Goal: Information Seeking & Learning: Find specific fact

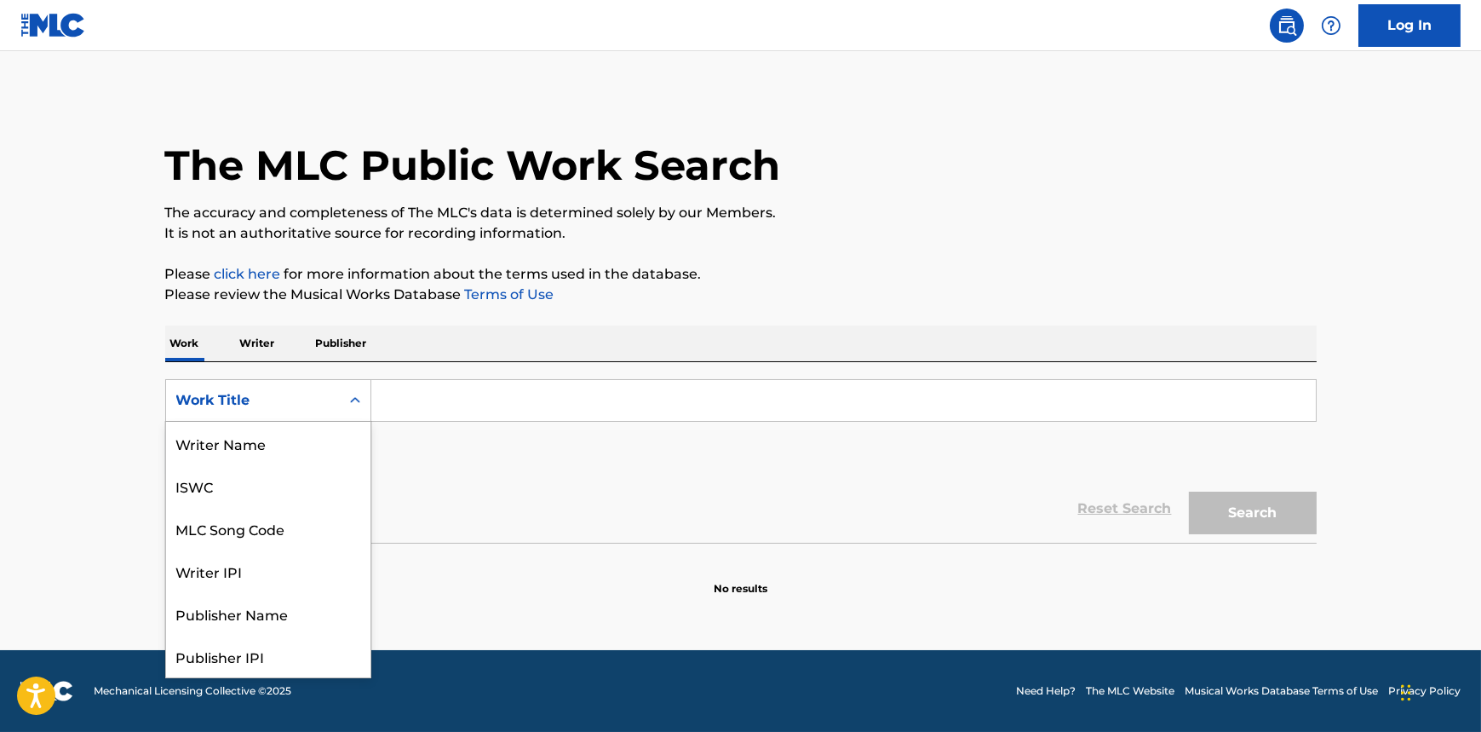
click at [267, 393] on div "Work Title" at bounding box center [252, 400] width 153 height 20
click at [245, 609] on div "MLC Publisher Number" at bounding box center [268, 613] width 204 height 43
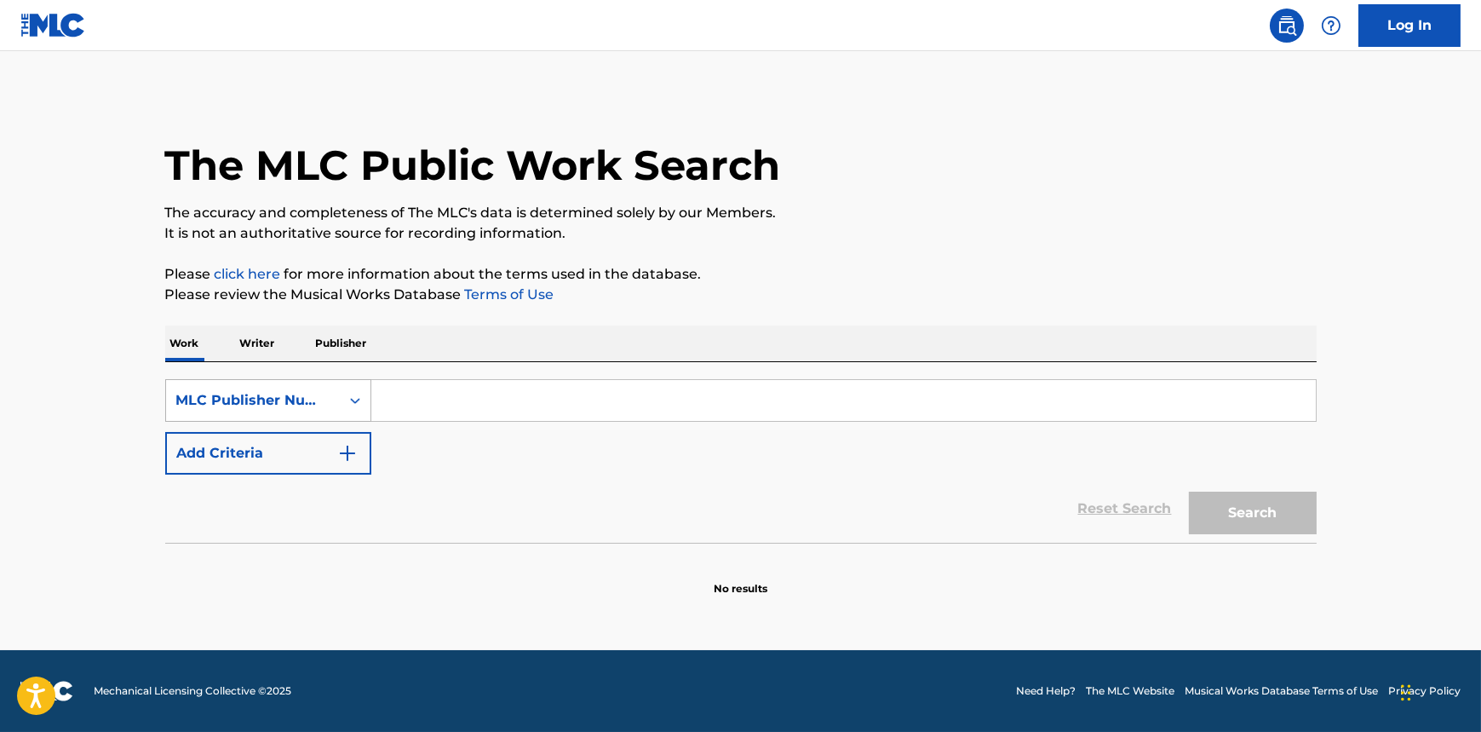
click at [291, 403] on div "MLC Publisher Number" at bounding box center [252, 400] width 153 height 20
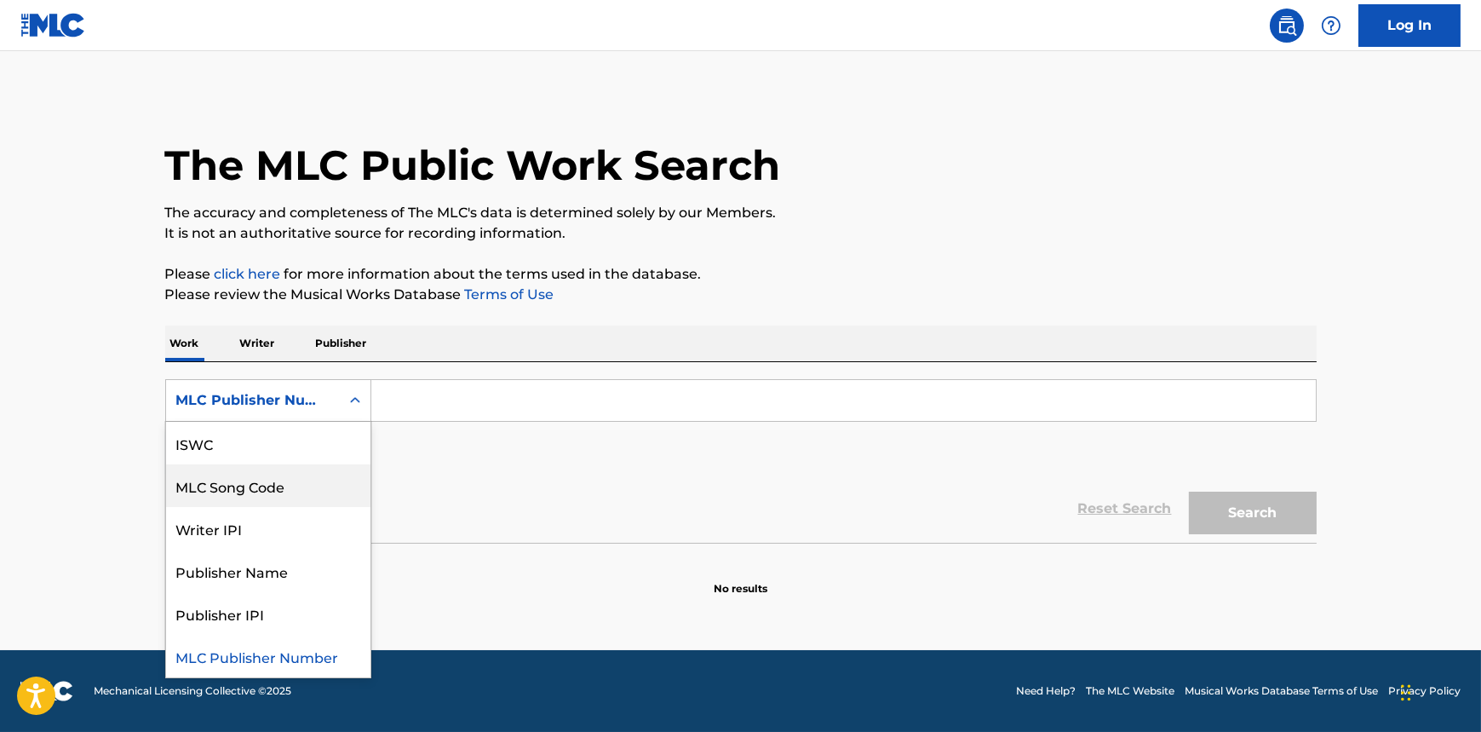
click at [259, 494] on div "MLC Song Code" at bounding box center [268, 485] width 204 height 43
click at [296, 402] on div "MLC Song Code" at bounding box center [252, 400] width 153 height 20
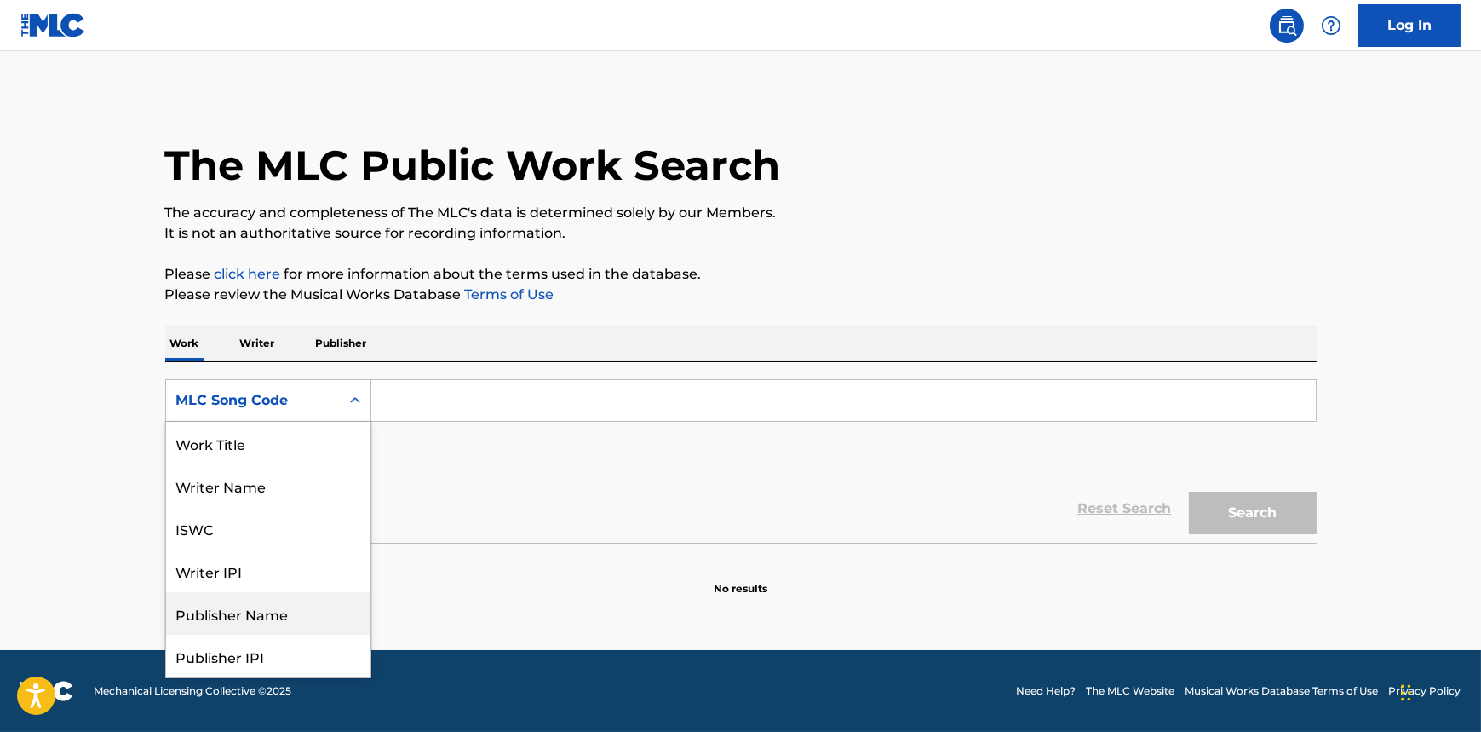
scroll to position [0, 0]
click at [230, 536] on div "ISWC" at bounding box center [268, 528] width 204 height 43
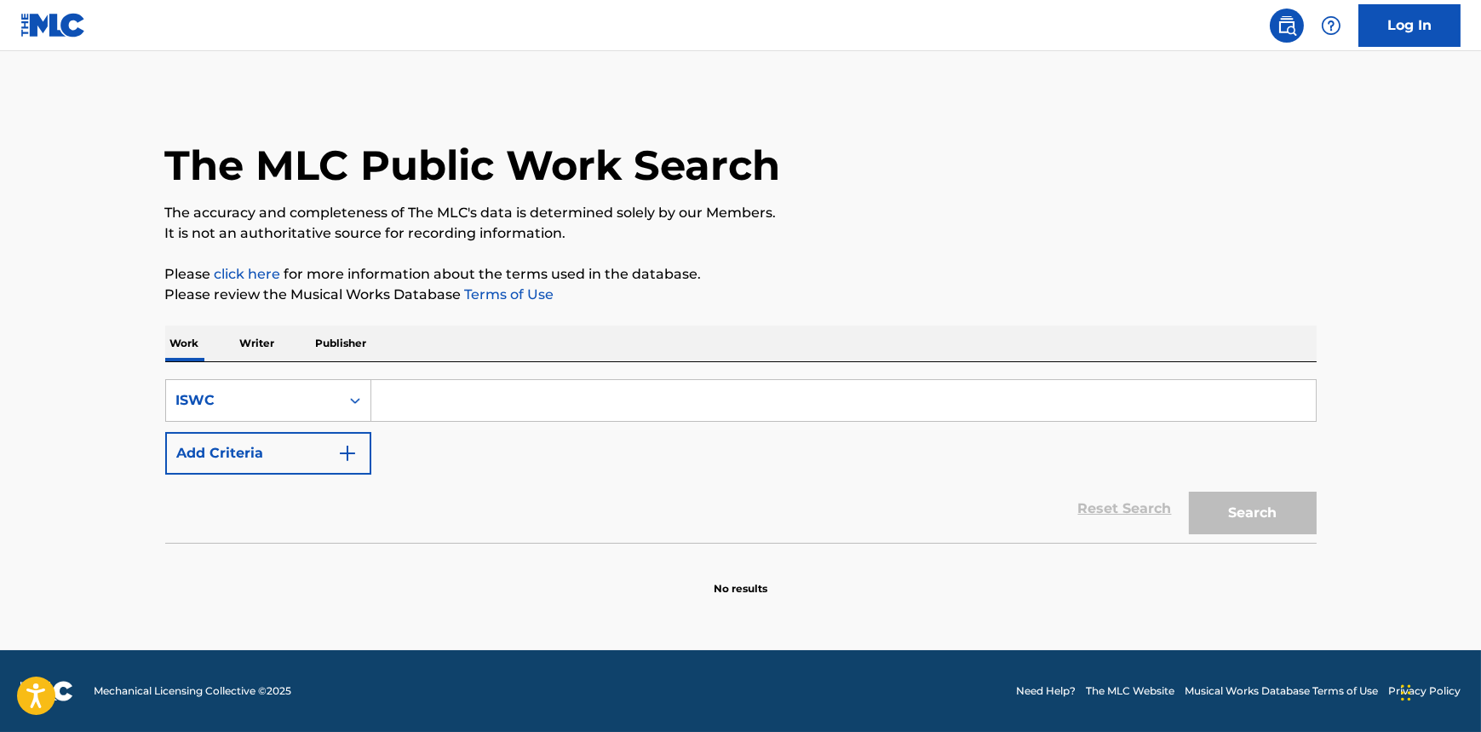
click at [416, 395] on input "Search Form" at bounding box center [843, 400] width 945 height 41
paste input "T-004.393.192-5"
type input "T-004.393.192-5"
click at [1253, 497] on button "Search" at bounding box center [1253, 512] width 128 height 43
click at [333, 389] on div "ISWC" at bounding box center [253, 400] width 174 height 32
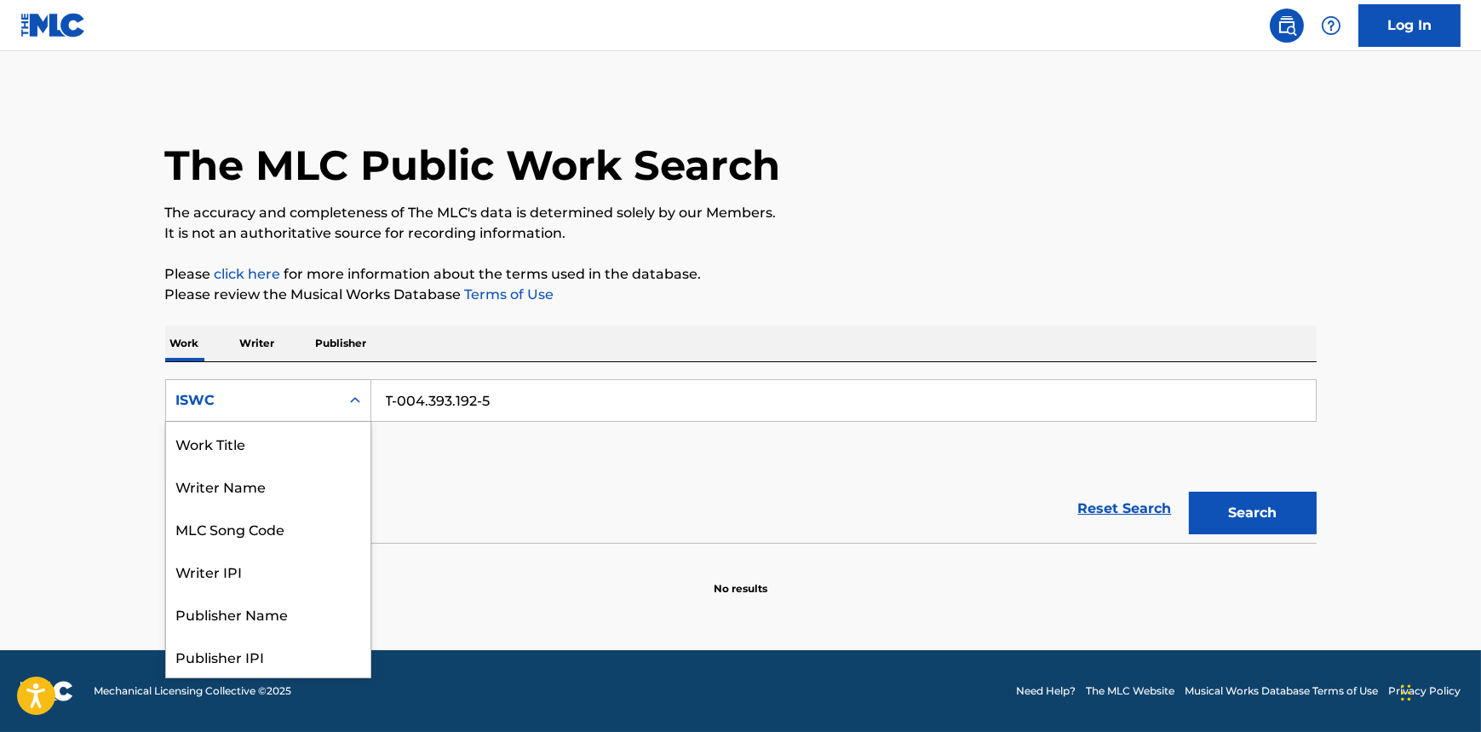
click at [261, 395] on div "ISWC" at bounding box center [252, 400] width 153 height 20
drag, startPoint x: 208, startPoint y: 452, endPoint x: 270, endPoint y: 451, distance: 62.2
click at [206, 452] on div "Work Title" at bounding box center [268, 443] width 204 height 43
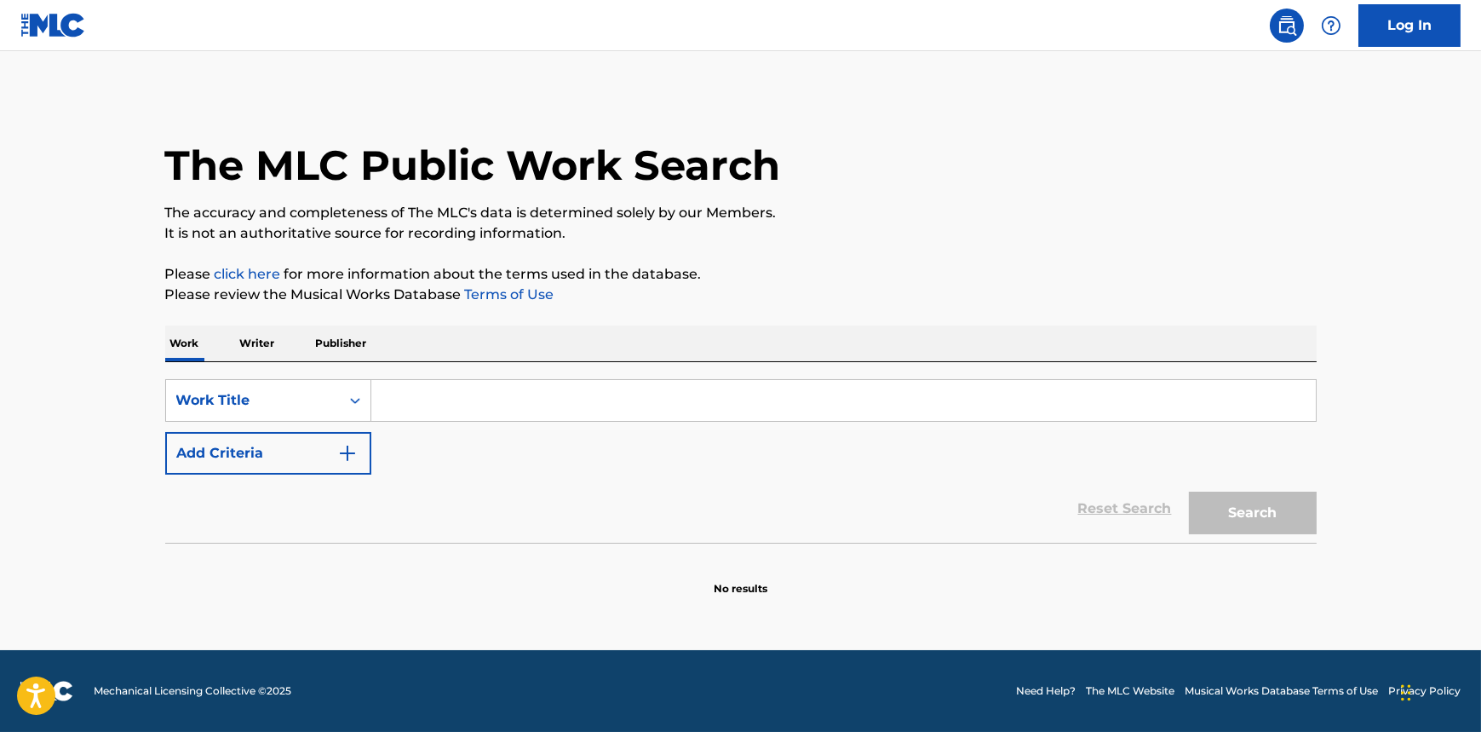
click at [447, 405] on input "Search Form" at bounding box center [843, 400] width 945 height 41
paste input "Piano Trio"
type input "Piano Trio"
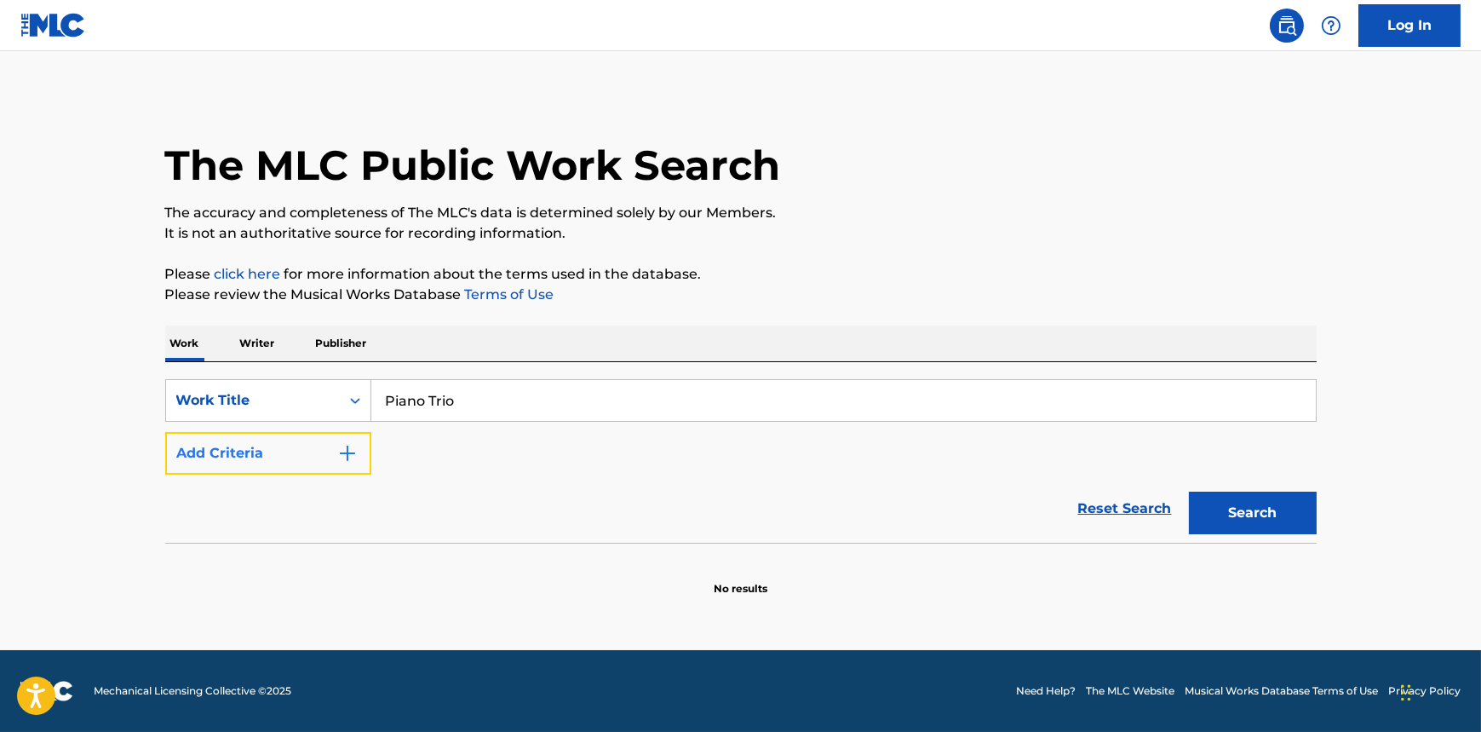
click at [341, 455] on img "Search Form" at bounding box center [347, 453] width 20 height 20
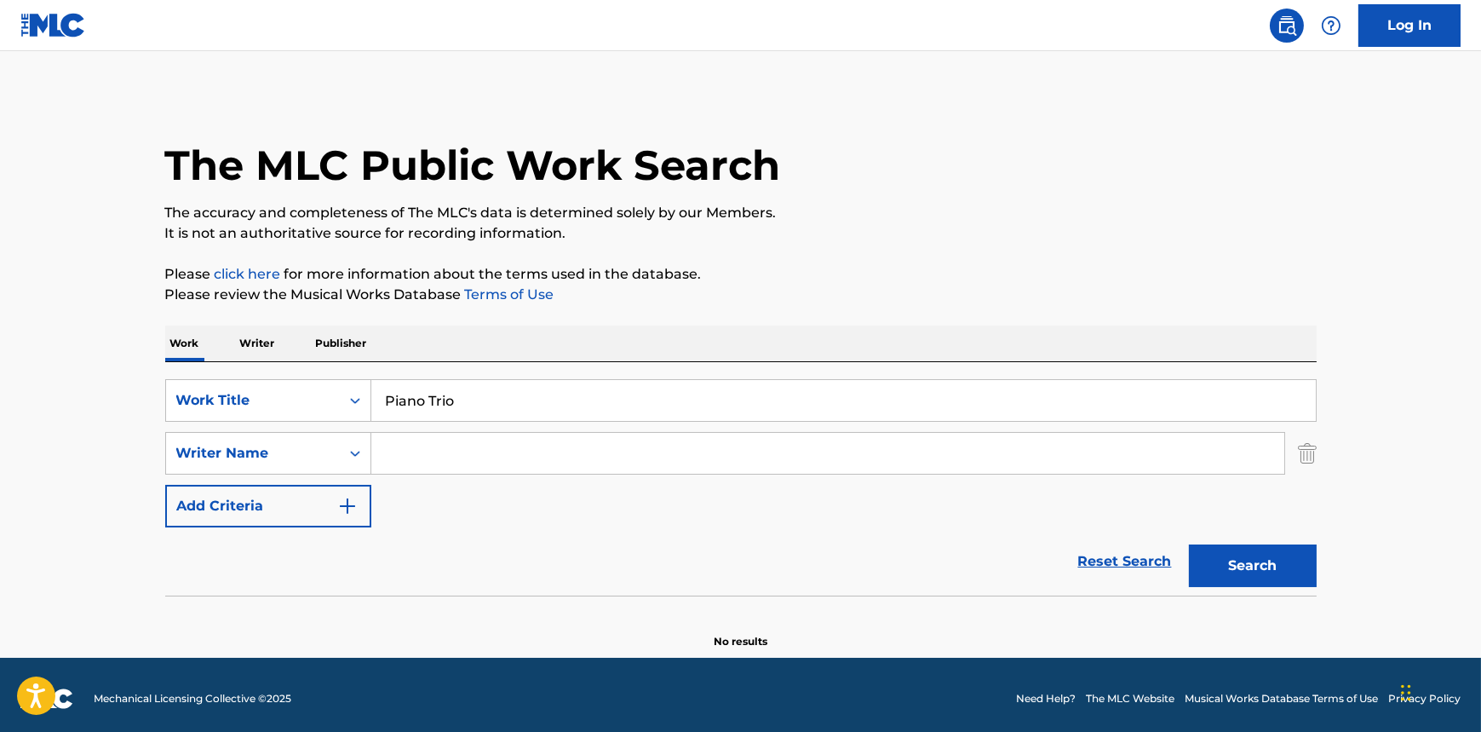
click at [468, 451] on input "Search Form" at bounding box center [827, 453] width 913 height 41
paste input "[PERSON_NAME]"
click at [466, 452] on input "[PERSON_NAME]" at bounding box center [827, 453] width 913 height 41
click at [384, 457] on input "Vieru," at bounding box center [827, 453] width 913 height 41
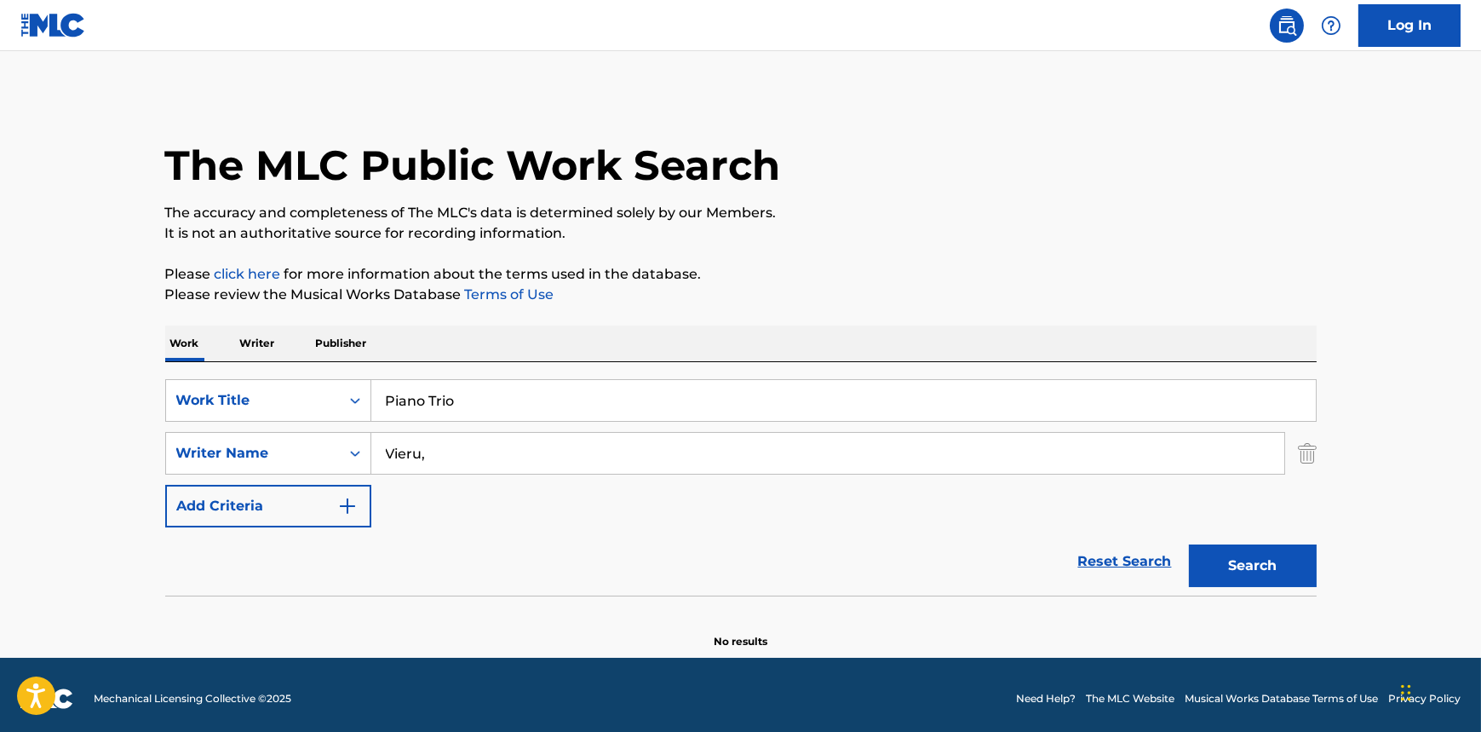
paste input "Anatol"
click at [571, 452] on input "[PERSON_NAME]," at bounding box center [827, 453] width 913 height 41
type input "[PERSON_NAME]"
click at [1189, 544] on button "Search" at bounding box center [1253, 565] width 128 height 43
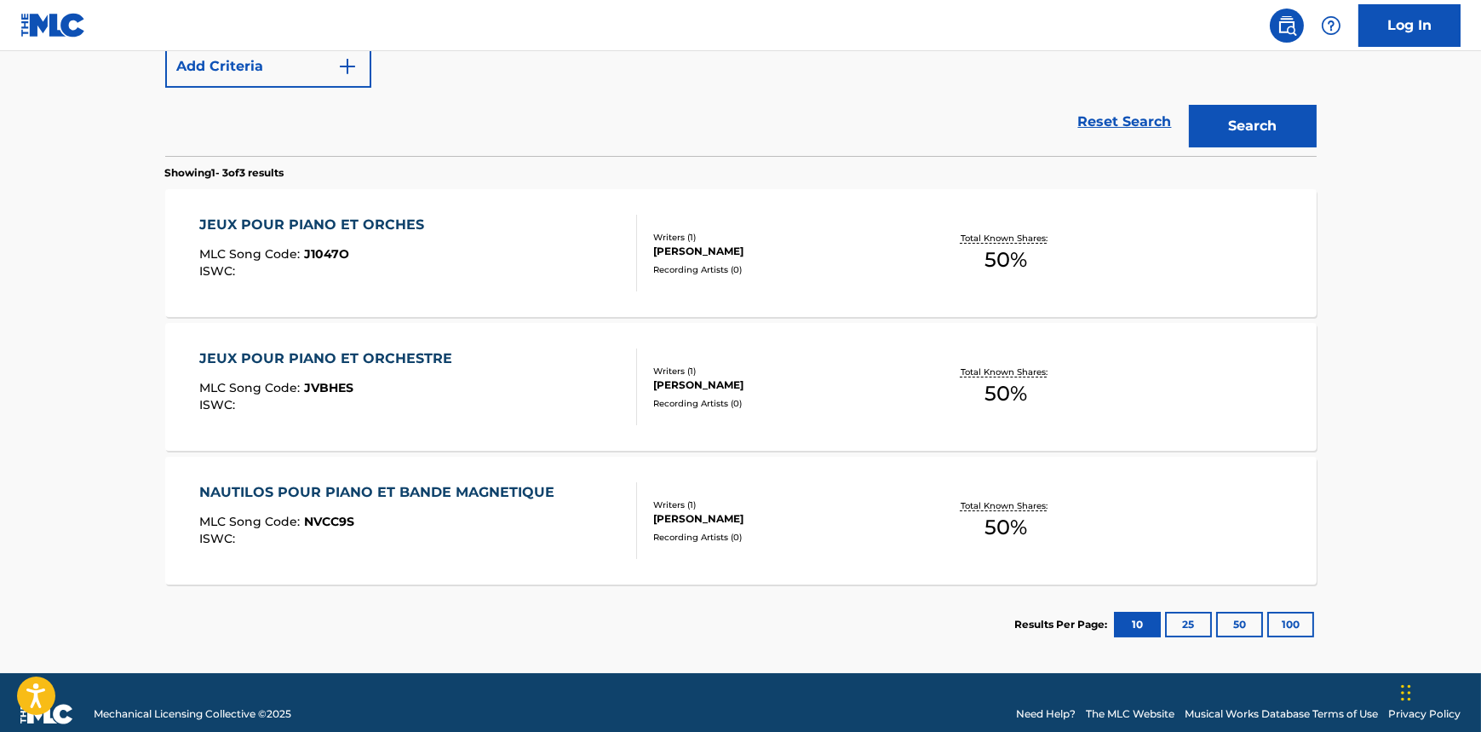
scroll to position [462, 0]
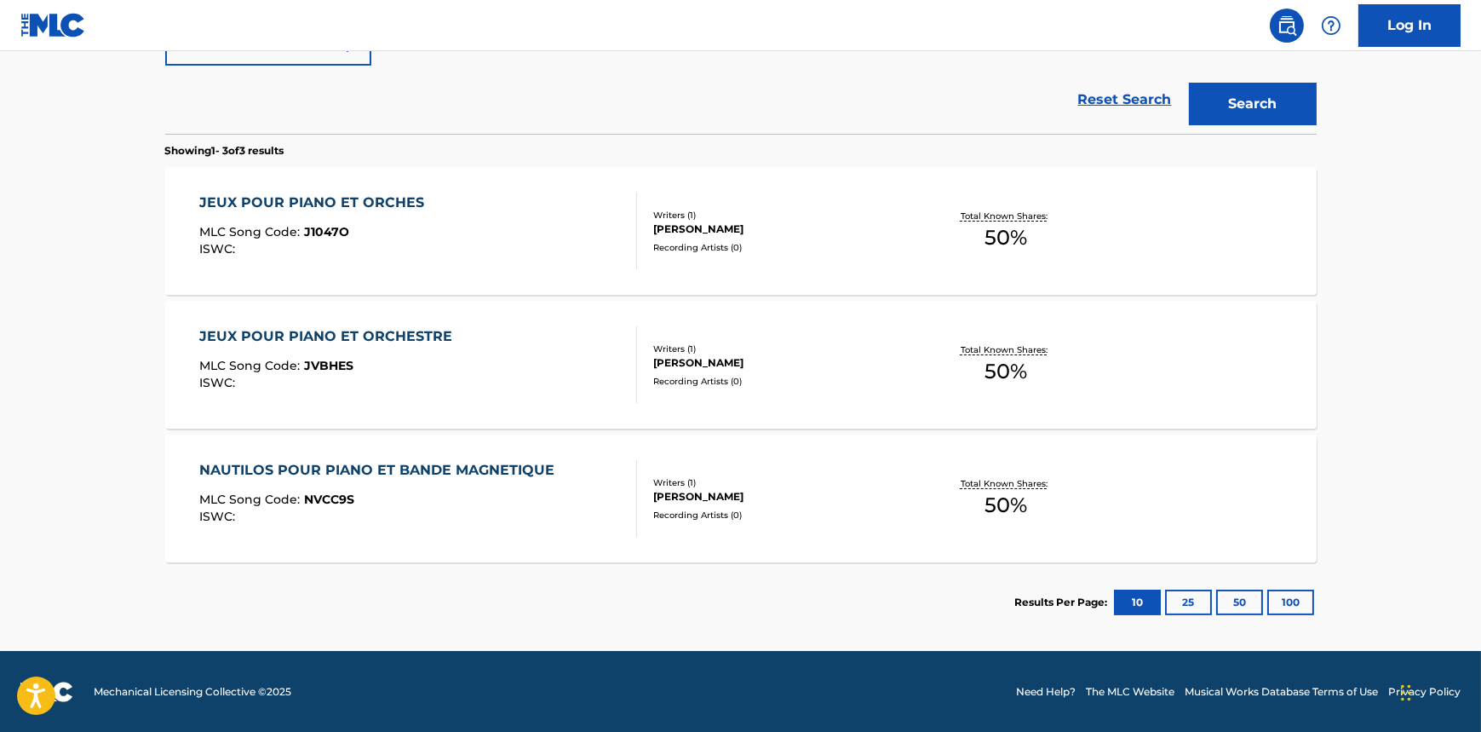
click at [369, 193] on div "JEUX POUR PIANO ET ORCHES" at bounding box center [315, 202] width 233 height 20
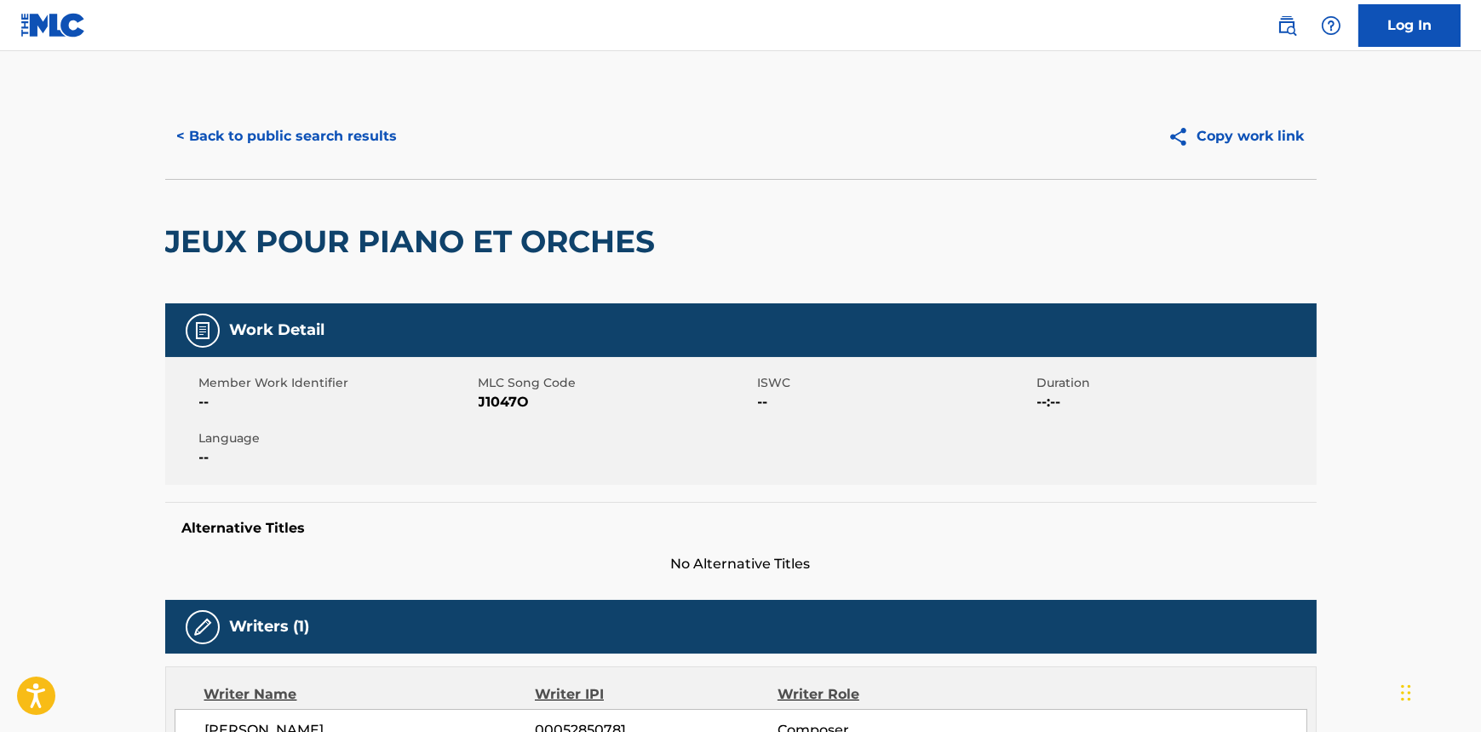
click at [285, 233] on h2 "JEUX POUR PIANO ET ORCHES" at bounding box center [414, 241] width 499 height 38
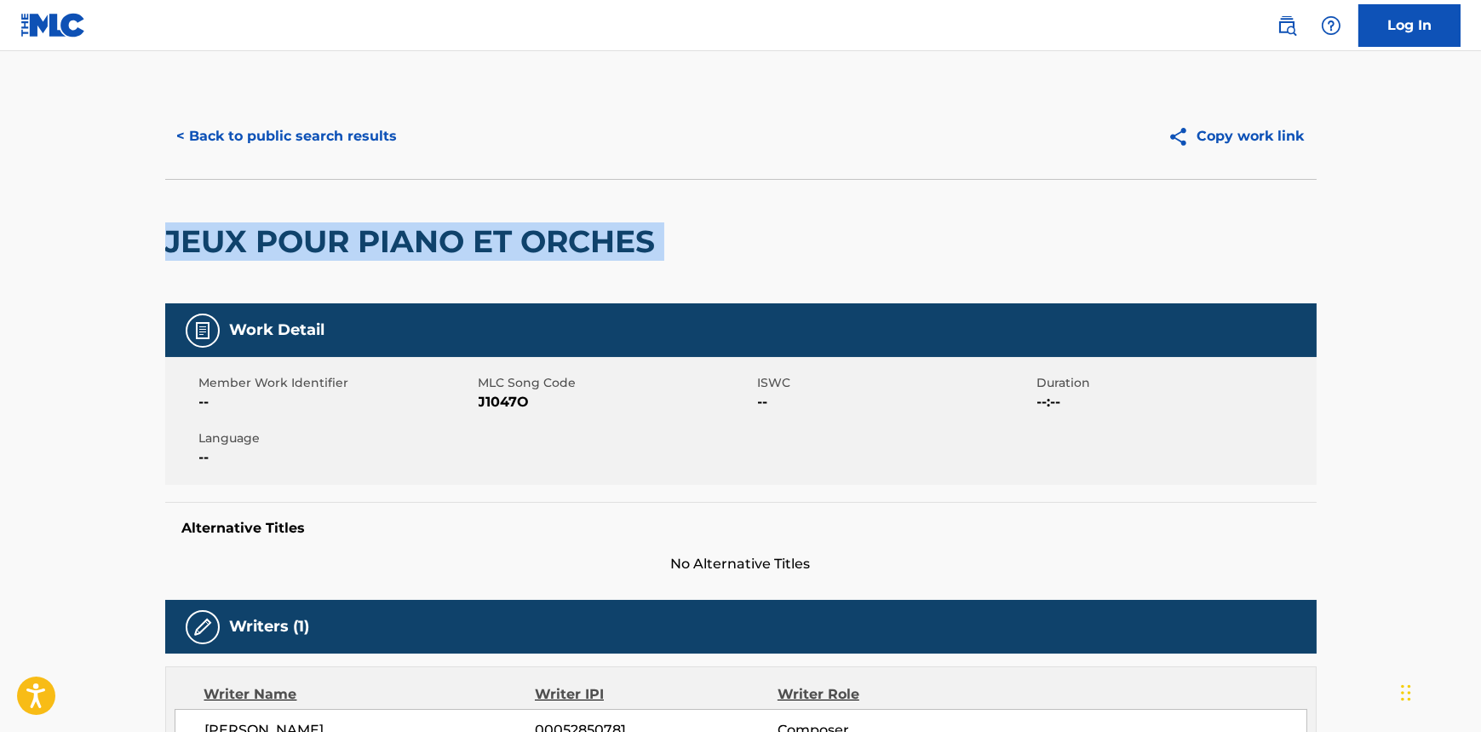
click at [285, 233] on h2 "JEUX POUR PIANO ET ORCHES" at bounding box center [414, 241] width 499 height 38
copy div "JEUX POUR PIANO ET ORCHES"
click at [272, 136] on button "< Back to public search results" at bounding box center [287, 136] width 244 height 43
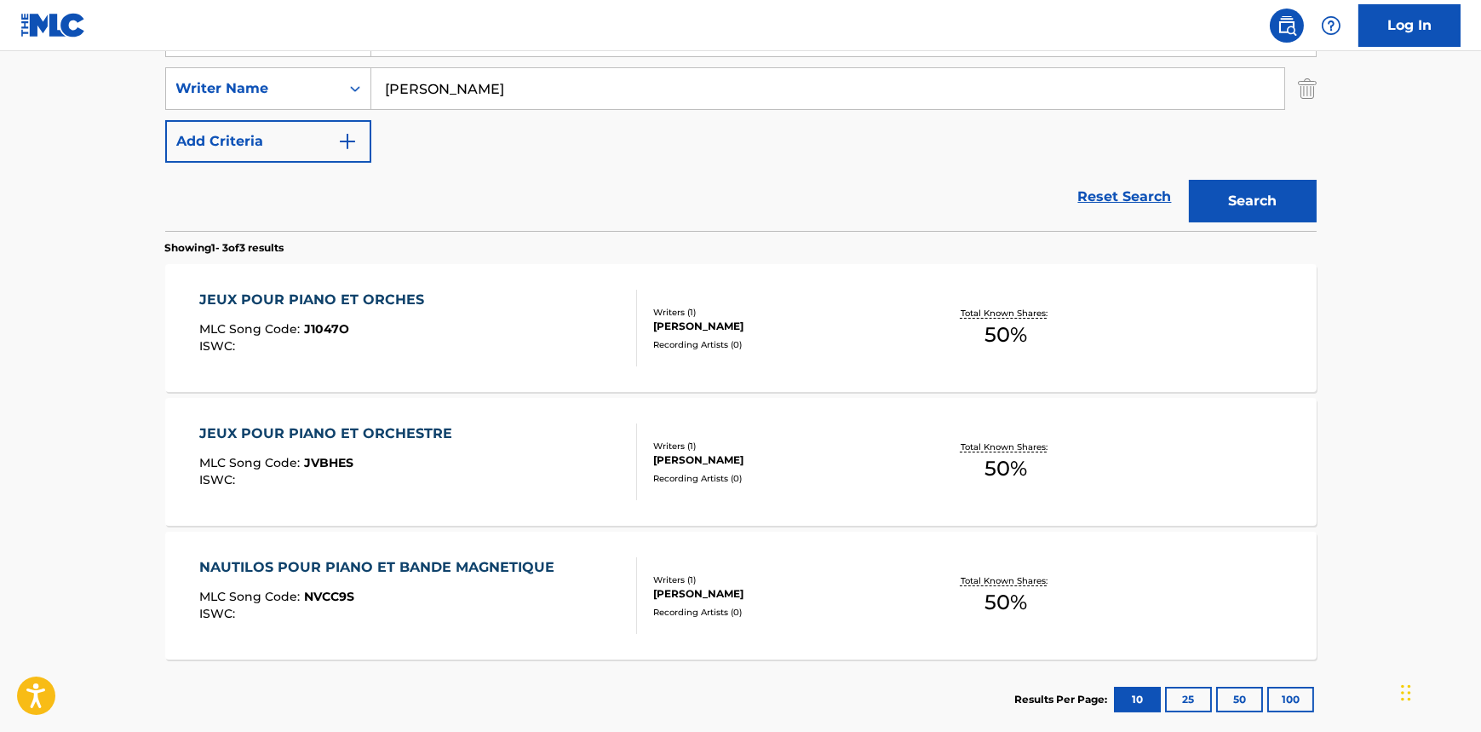
click at [532, 567] on div "NAUTILOS POUR PIANO ET BANDE MAGNETIQUE" at bounding box center [381, 567] width 364 height 20
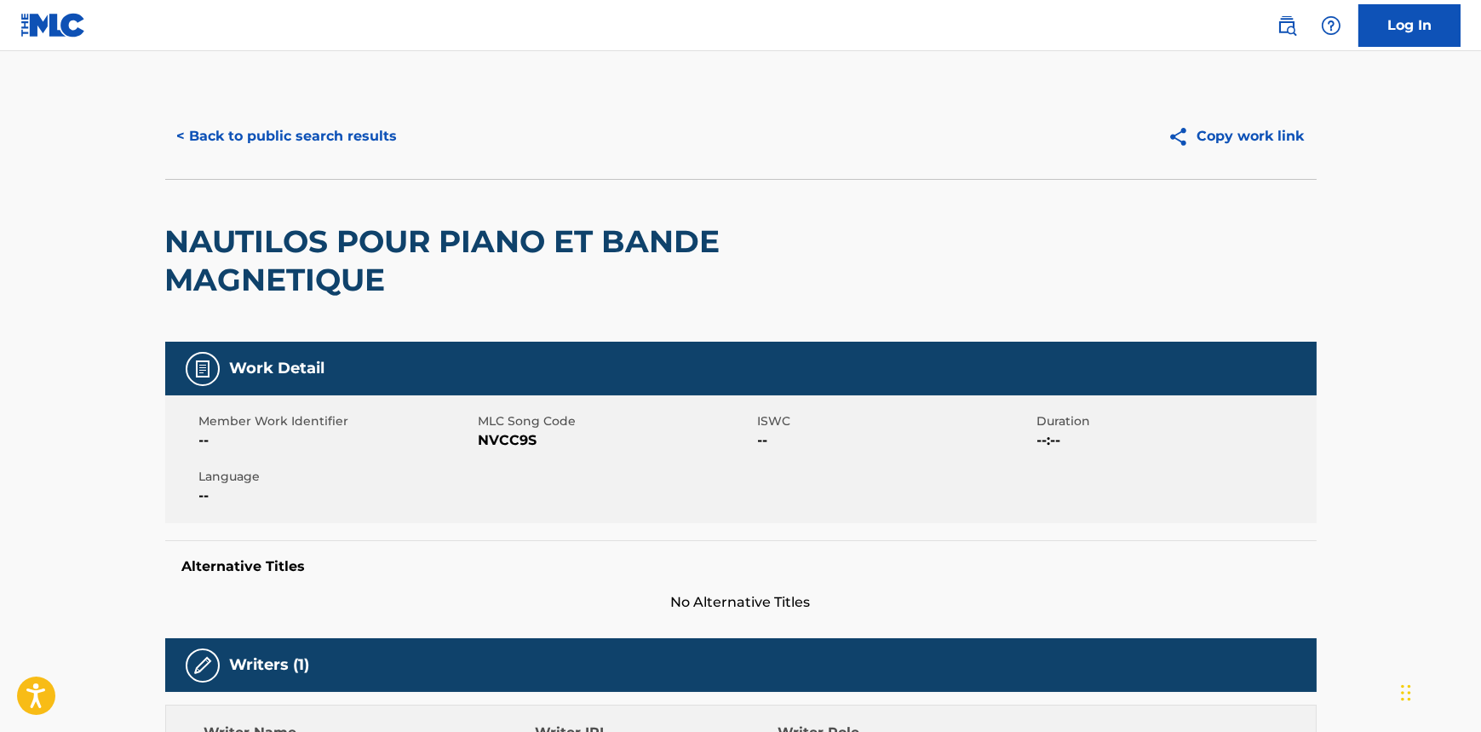
click at [392, 273] on h2 "NAUTILOS POUR PIANO ET BANDE MAGNETIQUE" at bounding box center [510, 260] width 691 height 77
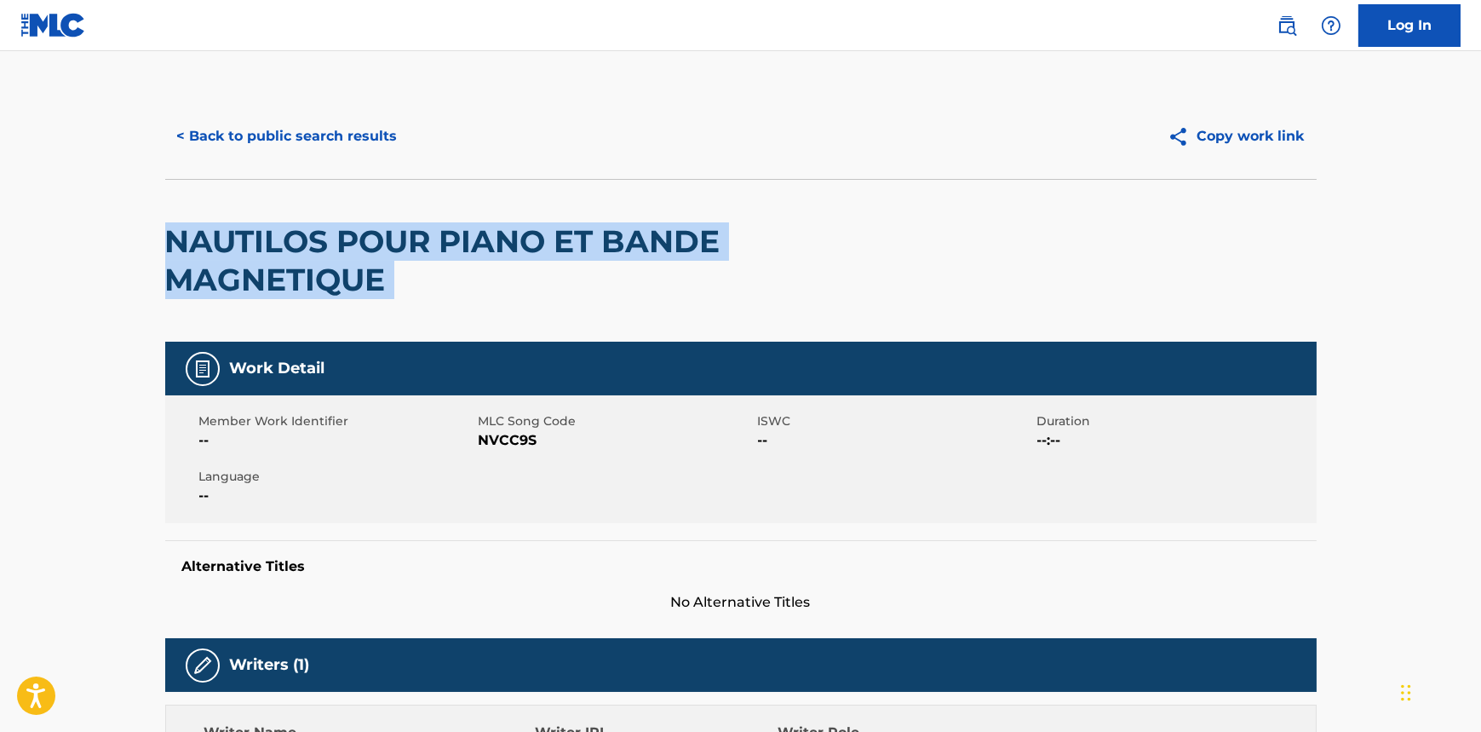
click at [392, 273] on h2 "NAUTILOS POUR PIANO ET BANDE MAGNETIQUE" at bounding box center [510, 260] width 691 height 77
copy div "NAUTILOS POUR PIANO ET BANDE MAGNETIQUE"
click at [219, 140] on button "< Back to public search results" at bounding box center [287, 136] width 244 height 43
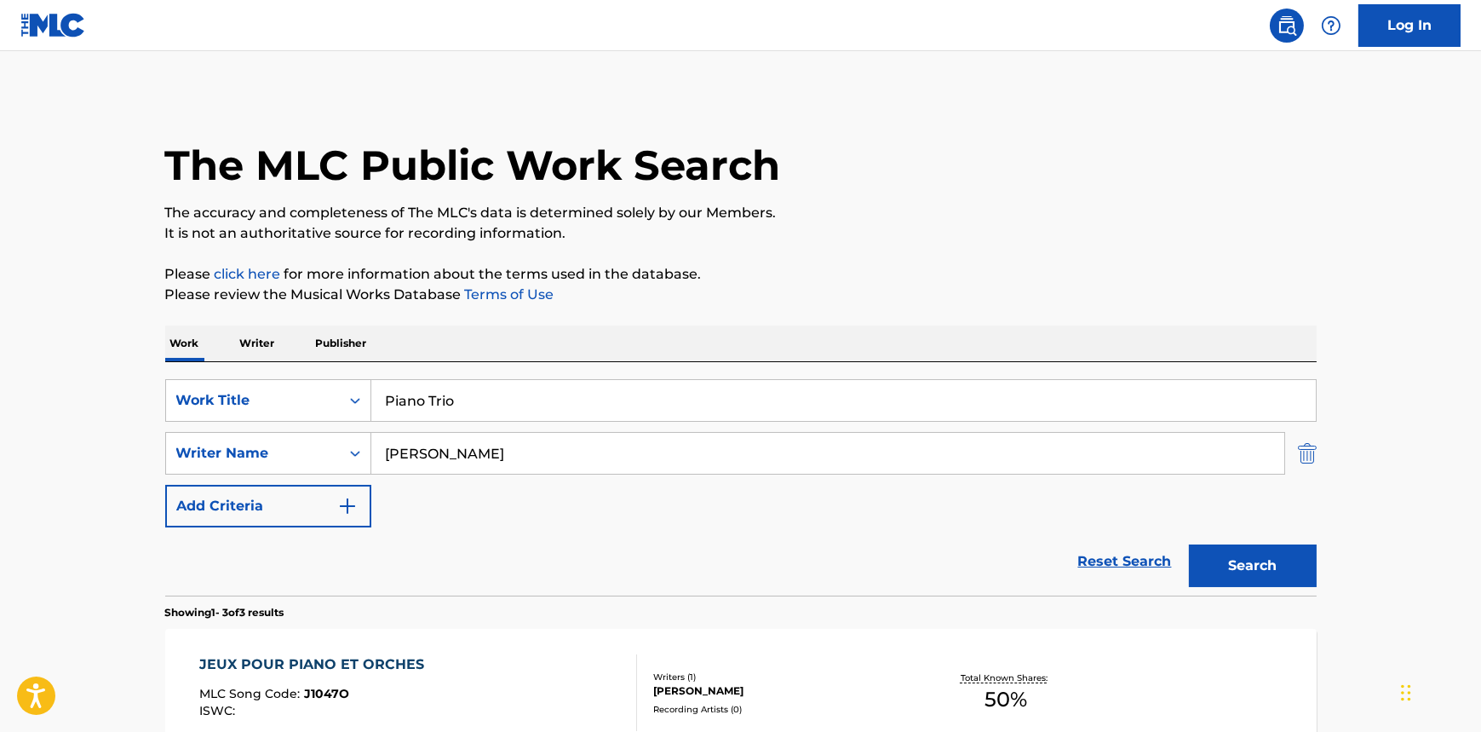
click at [1310, 462] on img "Search Form" at bounding box center [1307, 453] width 19 height 43
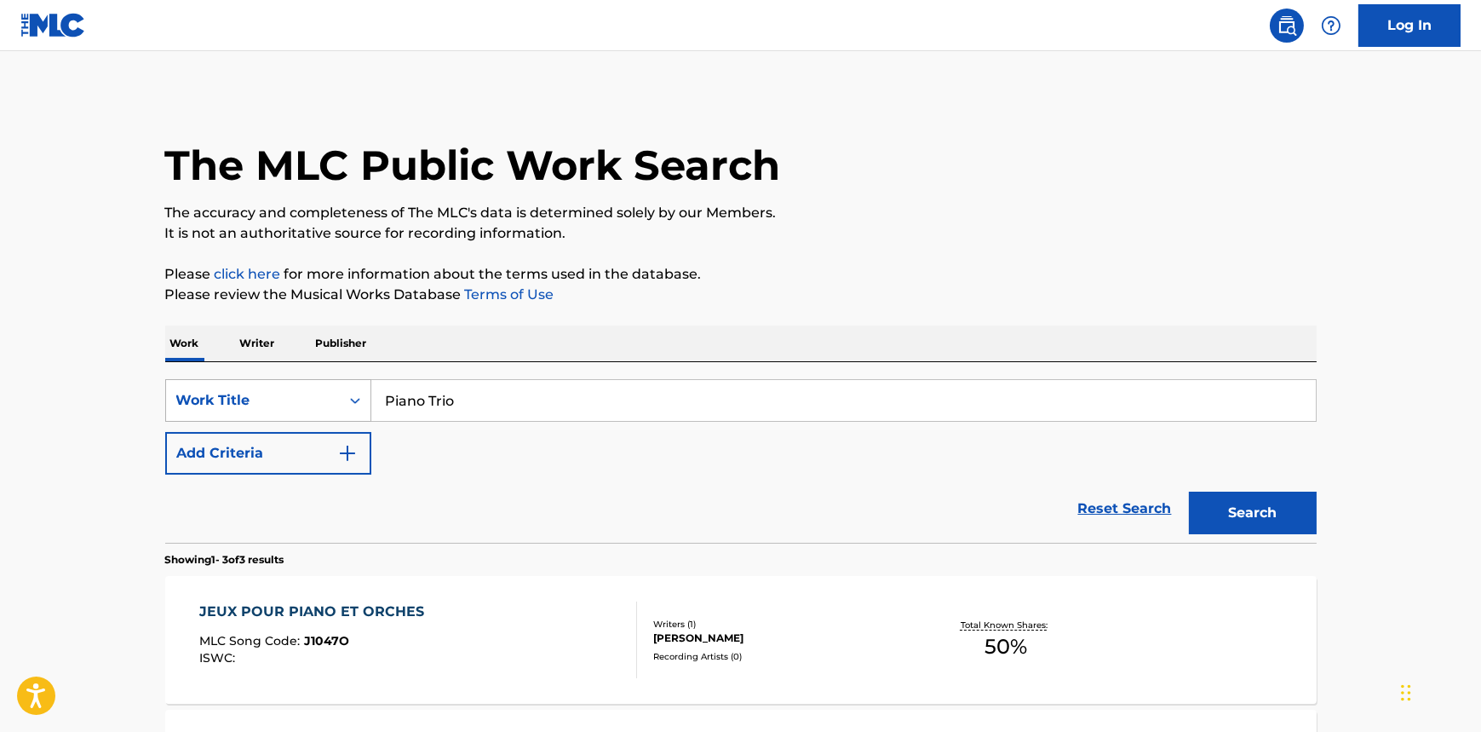
click at [310, 408] on div "Work Title" at bounding box center [252, 400] width 153 height 20
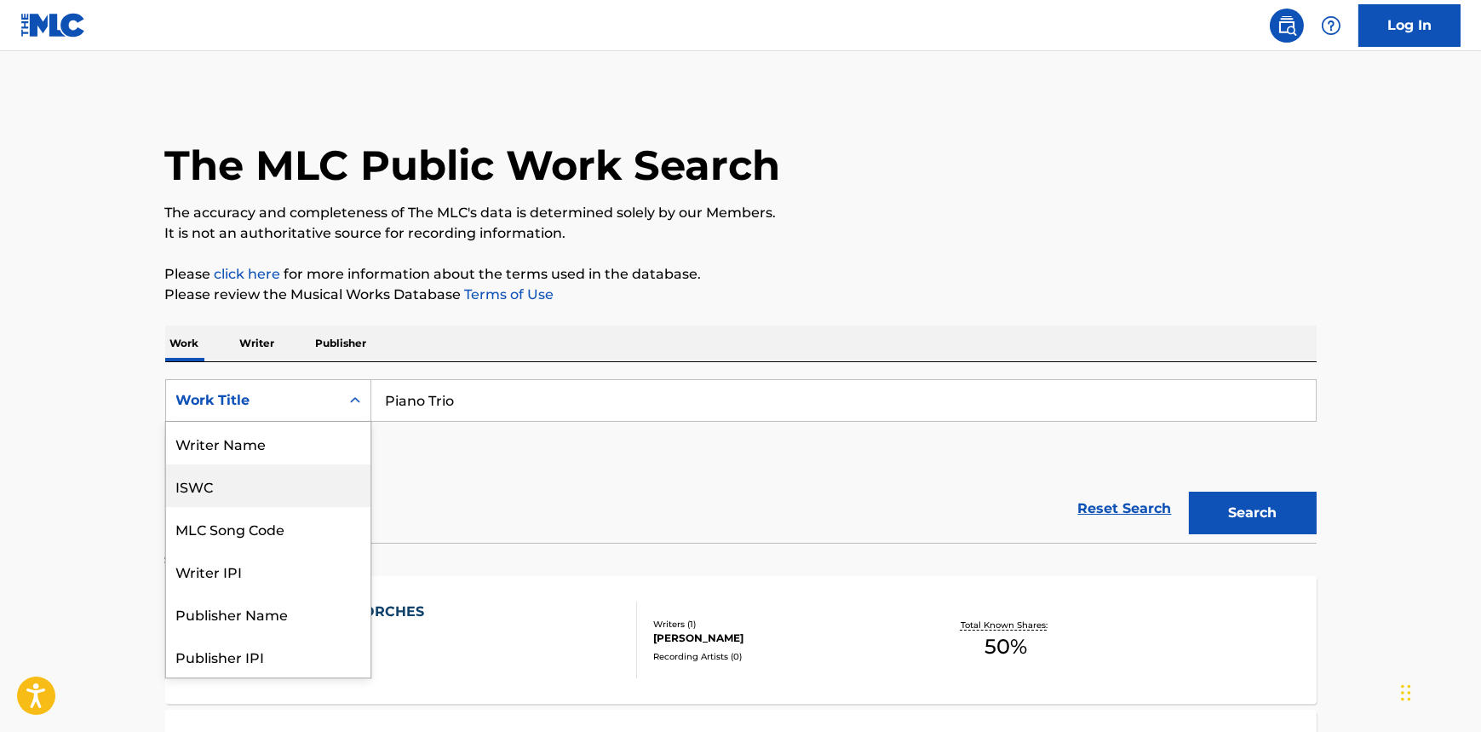
click at [210, 488] on div "ISWC" at bounding box center [268, 485] width 204 height 43
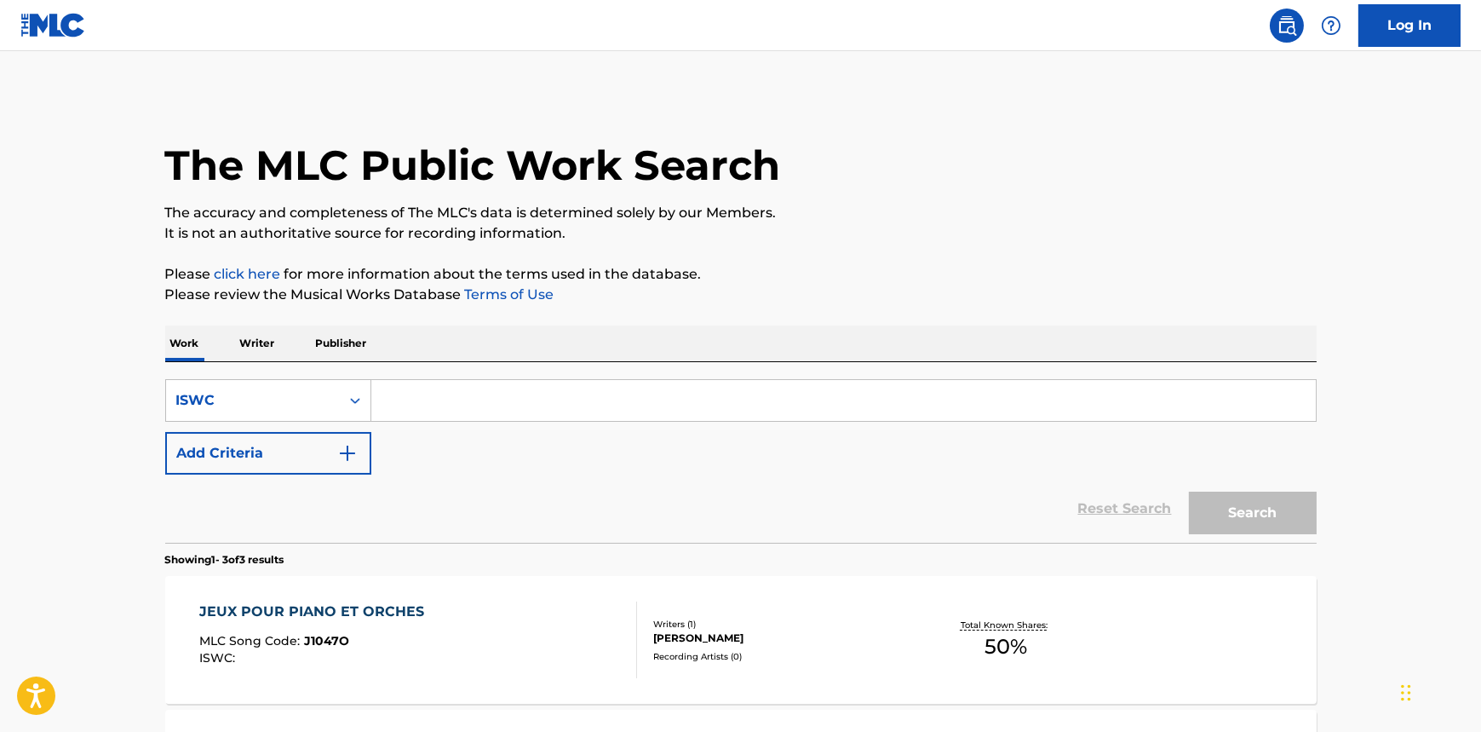
click at [491, 388] on input "Search Form" at bounding box center [843, 400] width 945 height 41
paste input "T-003.092.993-1"
click at [1249, 511] on button "Search" at bounding box center [1253, 512] width 128 height 43
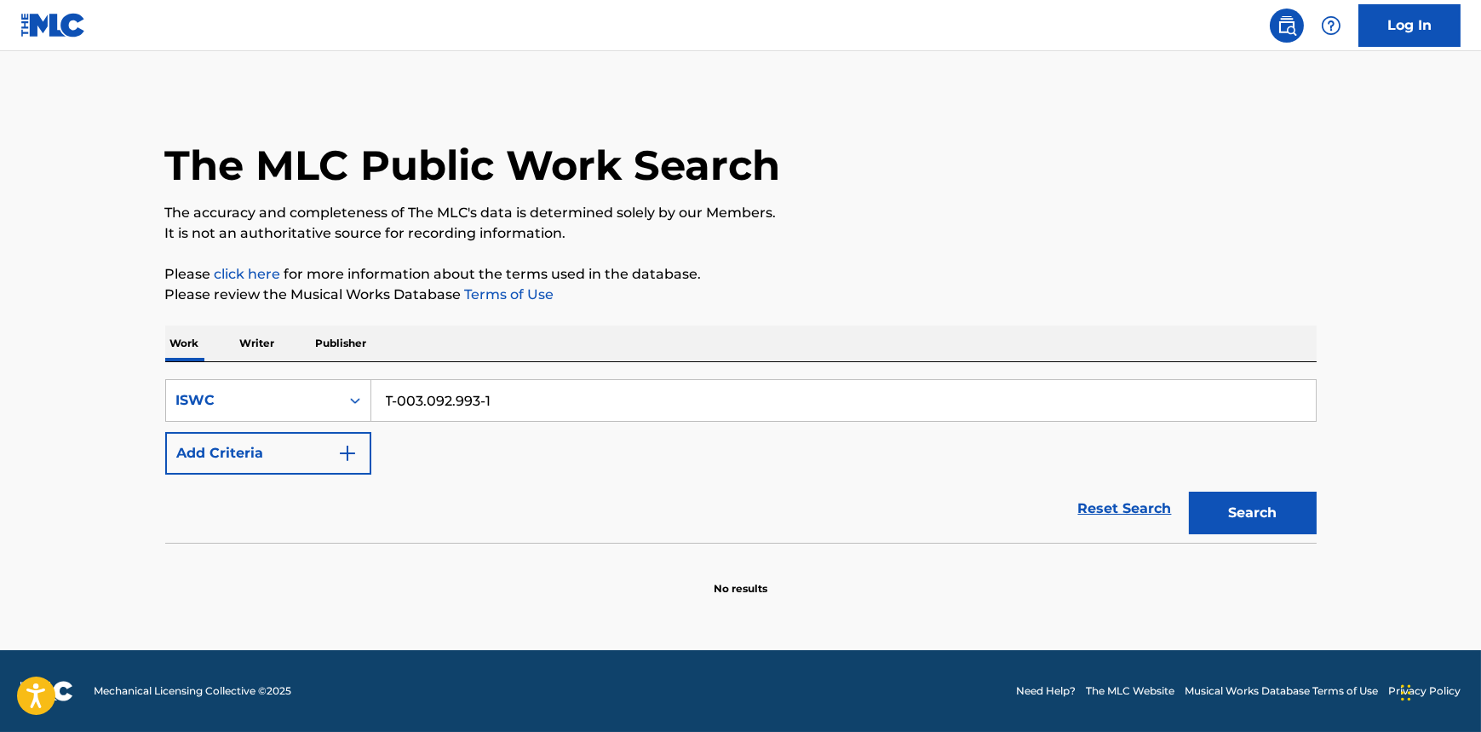
click at [1117, 317] on div "The MLC Public Work Search The accuracy and completeness of The MLC's data is d…" at bounding box center [741, 345] width 1192 height 503
click at [434, 397] on input "T-003.092.993-1" at bounding box center [843, 400] width 945 height 41
paste input "SVCY14"
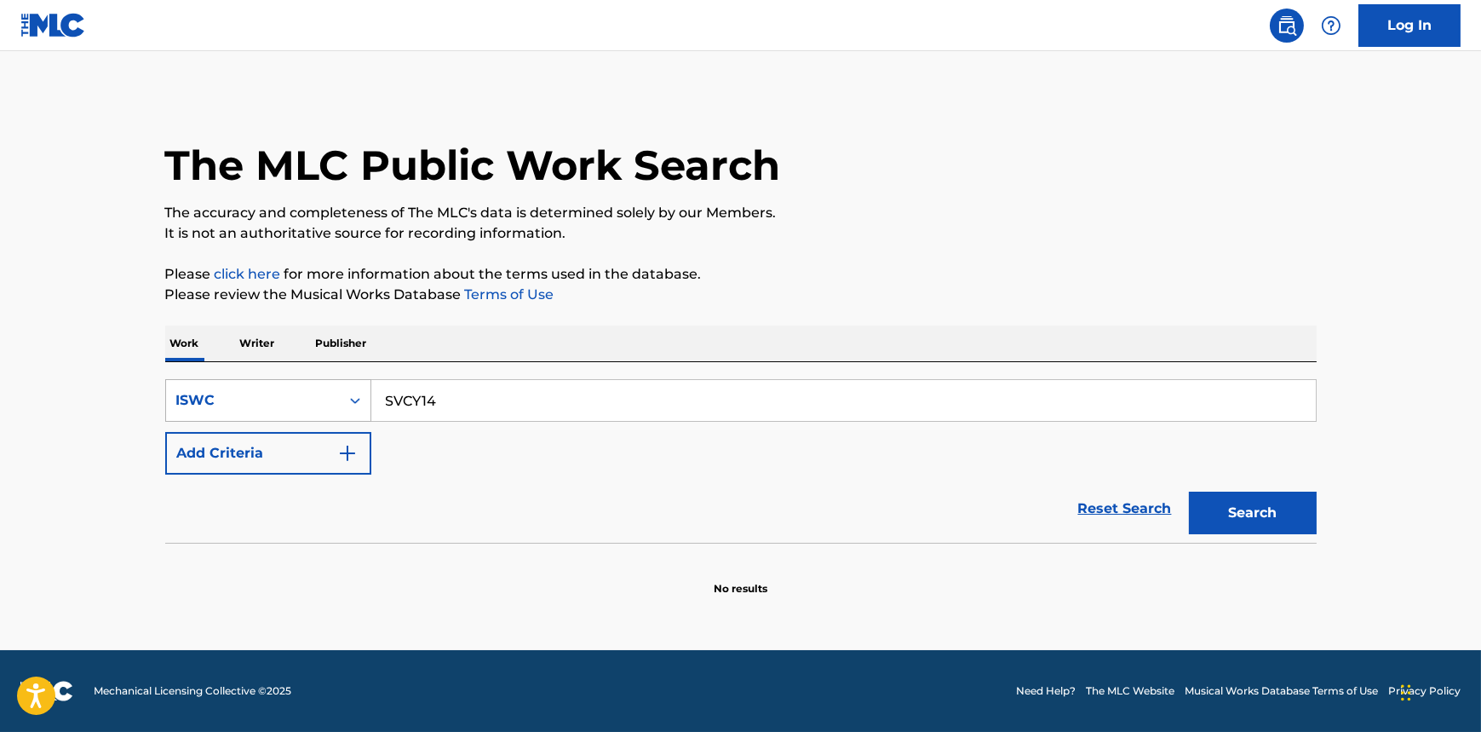
type input "SVCY14"
click at [281, 391] on div "ISWC" at bounding box center [252, 400] width 153 height 20
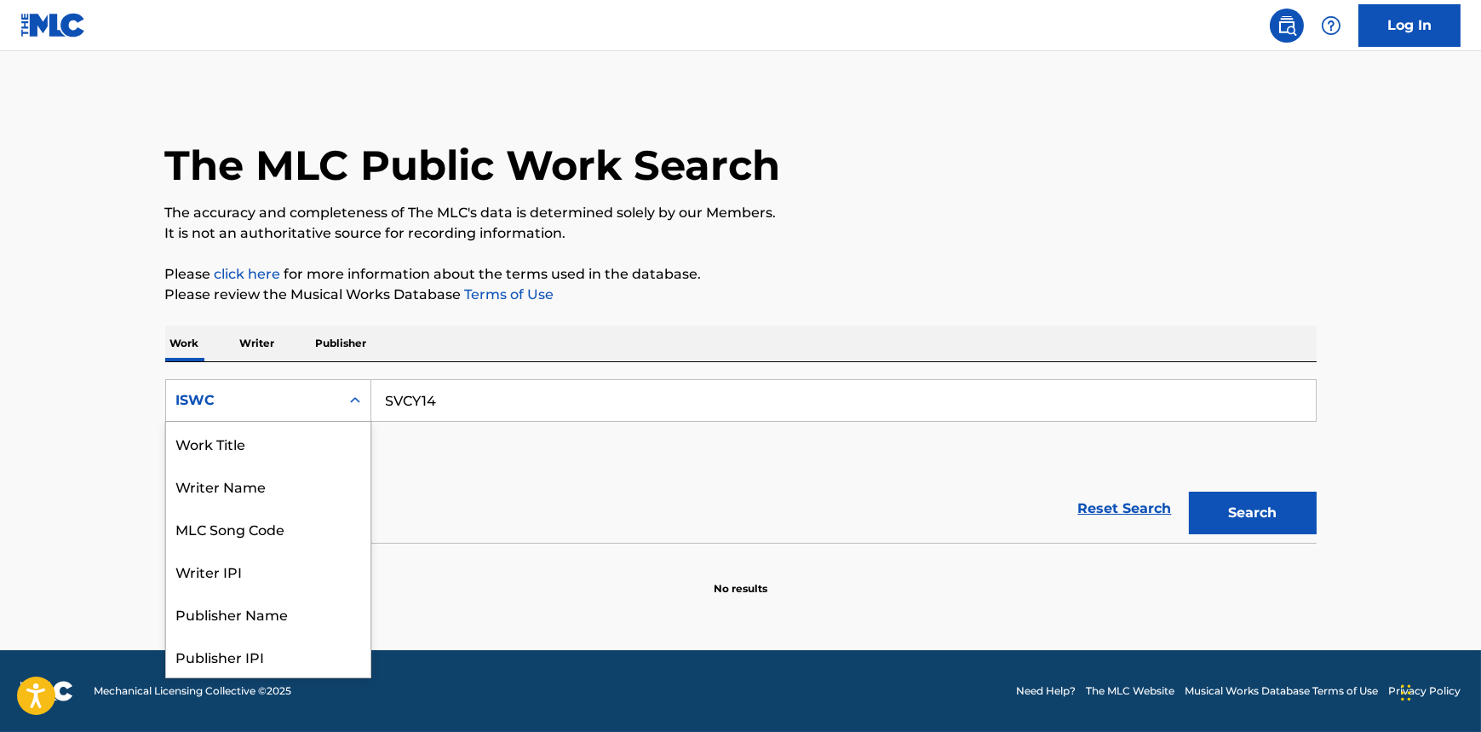
scroll to position [85, 0]
click at [248, 447] on div "MLC Song Code" at bounding box center [268, 443] width 204 height 43
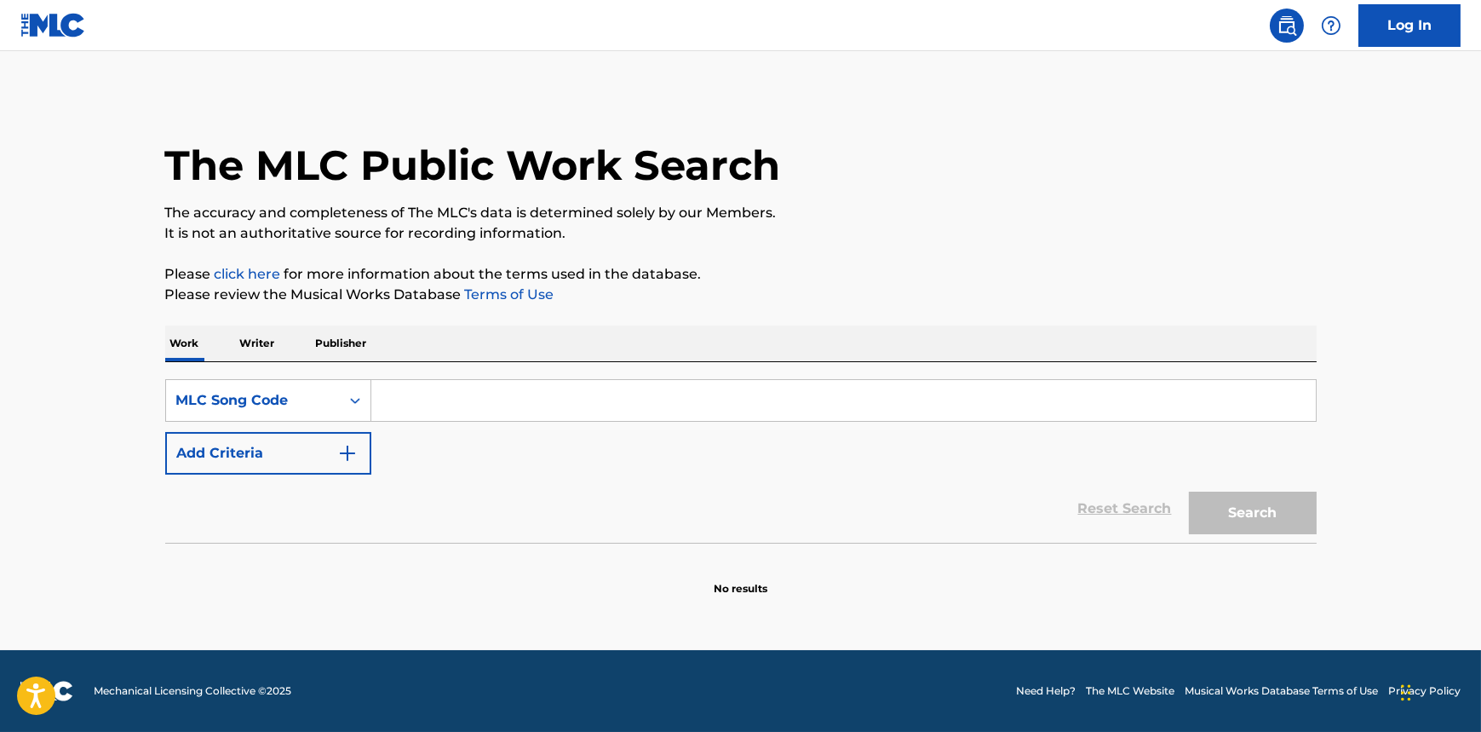
click at [454, 400] on input "Search Form" at bounding box center [843, 400] width 945 height 41
paste input "SVCY14"
type input "SVCY14"
click at [1241, 508] on button "Search" at bounding box center [1253, 512] width 128 height 43
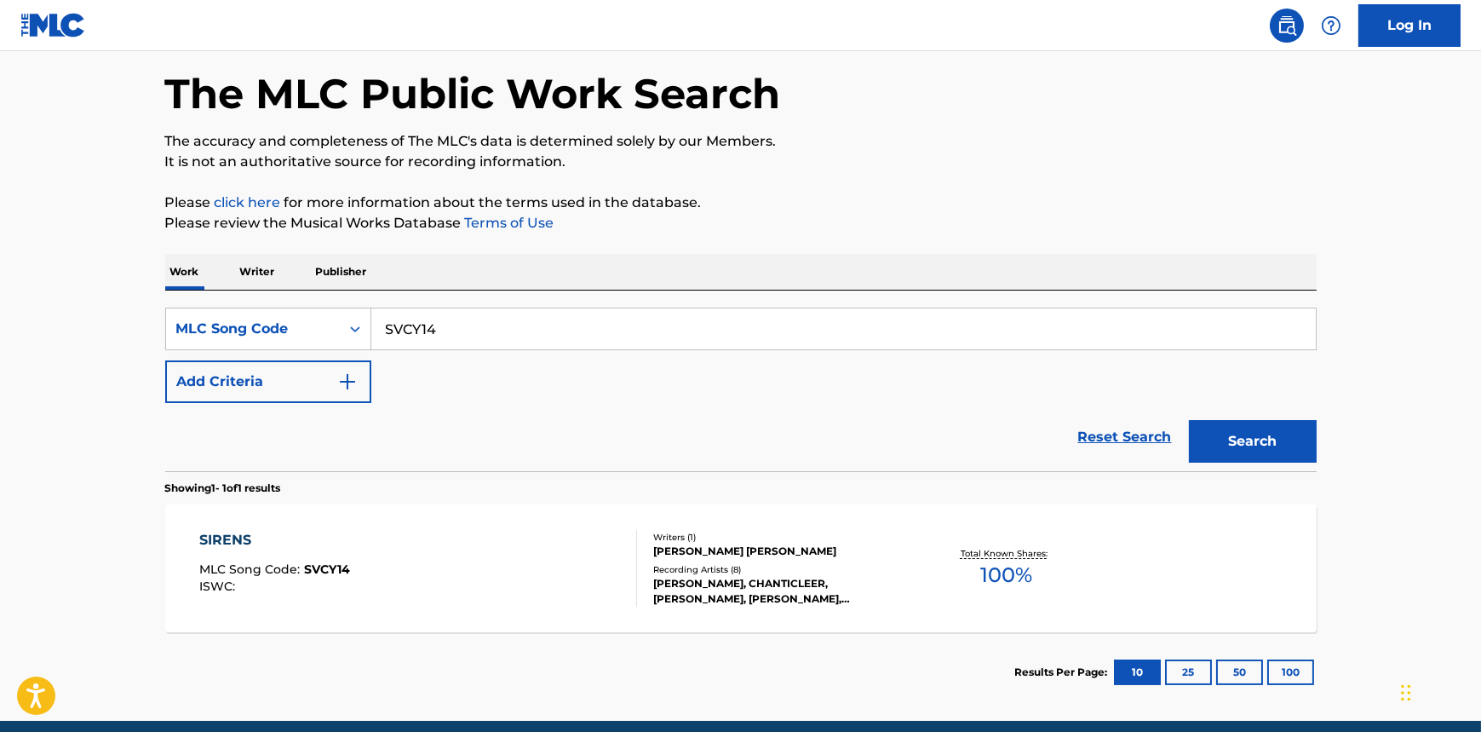
scroll to position [141, 0]
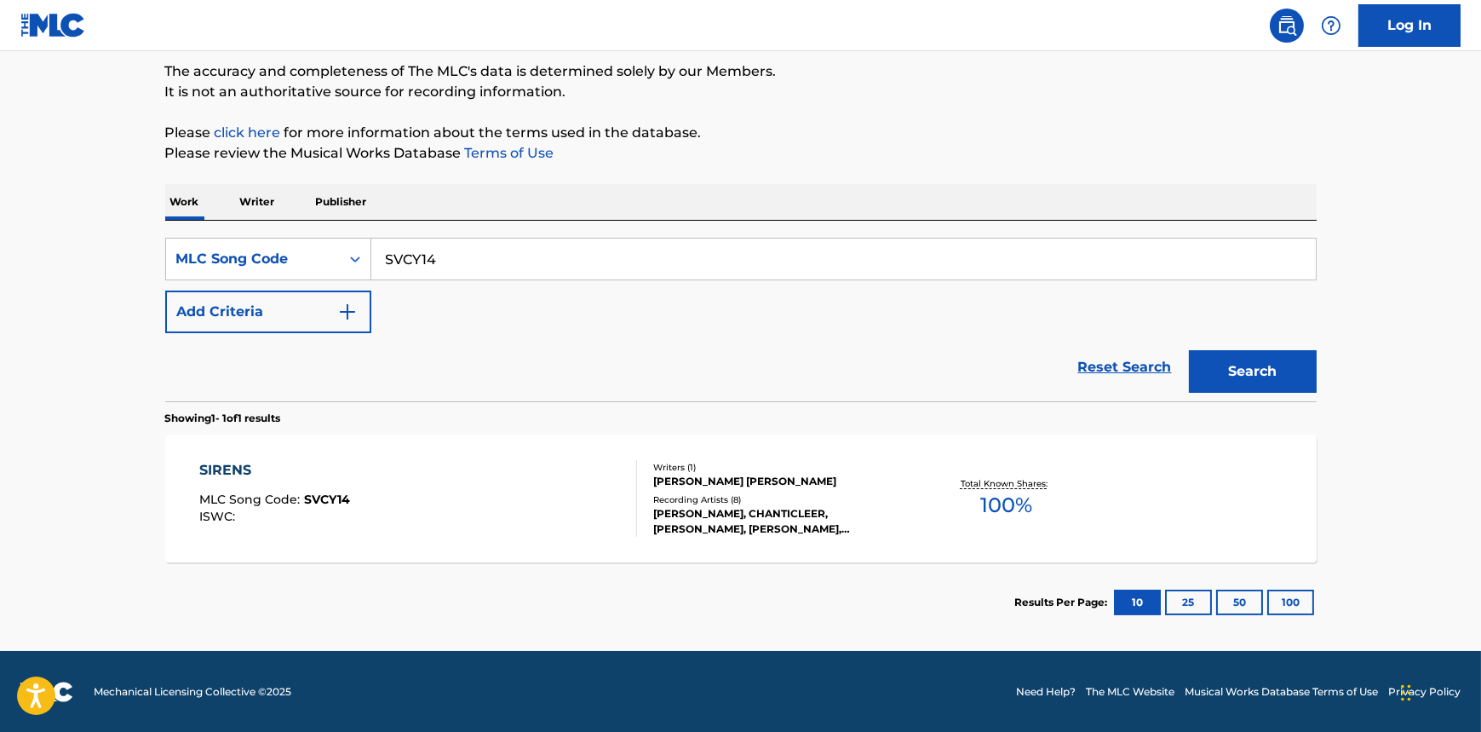
click at [220, 468] on div "SIRENS" at bounding box center [274, 470] width 151 height 20
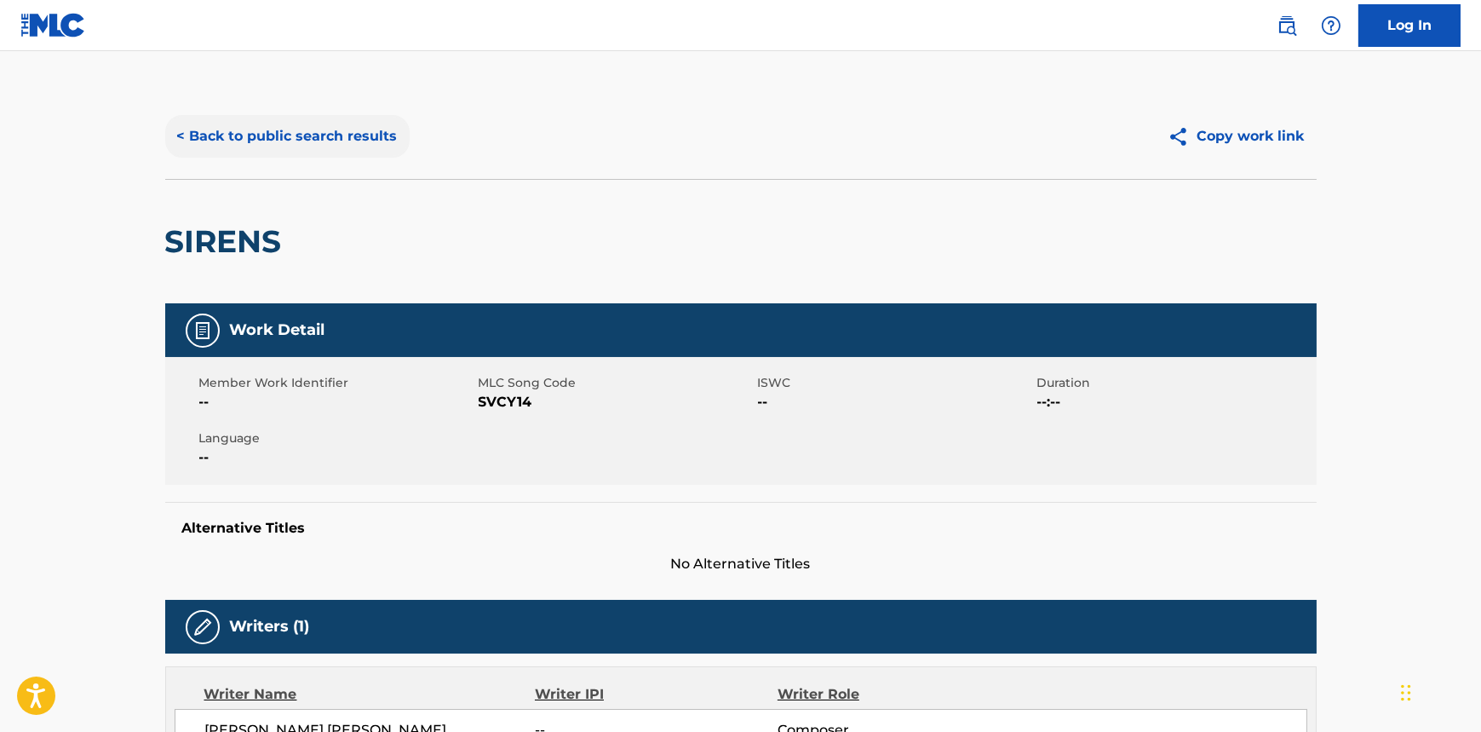
click at [265, 122] on button "< Back to public search results" at bounding box center [287, 136] width 244 height 43
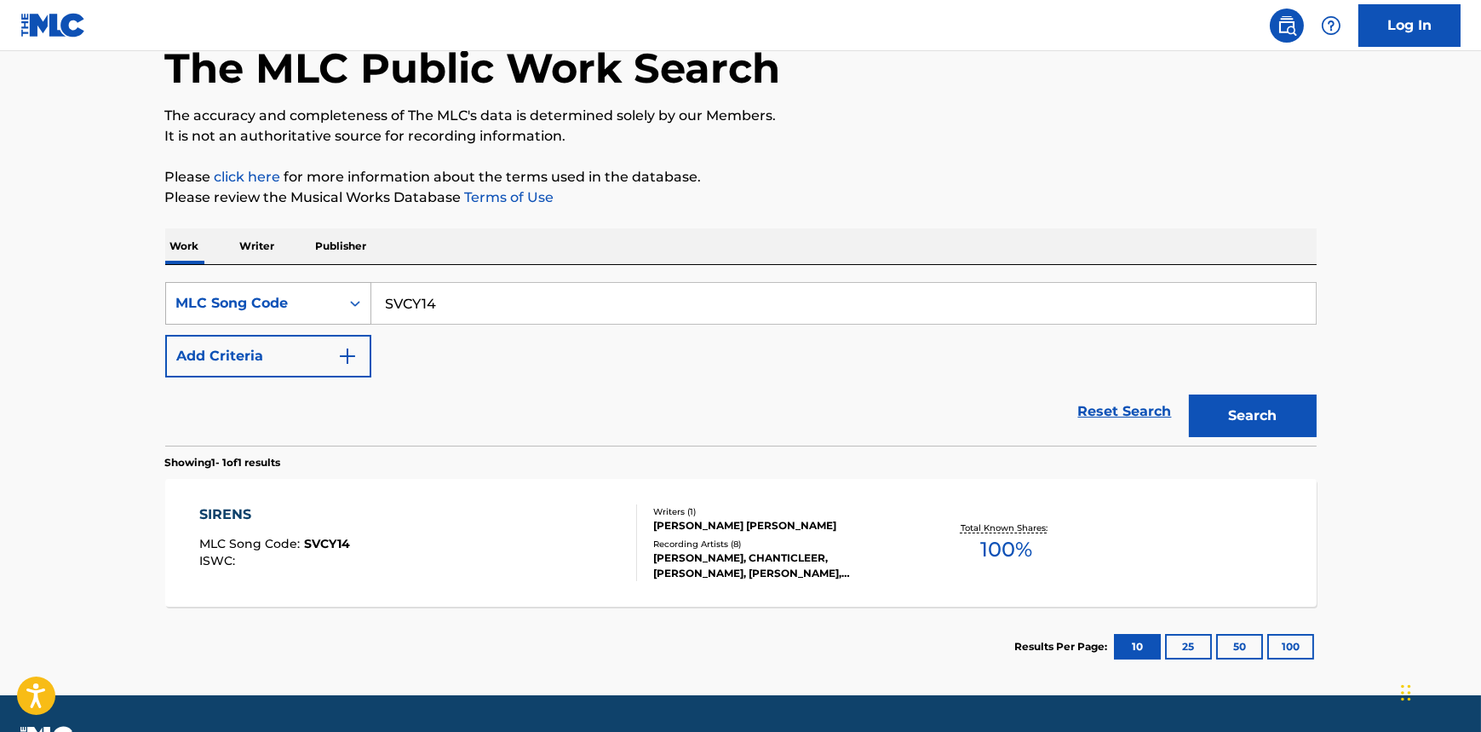
click at [241, 304] on div "MLC Song Code" at bounding box center [252, 303] width 153 height 20
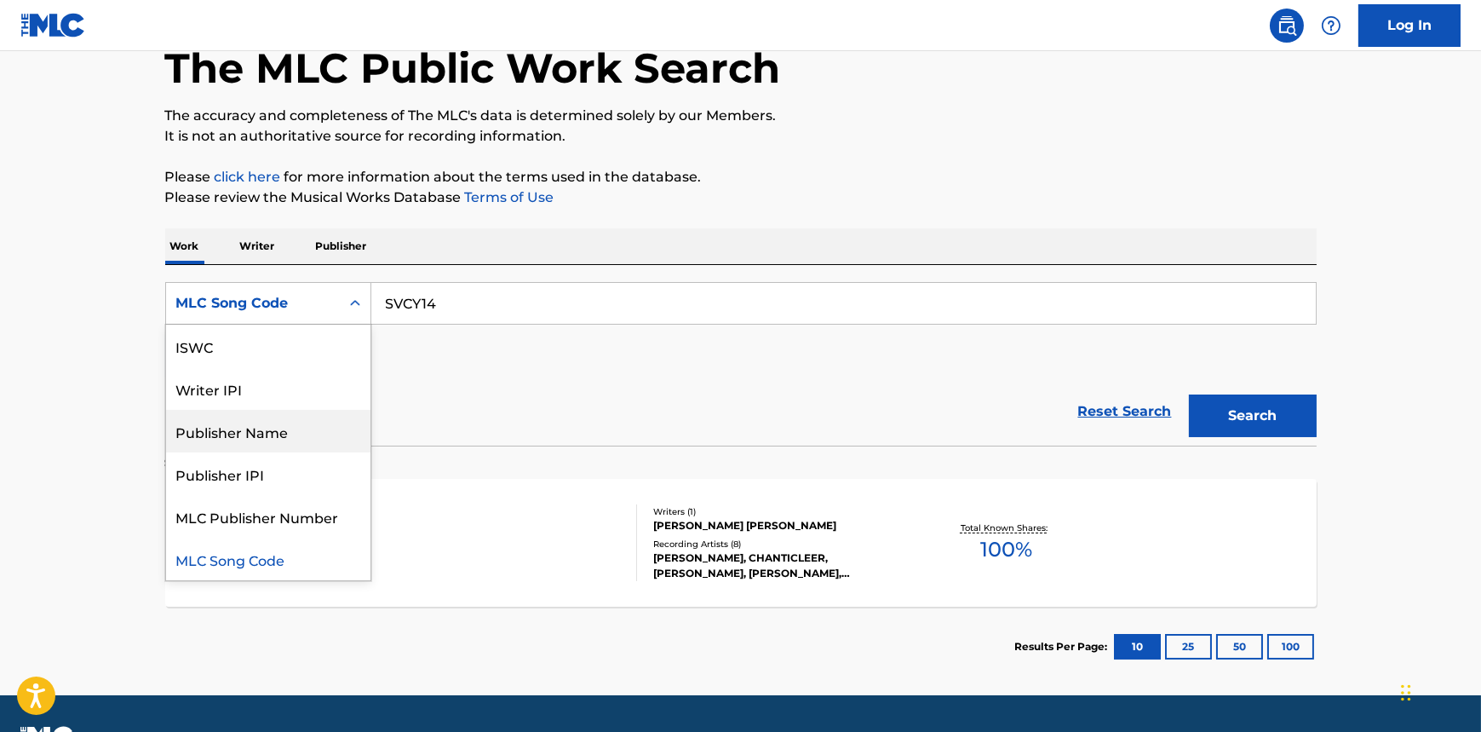
scroll to position [0, 0]
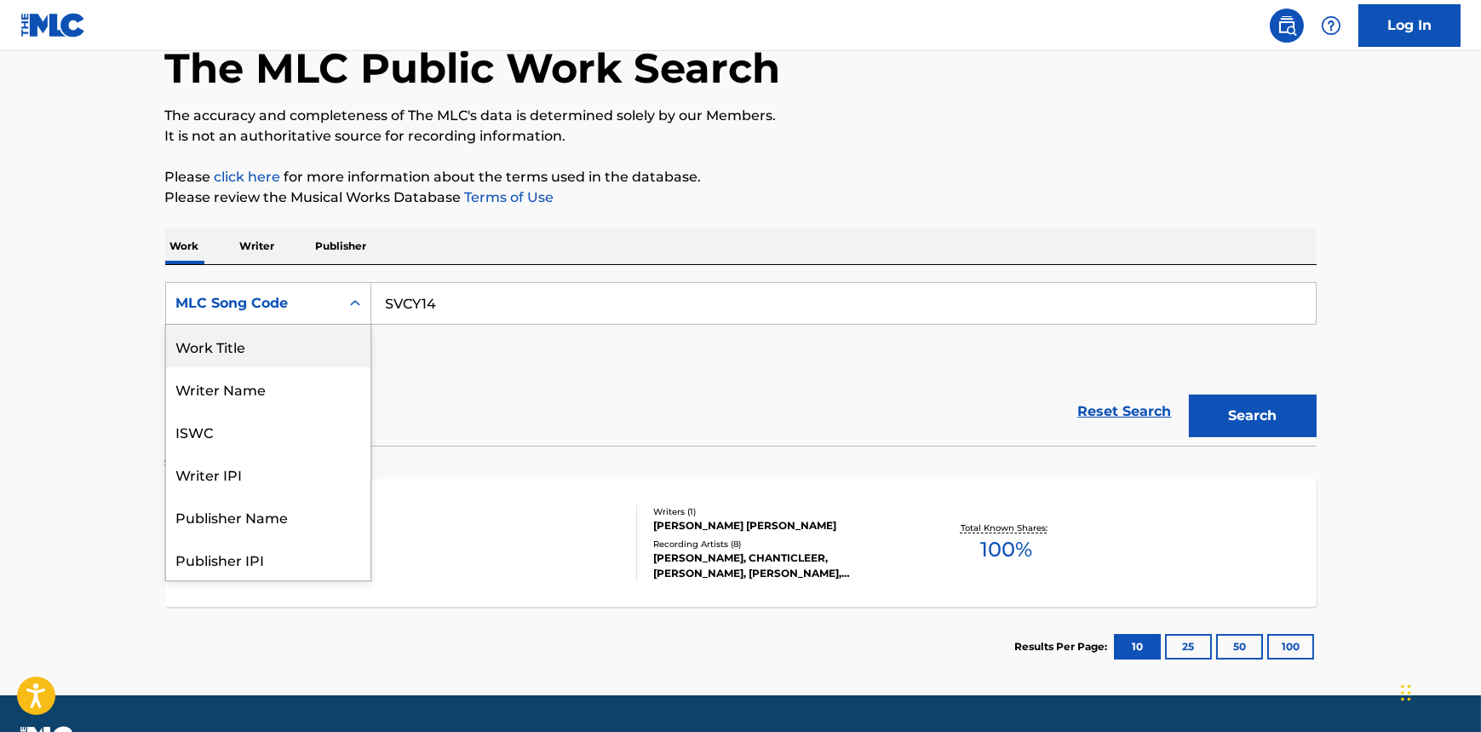
click at [206, 358] on div "Work Title" at bounding box center [268, 345] width 204 height 43
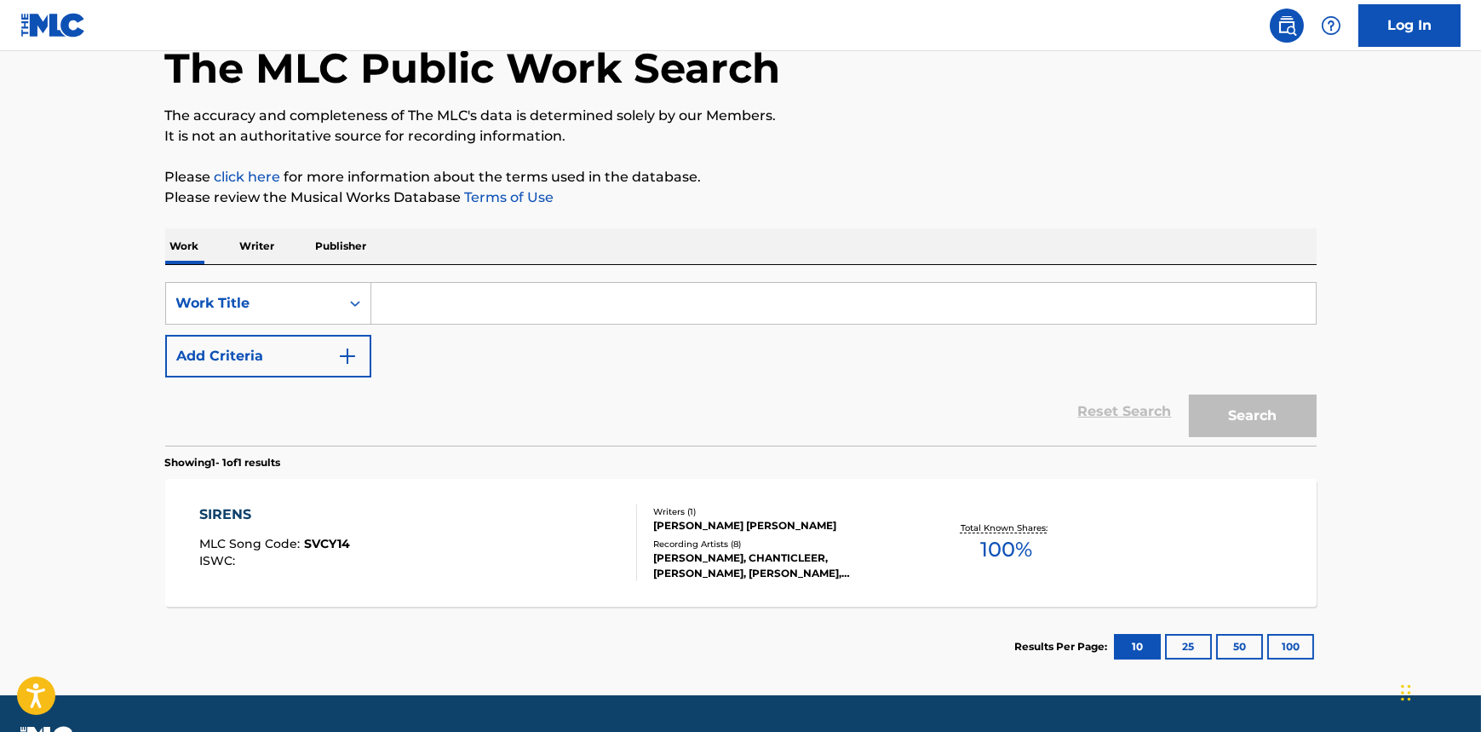
click at [442, 306] on input "Search Form" at bounding box center [843, 303] width 945 height 41
paste input "[PERSON_NAME]"
type input "[PERSON_NAME]"
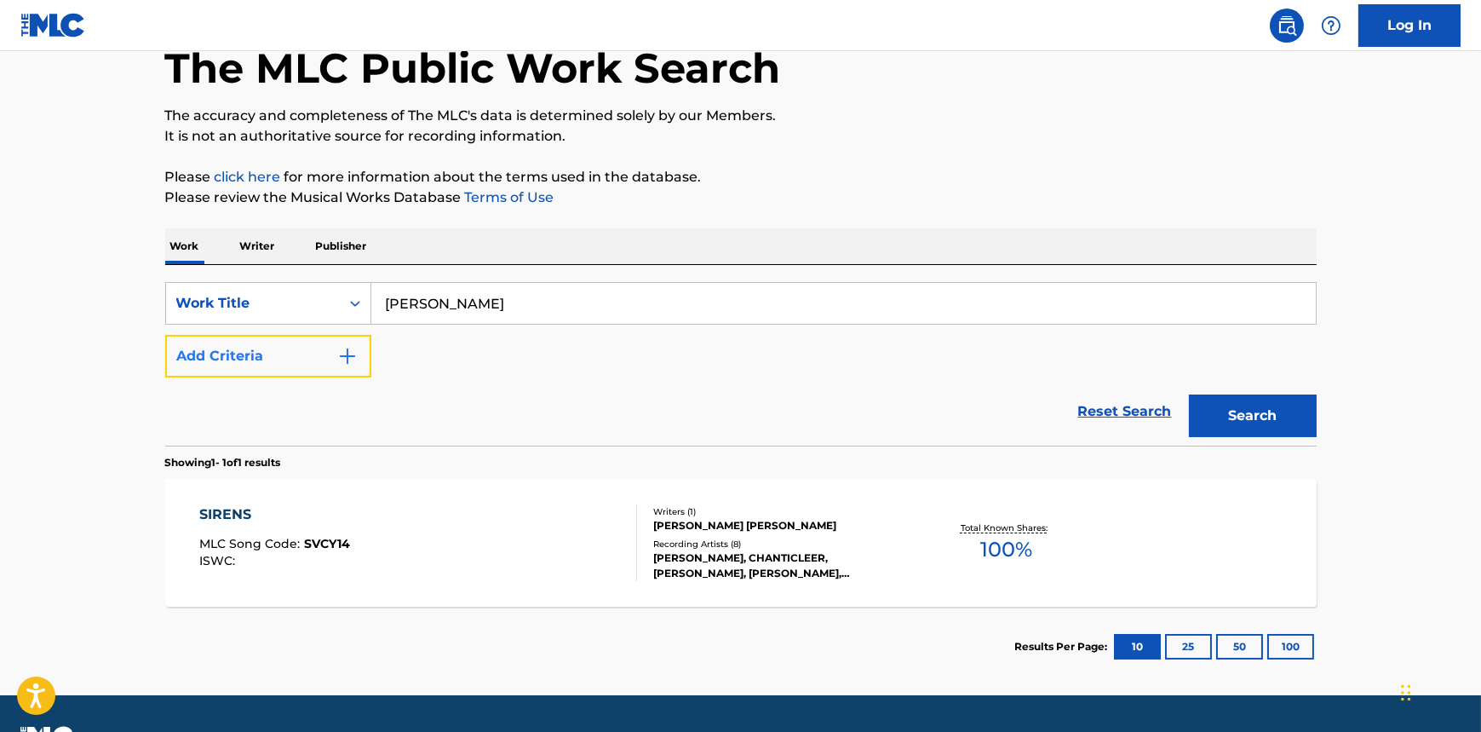
click at [306, 353] on button "Add Criteria" at bounding box center [268, 356] width 206 height 43
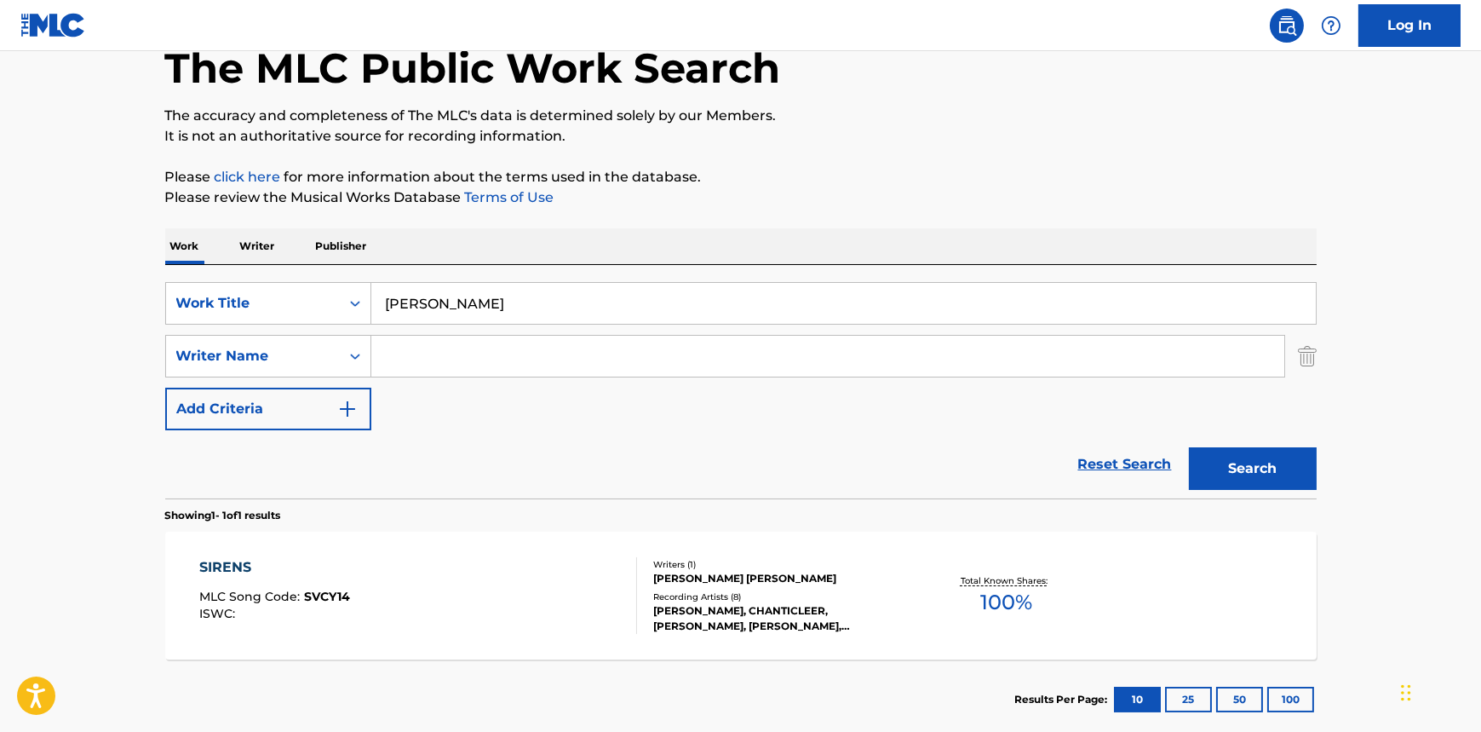
click at [460, 353] on input "Search Form" at bounding box center [827, 356] width 913 height 41
paste input "[PERSON_NAME]"
click at [460, 356] on input "[PERSON_NAME]" at bounding box center [827, 356] width 913 height 41
type input "[PERSON_NAME]"
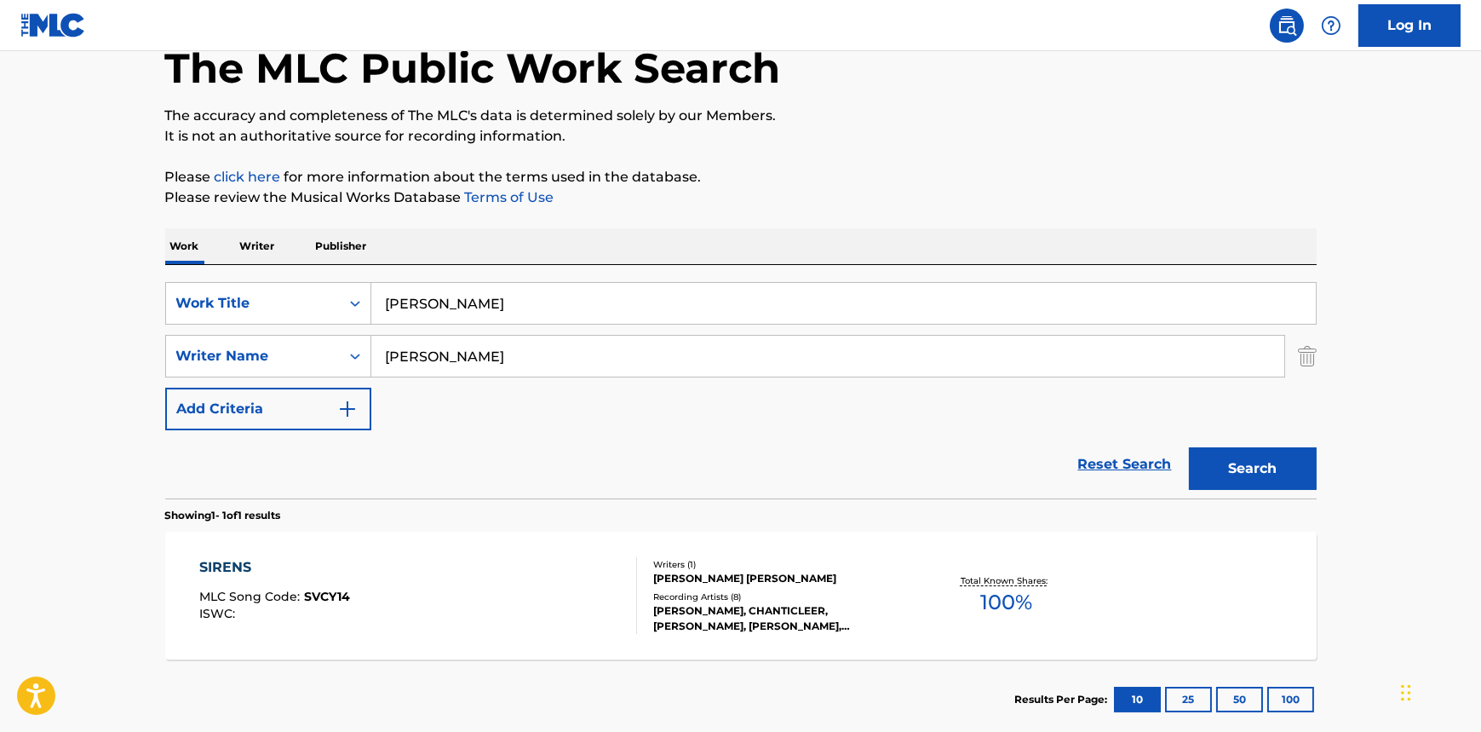
click at [415, 307] on input "[PERSON_NAME]" at bounding box center [843, 303] width 945 height 41
paste input "The Annunciation"
type input "The Annunciation"
click at [453, 350] on input "[PERSON_NAME]" at bounding box center [827, 356] width 913 height 41
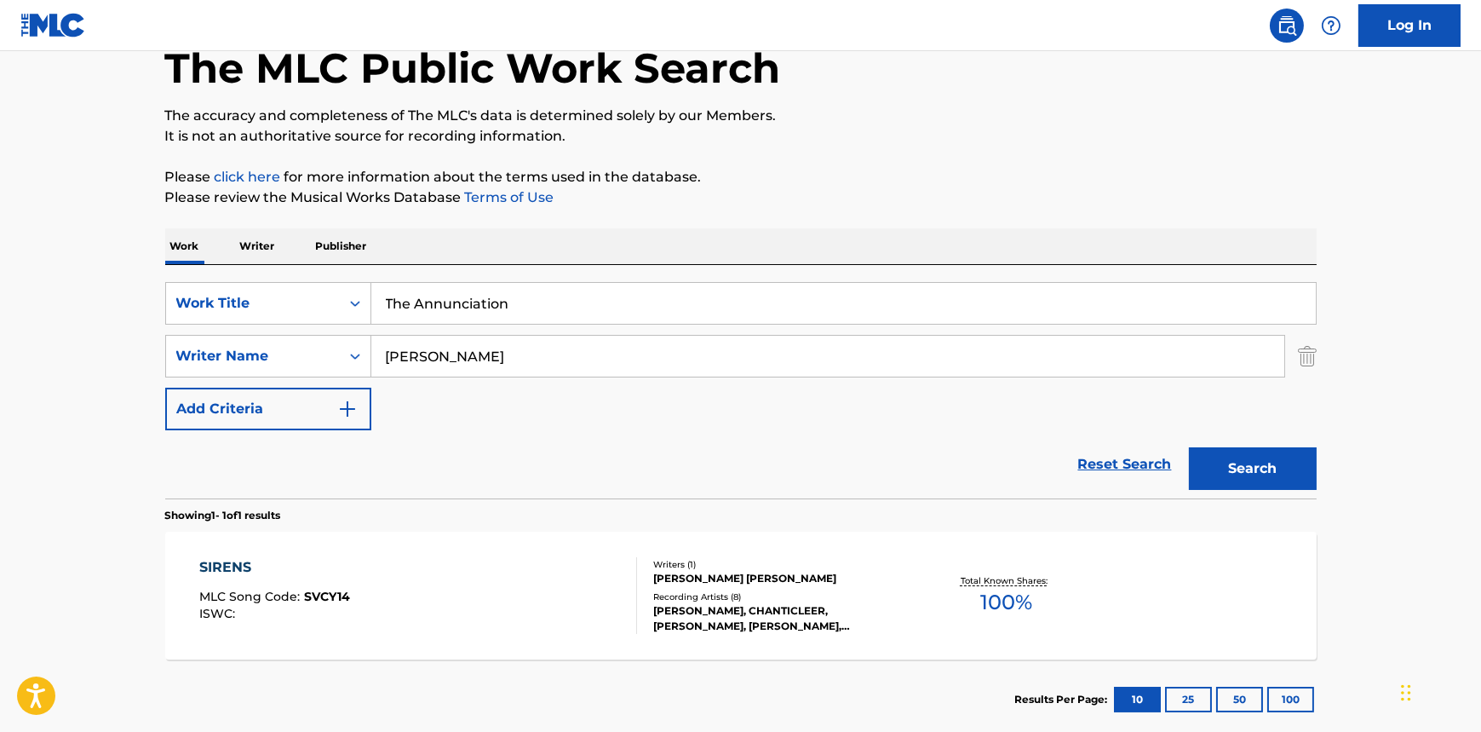
click at [453, 350] on input "[PERSON_NAME]" at bounding box center [827, 356] width 913 height 41
click at [383, 358] on input "Paish," at bounding box center [827, 356] width 913 height 41
paste input "[PERSON_NAME]"
click at [498, 351] on input "[PERSON_NAME]," at bounding box center [827, 356] width 913 height 41
type input "[PERSON_NAME]"
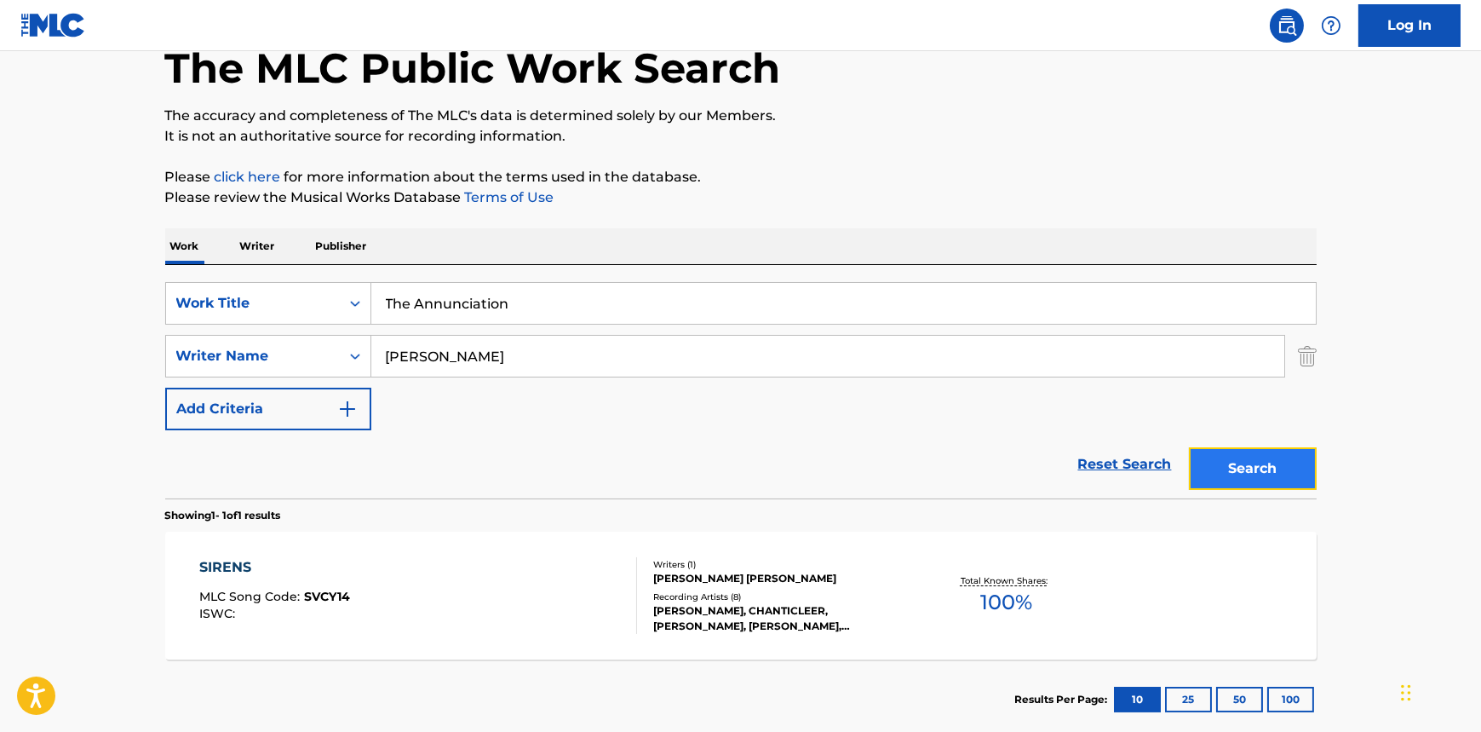
click at [1222, 470] on button "Search" at bounding box center [1253, 468] width 128 height 43
click at [1222, 470] on div "Search" at bounding box center [1248, 464] width 136 height 68
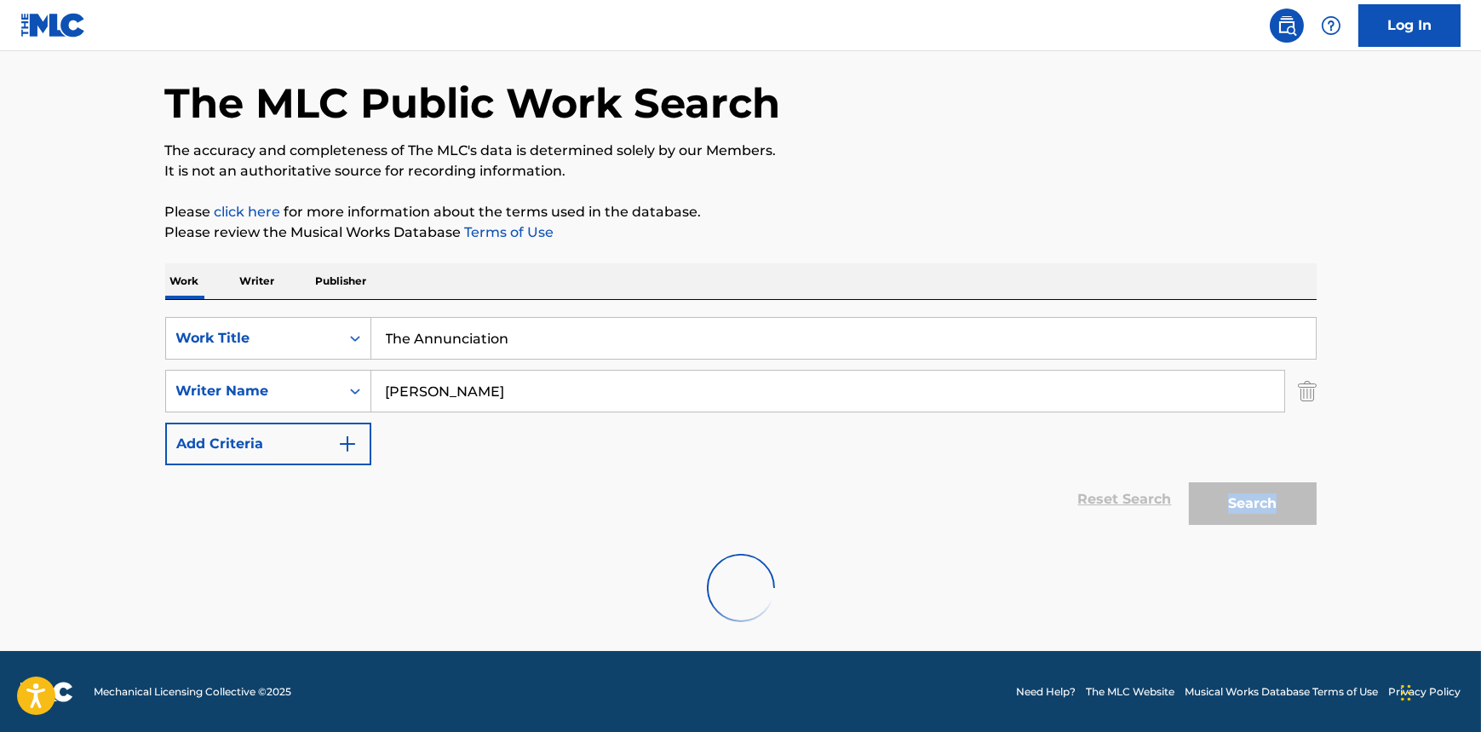
scroll to position [7, 0]
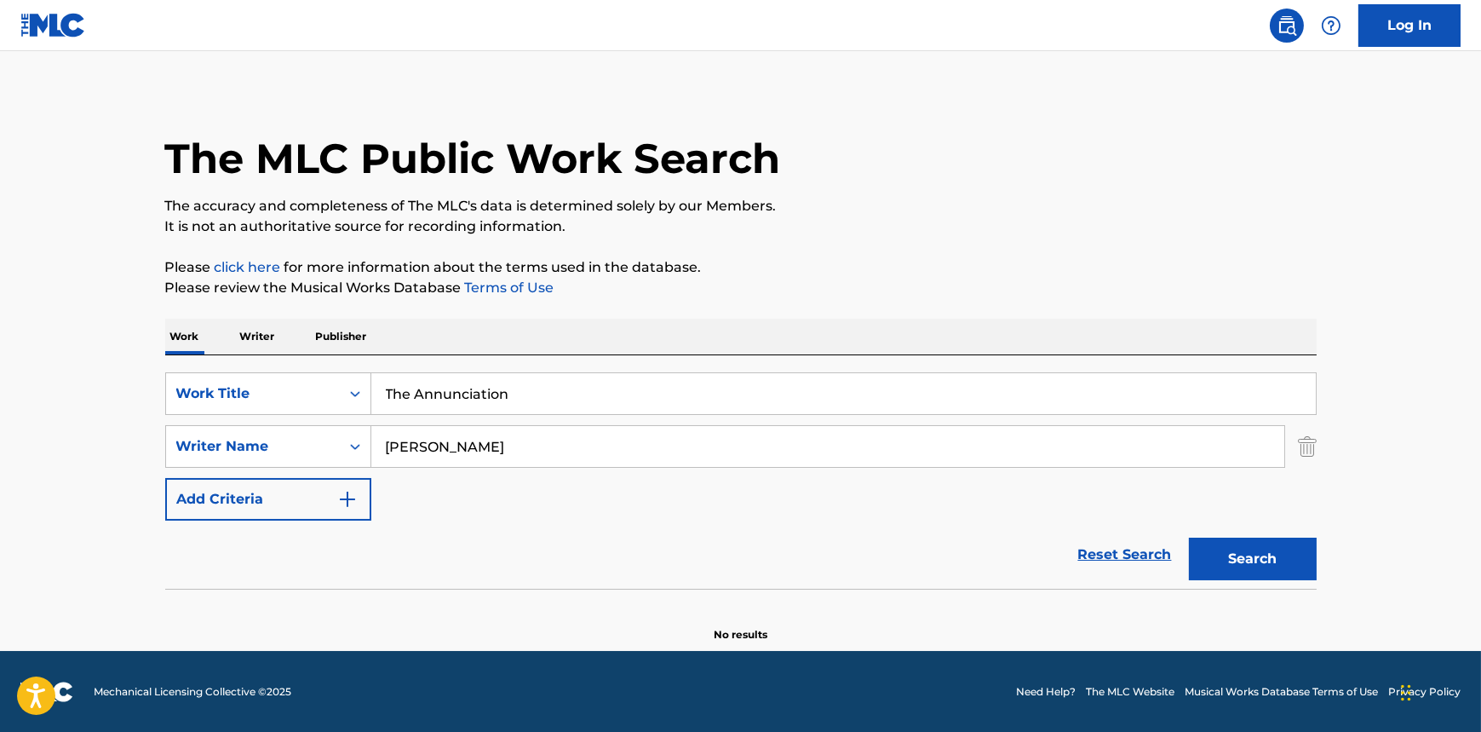
click at [434, 383] on input "The Annunciation" at bounding box center [843, 393] width 945 height 41
paste input "Ecce ego [PERSON_NAME]"
type input "Ecce ego [PERSON_NAME]"
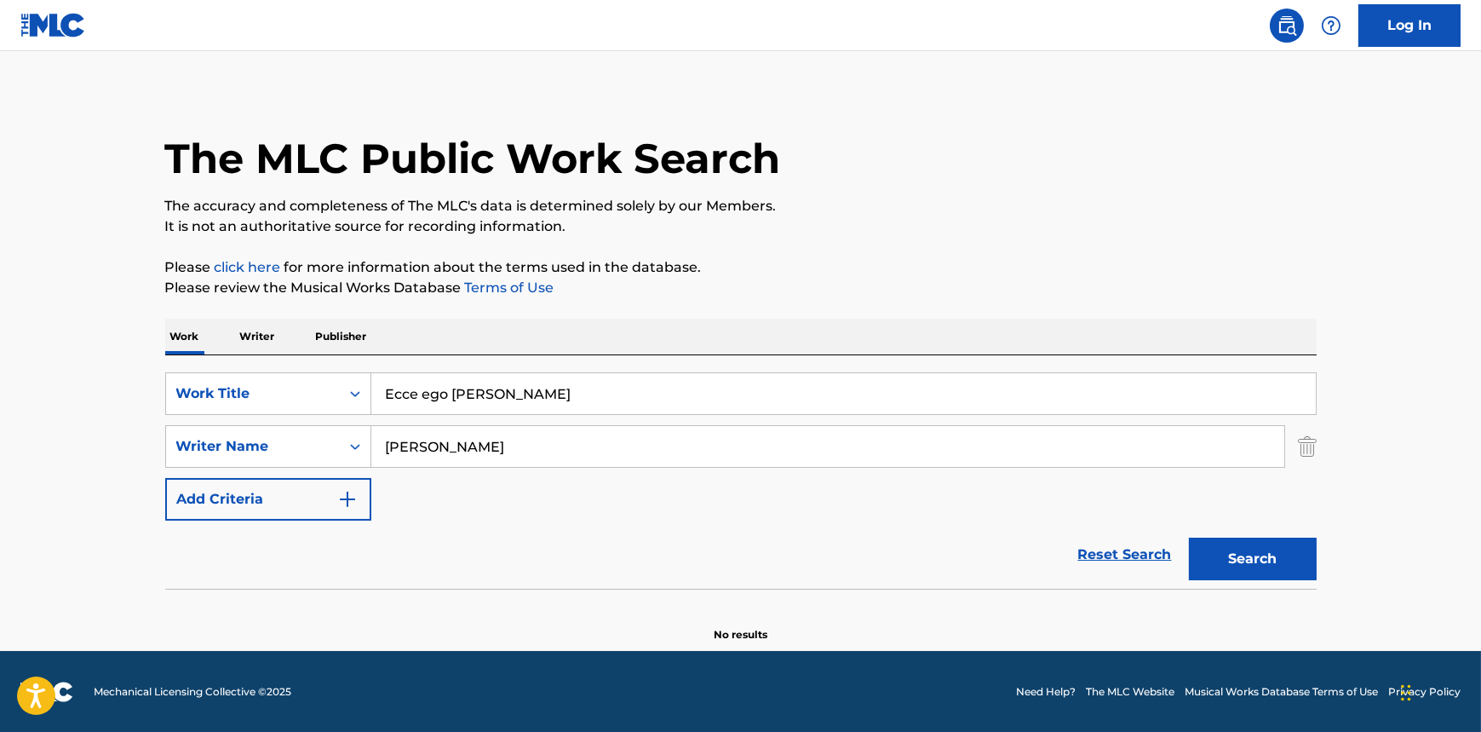
click at [448, 440] on input "[PERSON_NAME]" at bounding box center [827, 446] width 913 height 41
paste input "[PERSON_NAME]"
click at [459, 445] on input "[PERSON_NAME]" at bounding box center [827, 446] width 913 height 41
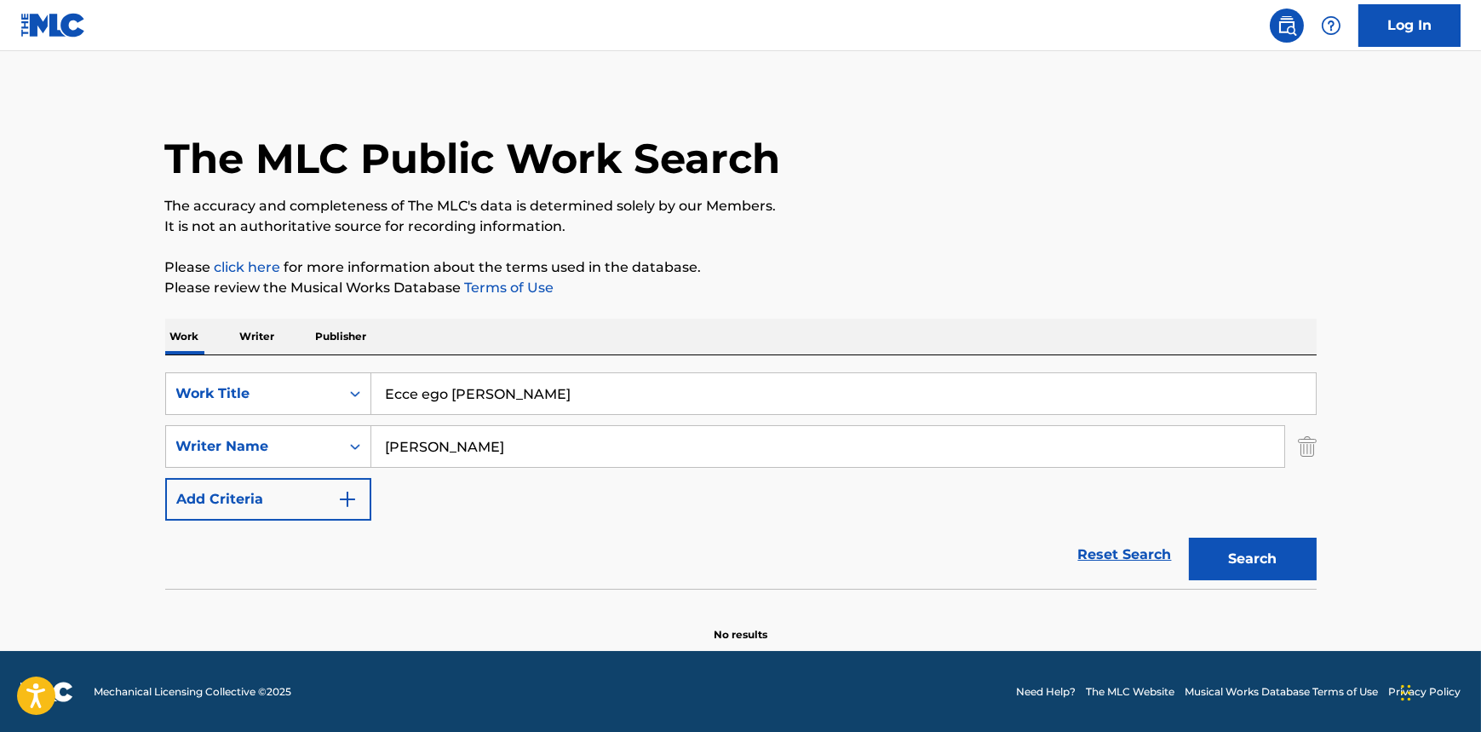
click at [459, 445] on input "[PERSON_NAME]" at bounding box center [827, 446] width 913 height 41
click at [384, 443] on input "[PERSON_NAME]," at bounding box center [827, 446] width 913 height 41
paste input "[PERSON_NAME]"
click at [596, 444] on input "[PERSON_NAME]," at bounding box center [827, 446] width 913 height 41
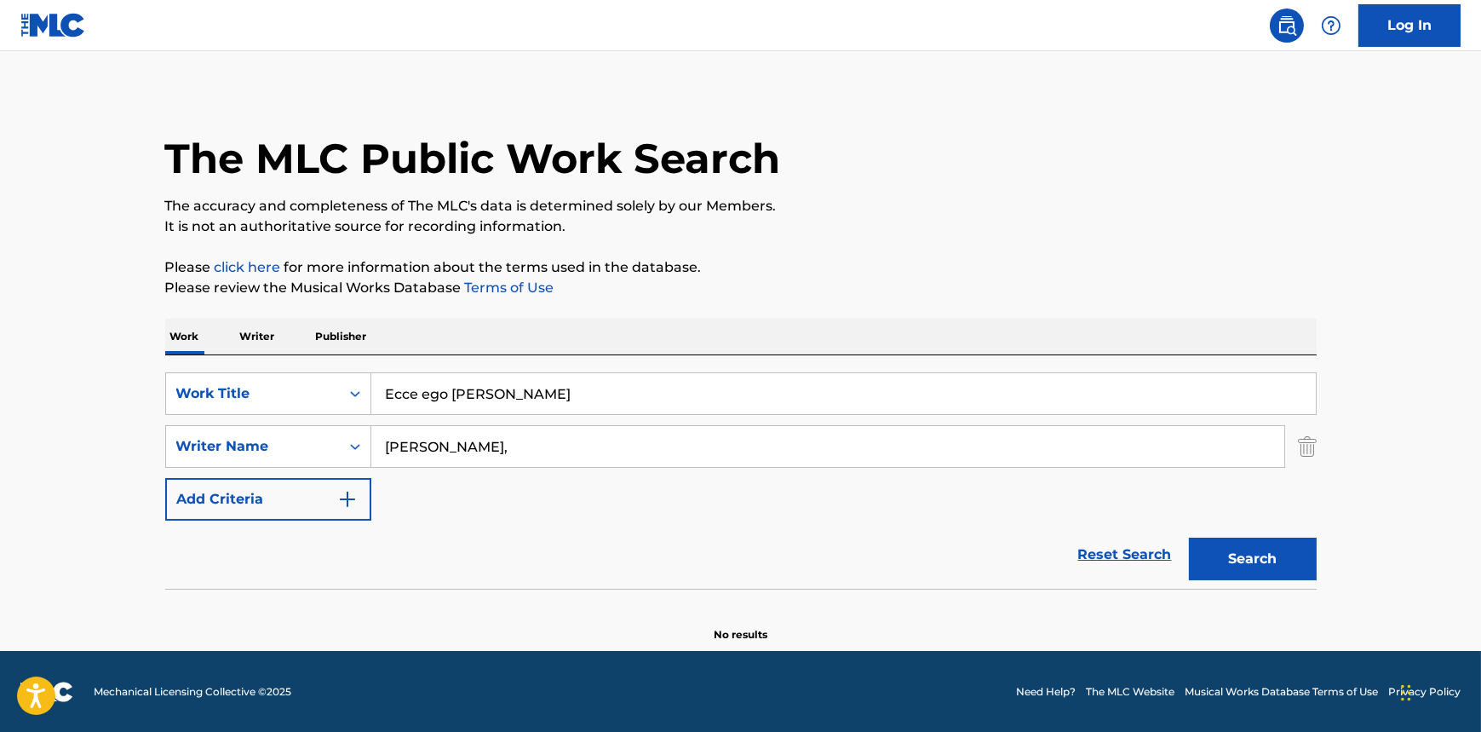
click at [597, 445] on input "[PERSON_NAME]," at bounding box center [827, 446] width 913 height 41
type input "[PERSON_NAME]"
click at [1232, 552] on button "Search" at bounding box center [1253, 558] width 128 height 43
click at [761, 519] on div "SearchWithCriteria924c34e1-8aeb-4487-9215-a94e7b76f953 Work Title Ecce ego Ioan…" at bounding box center [741, 446] width 1152 height 148
click at [247, 333] on p "Writer" at bounding box center [257, 337] width 45 height 36
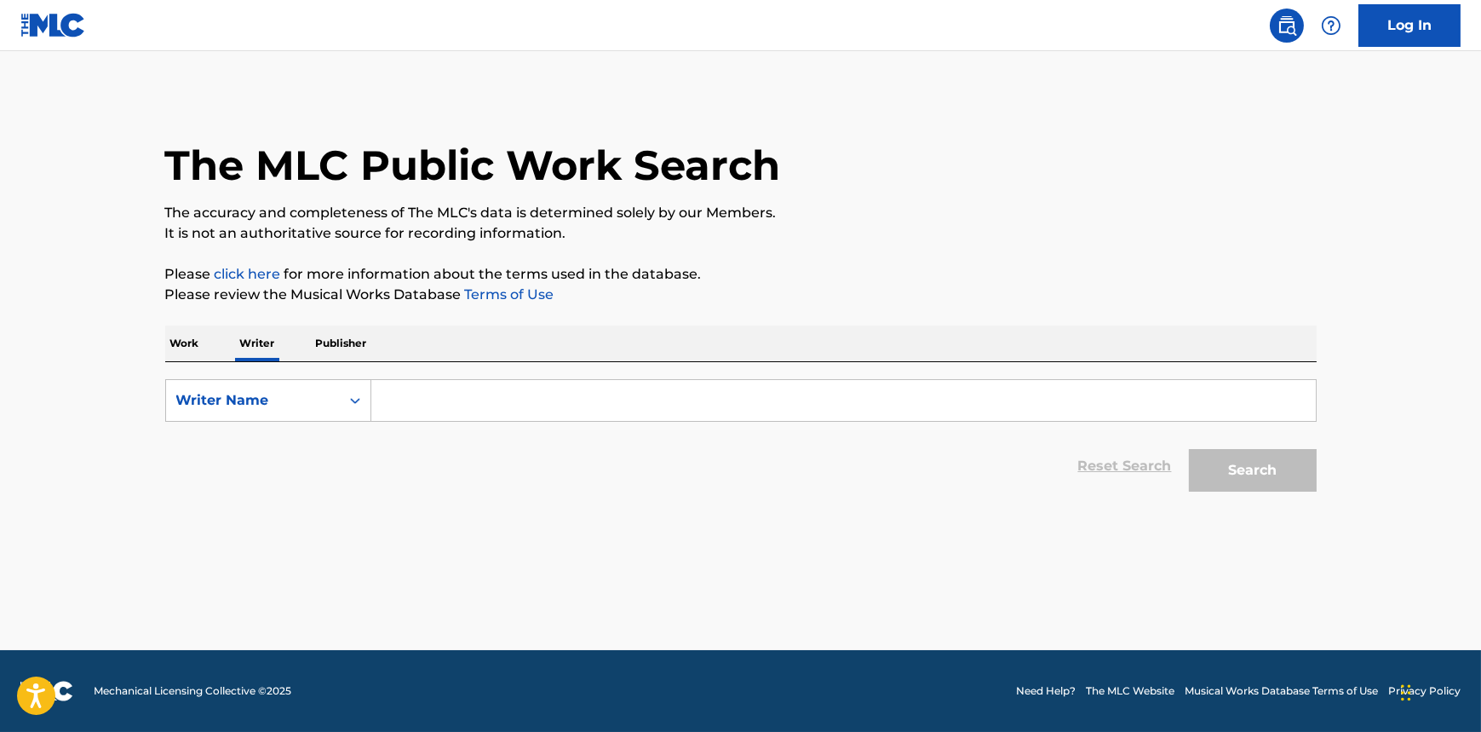
click at [416, 416] on input "Search Form" at bounding box center [843, 400] width 945 height 41
paste input "[PERSON_NAME]"
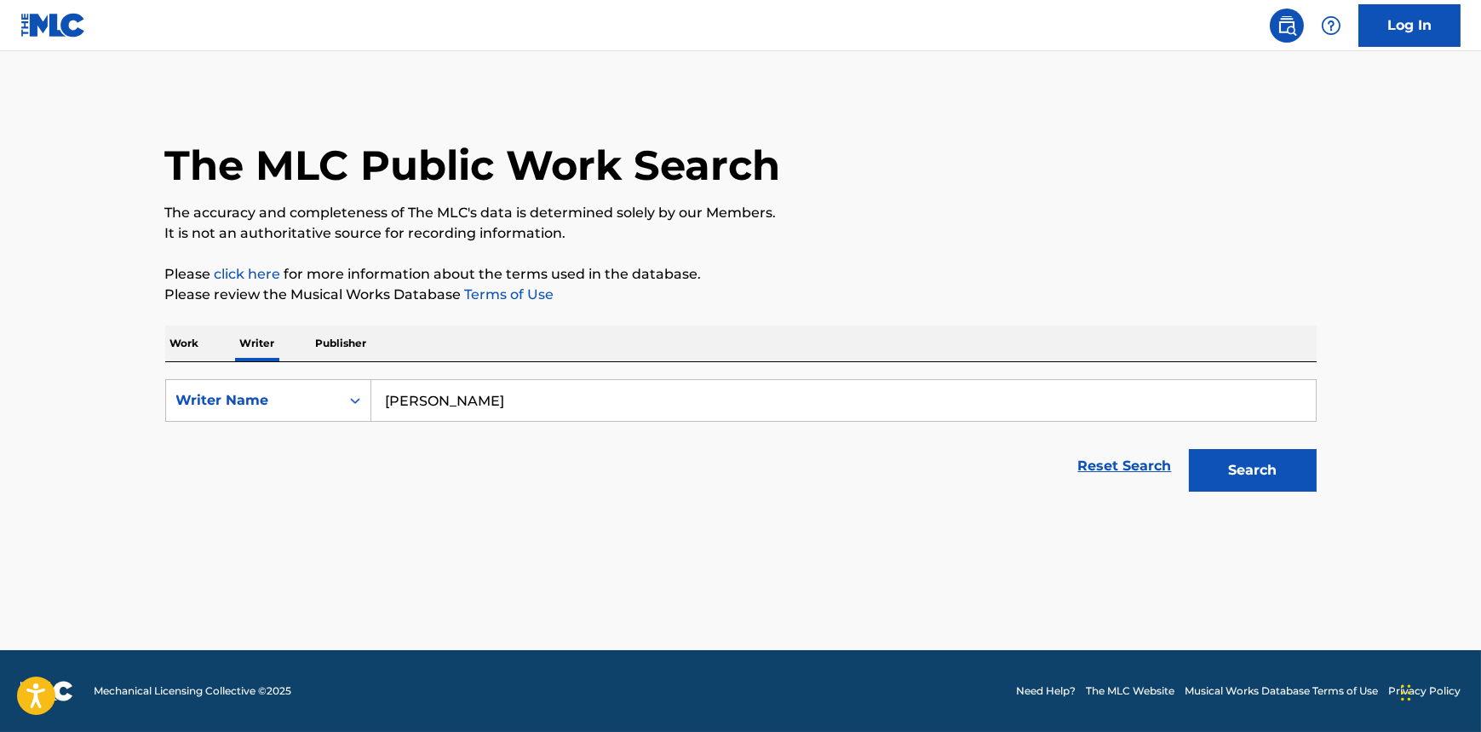
click at [508, 399] on input "[PERSON_NAME]" at bounding box center [843, 400] width 945 height 41
click at [504, 399] on input "[PERSON_NAME]" at bounding box center [843, 400] width 945 height 41
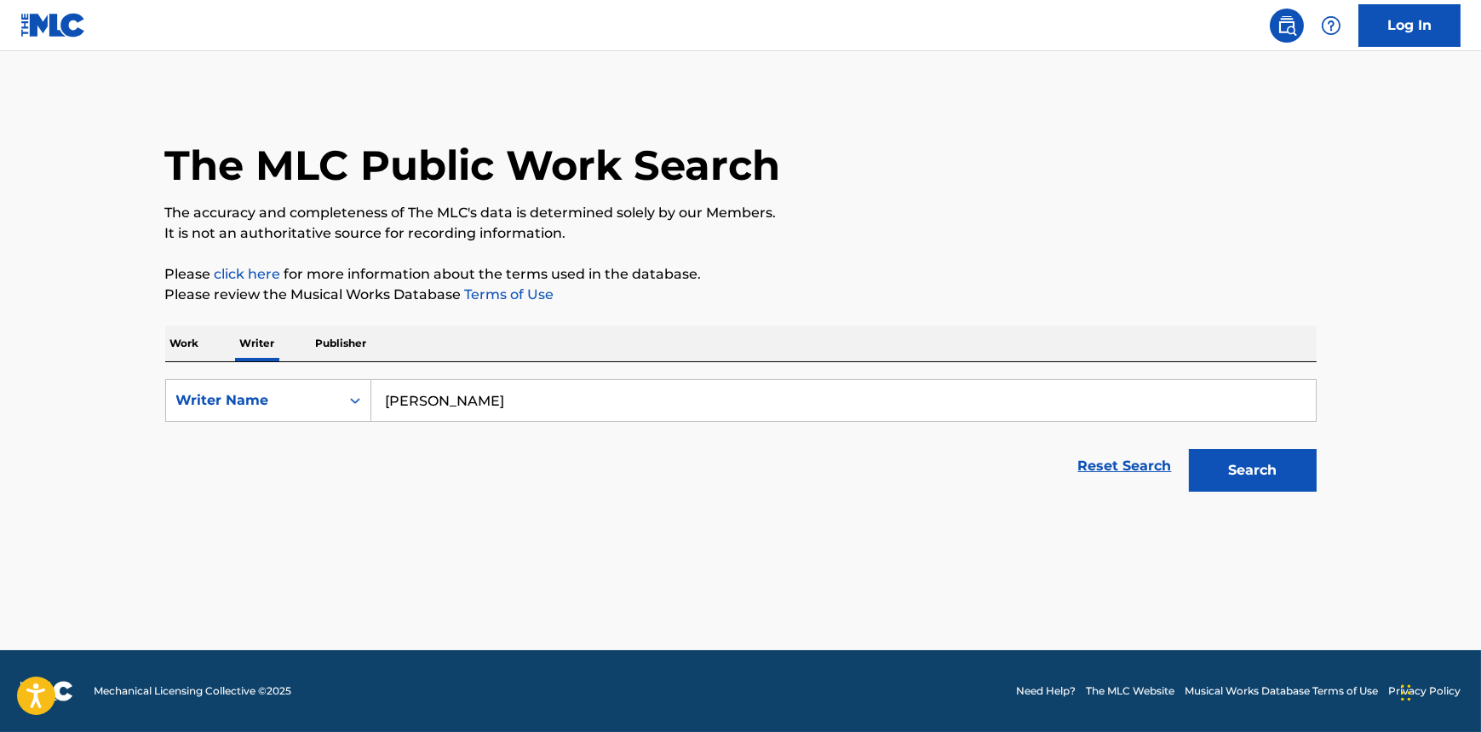
click at [504, 399] on input "[PERSON_NAME]" at bounding box center [843, 400] width 945 height 41
click at [511, 397] on input "[PERSON_NAME]" at bounding box center [843, 400] width 945 height 41
click at [391, 399] on input "[PERSON_NAME]," at bounding box center [843, 400] width 945 height 41
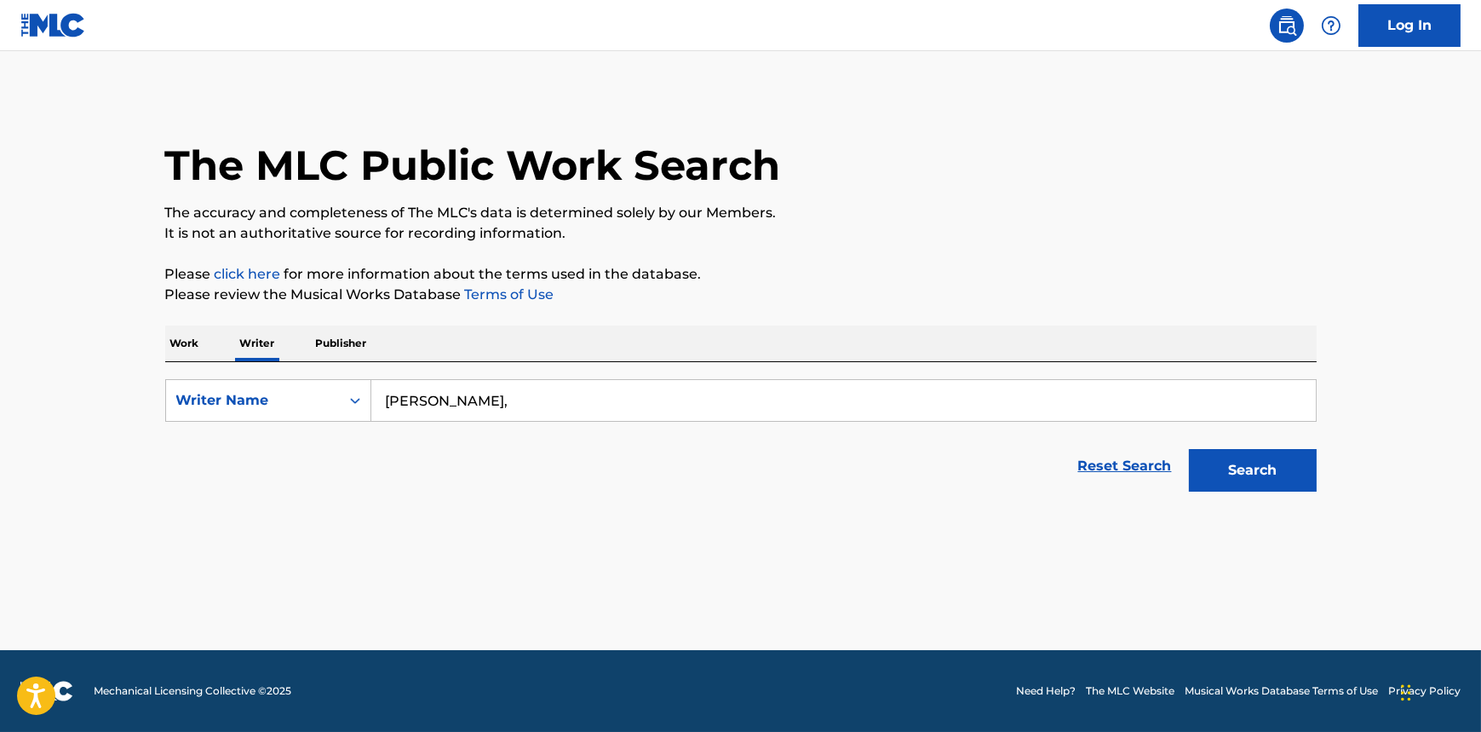
click at [391, 400] on input "[PERSON_NAME]," at bounding box center [843, 400] width 945 height 41
click at [388, 399] on input "[PERSON_NAME]," at bounding box center [843, 400] width 945 height 41
paste input "[PERSON_NAME]"
click at [562, 402] on input "[PERSON_NAME]-Peixe," at bounding box center [843, 400] width 945 height 41
click at [1241, 468] on button "Search" at bounding box center [1253, 470] width 128 height 43
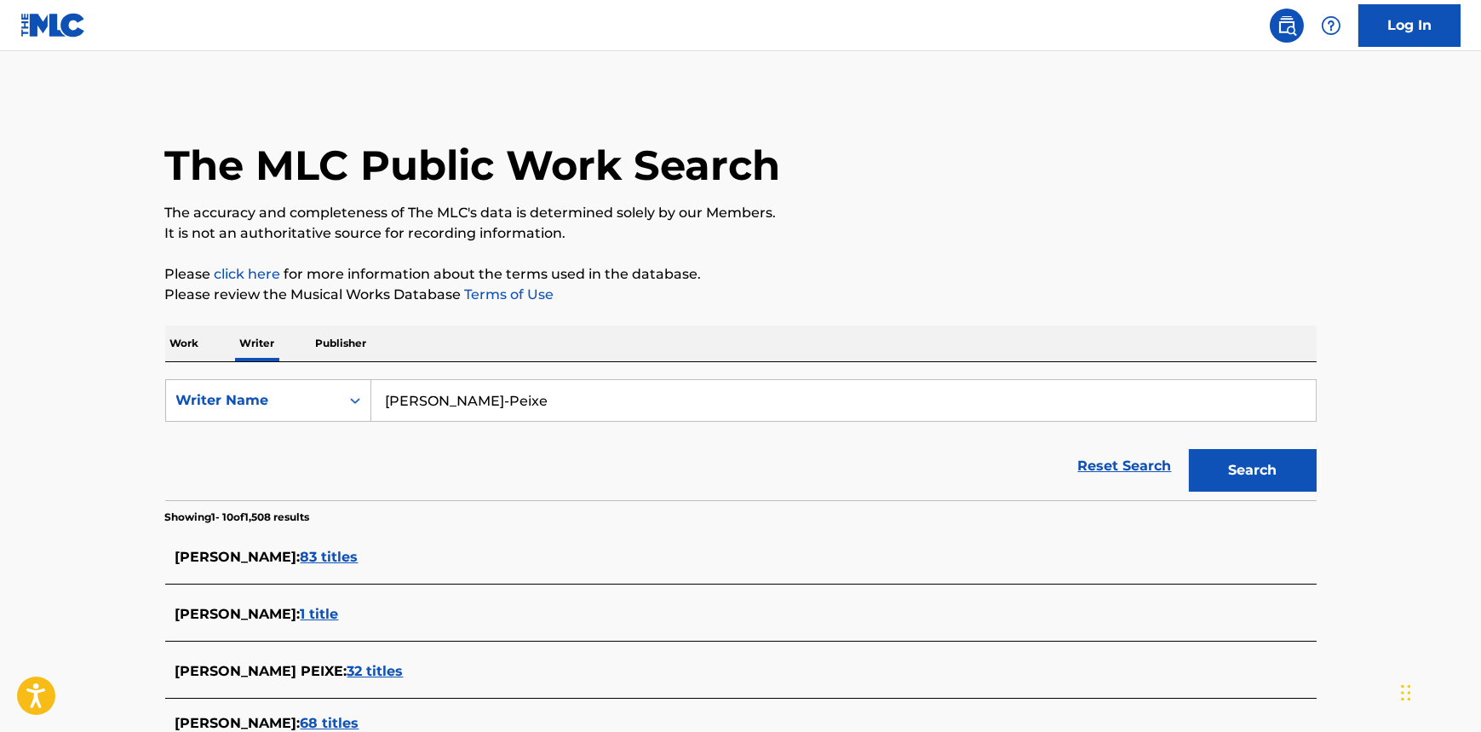
click at [359, 560] on span "83 titles" at bounding box center [330, 556] width 58 height 16
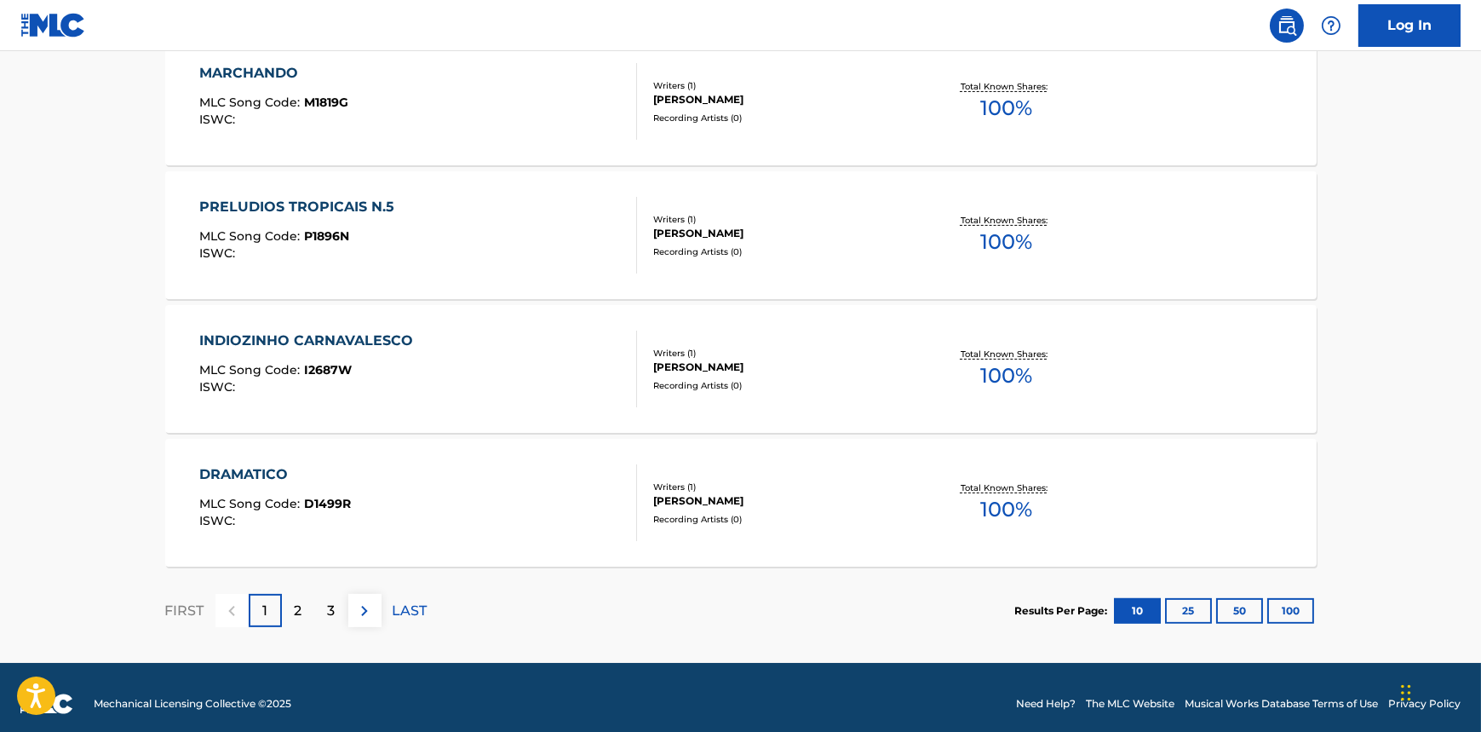
scroll to position [1353, 0]
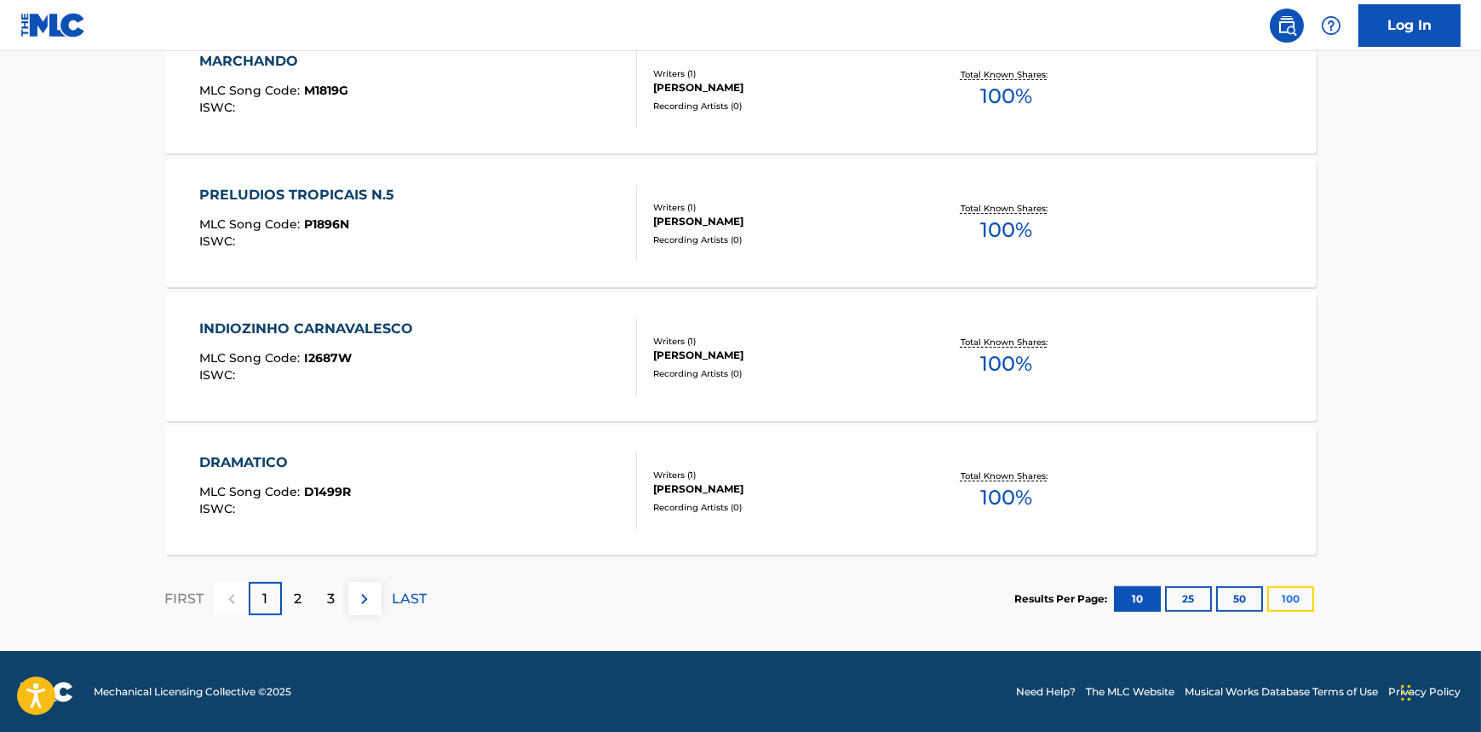
click at [1280, 597] on button "100" at bounding box center [1290, 599] width 47 height 26
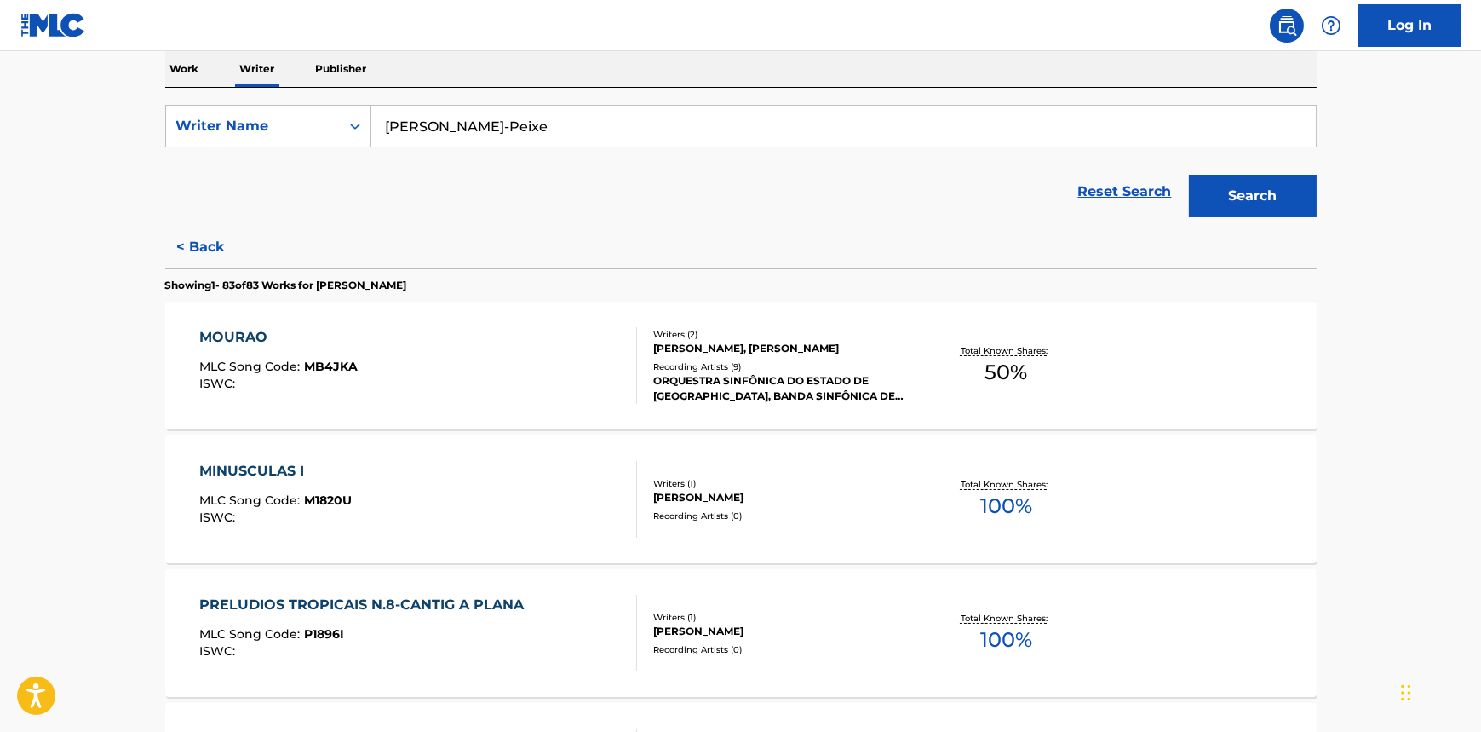
scroll to position [309, 0]
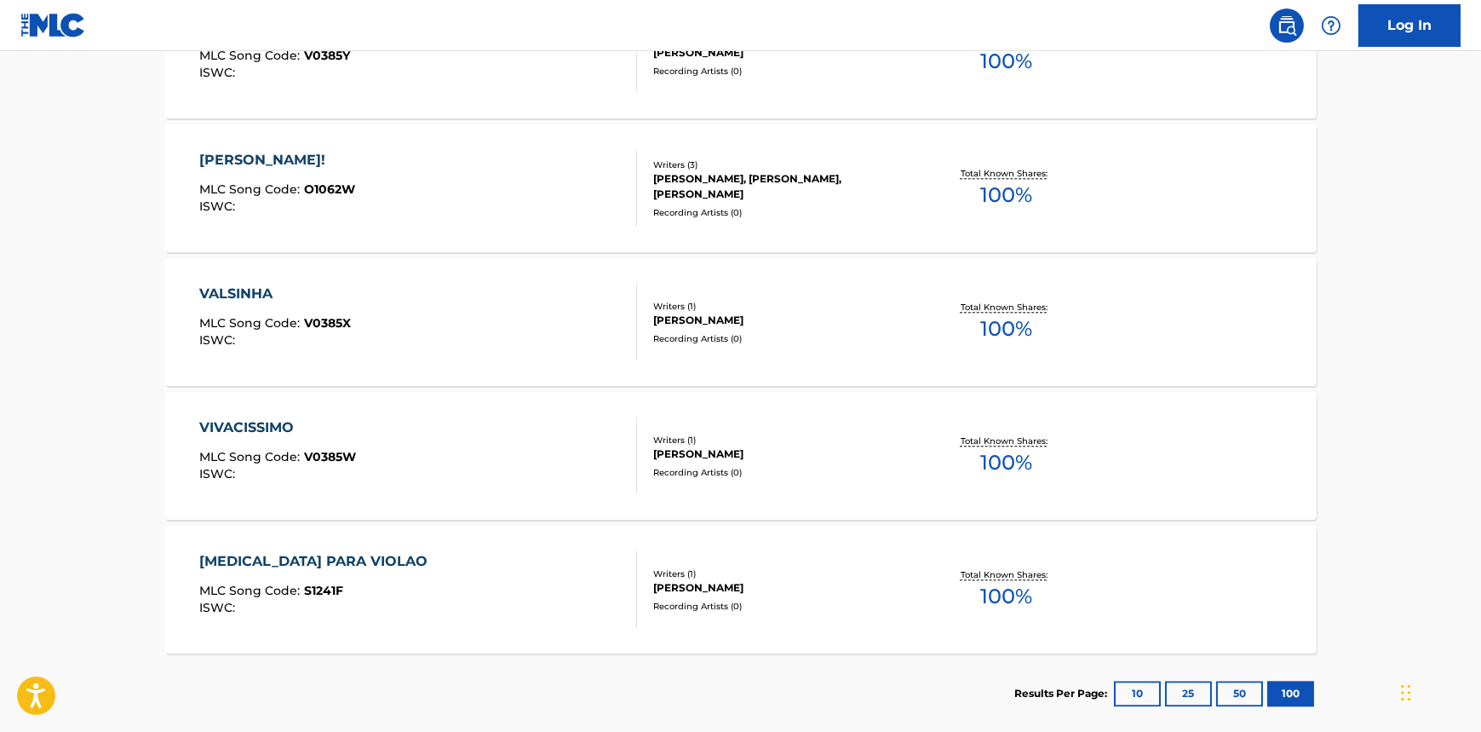
scroll to position [11072, 0]
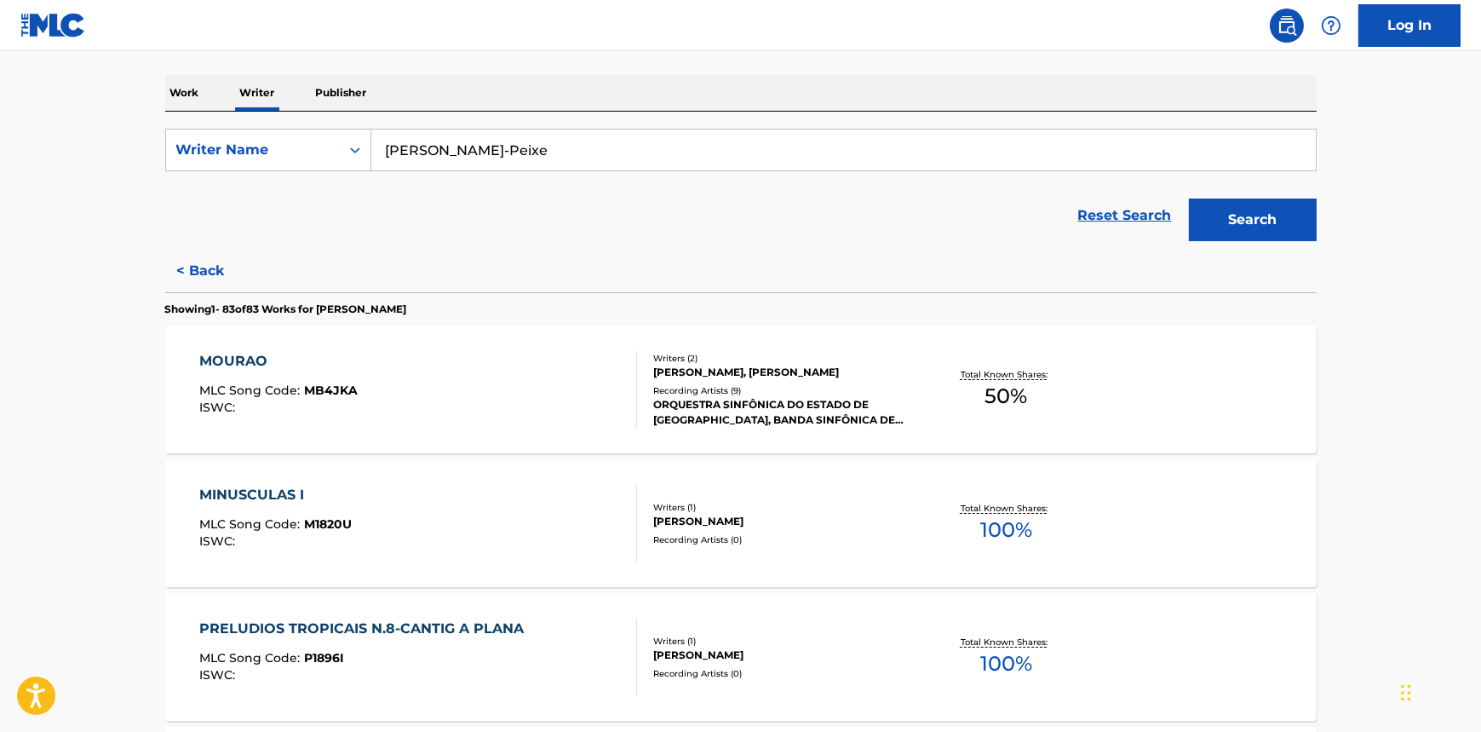
scroll to position [112, 0]
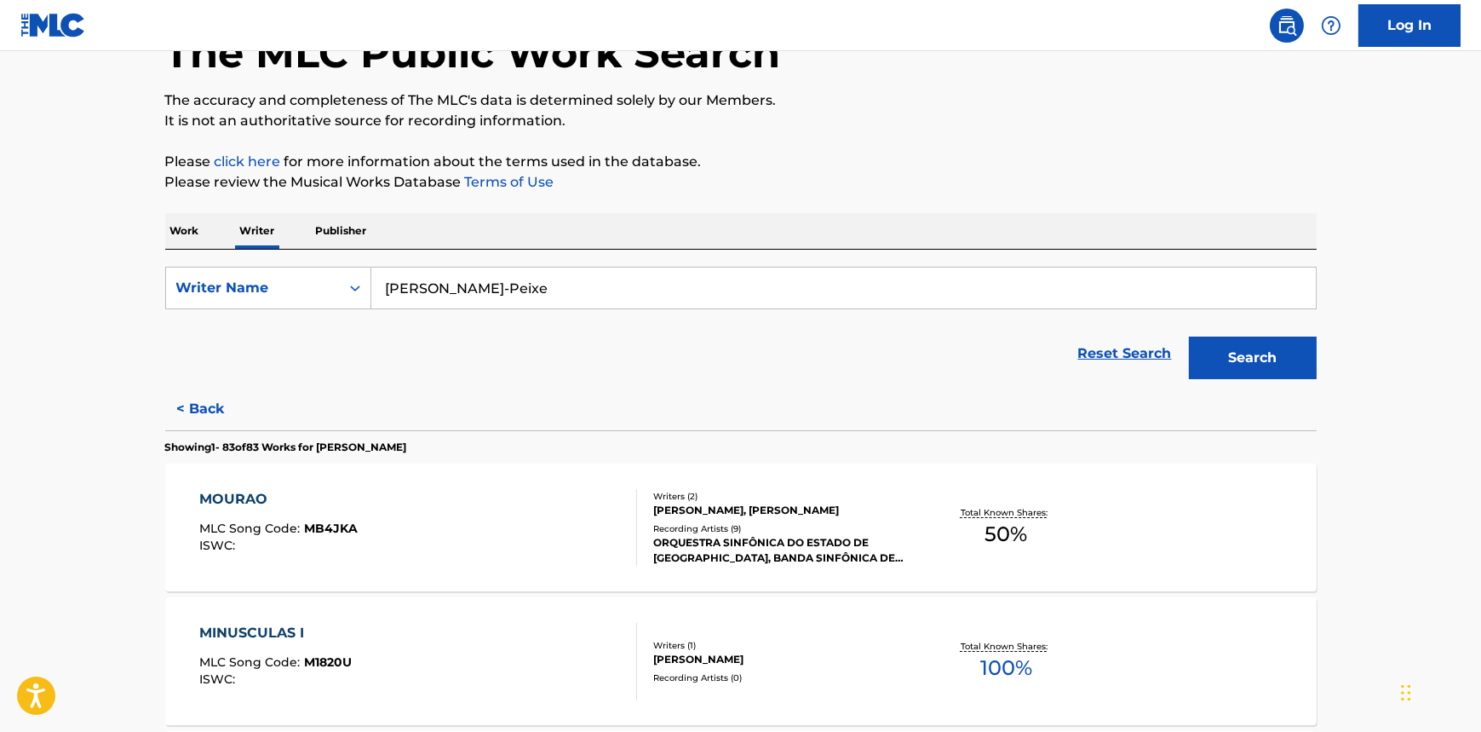
click at [613, 284] on input "[PERSON_NAME]-Peixe" at bounding box center [843, 287] width 945 height 41
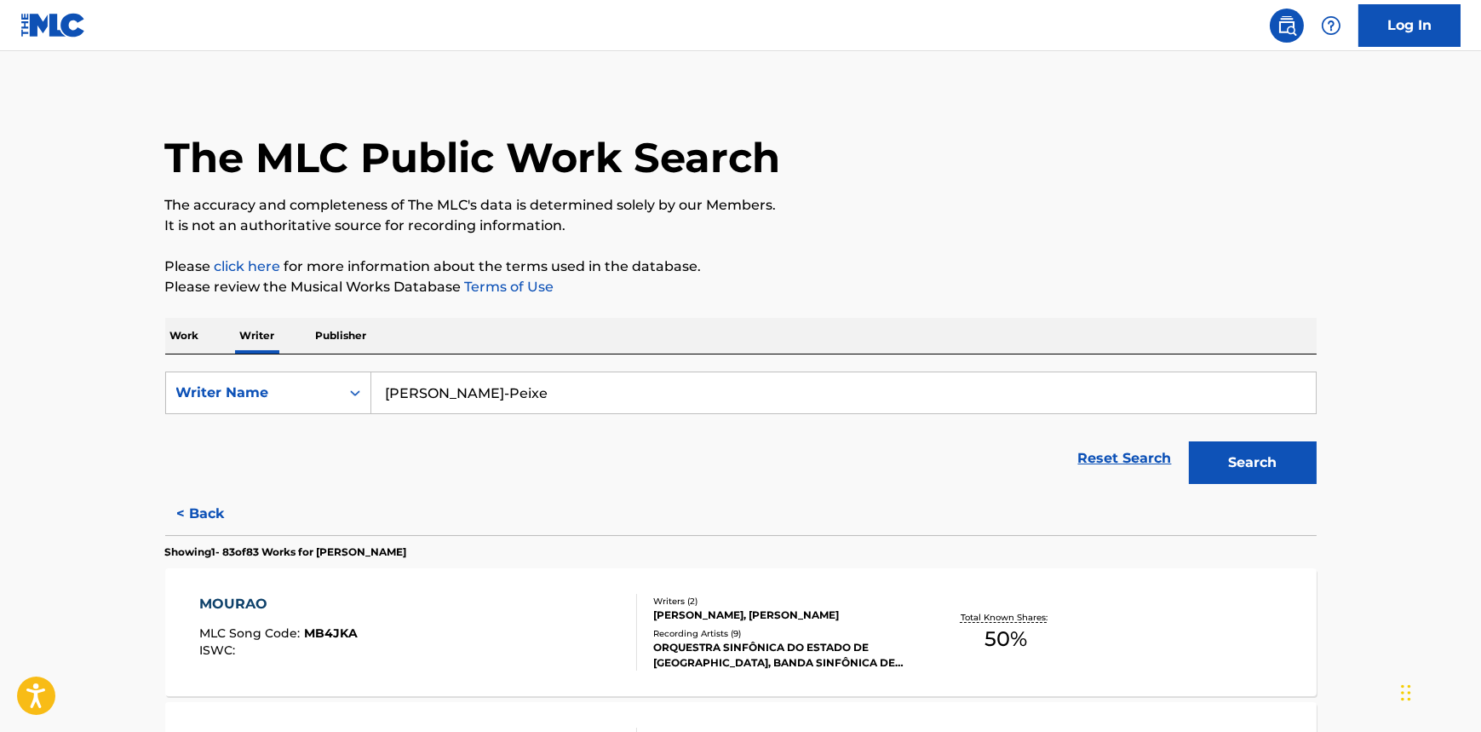
scroll to position [0, 0]
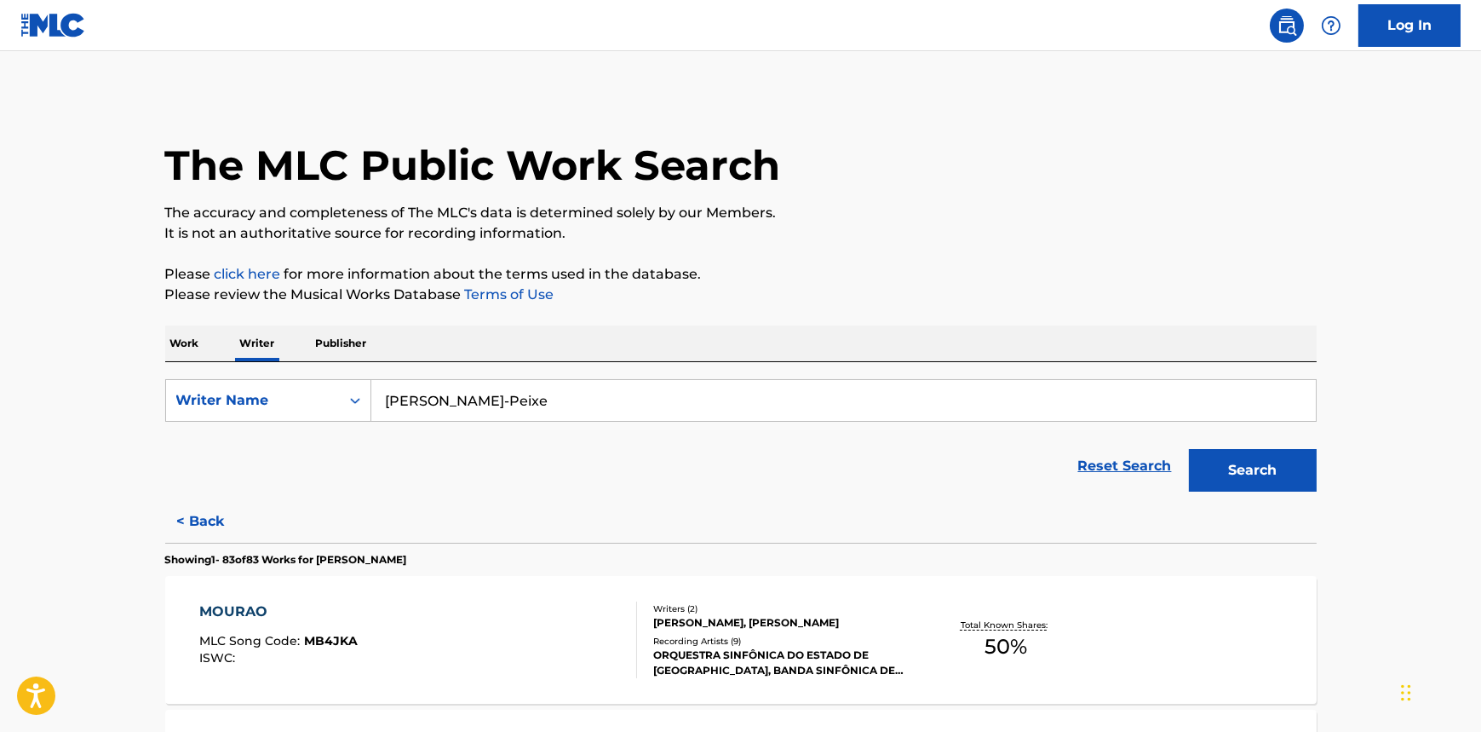
click at [433, 396] on input "[PERSON_NAME]-Peixe" at bounding box center [843, 400] width 945 height 41
paste input "[PERSON_NAME]"
type input "[PERSON_NAME]"
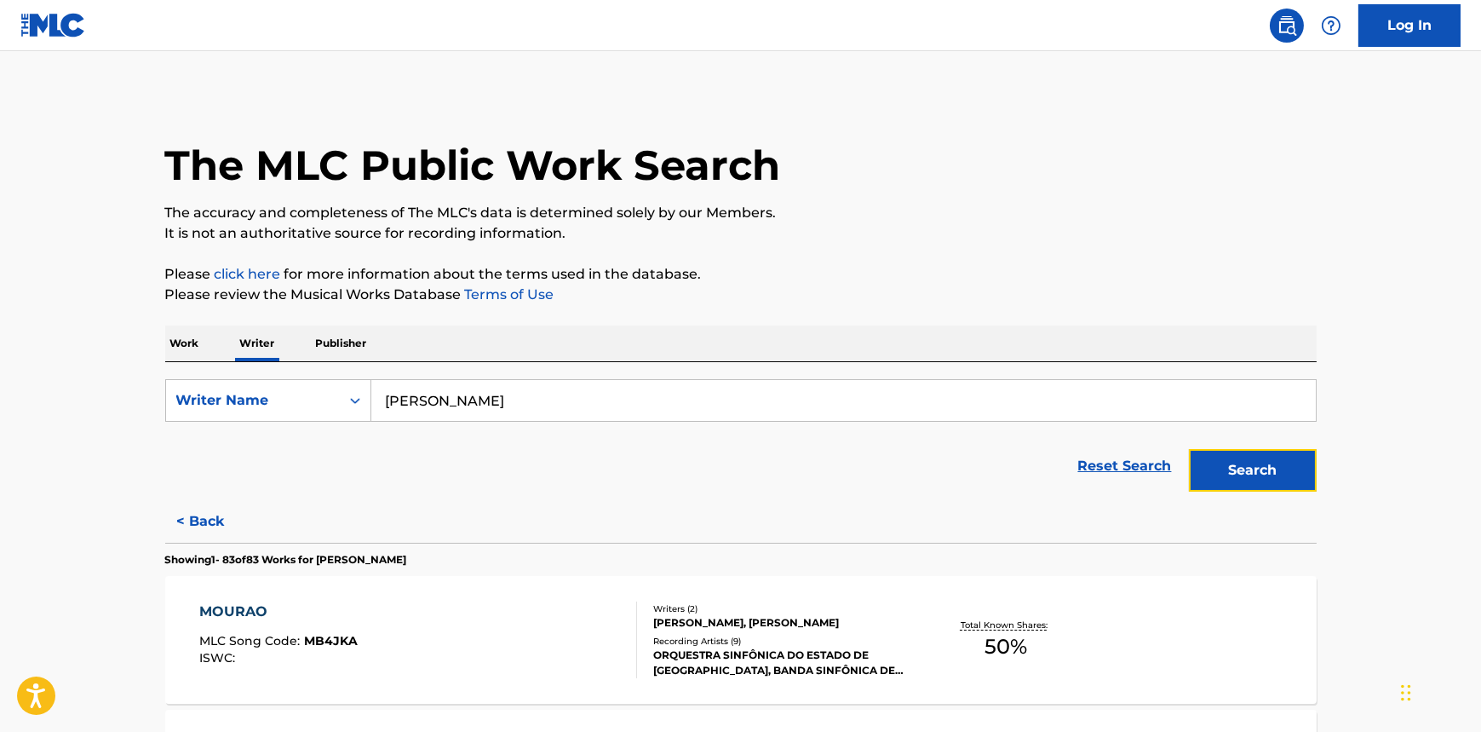
click at [1229, 474] on button "Search" at bounding box center [1253, 470] width 128 height 43
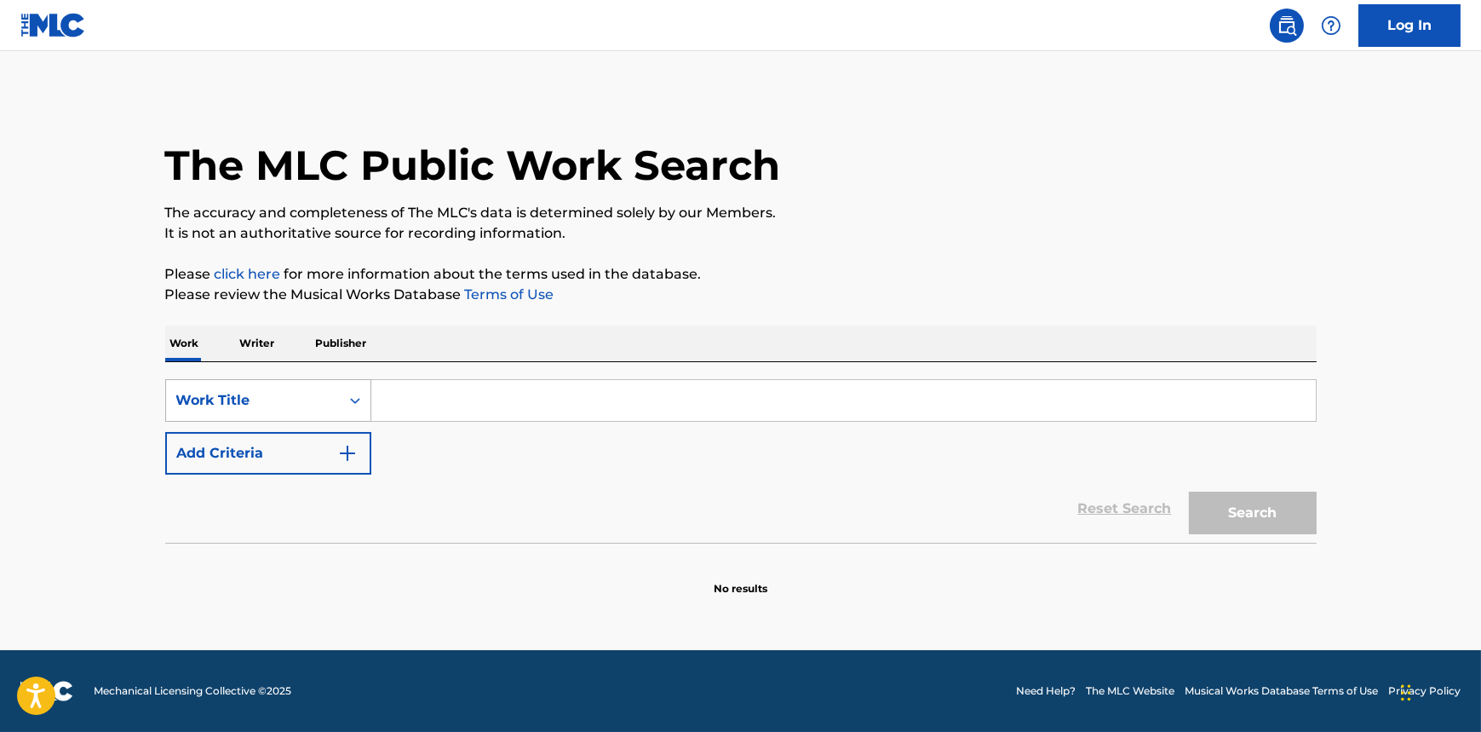
click at [307, 394] on div "Work Title" at bounding box center [252, 400] width 153 height 20
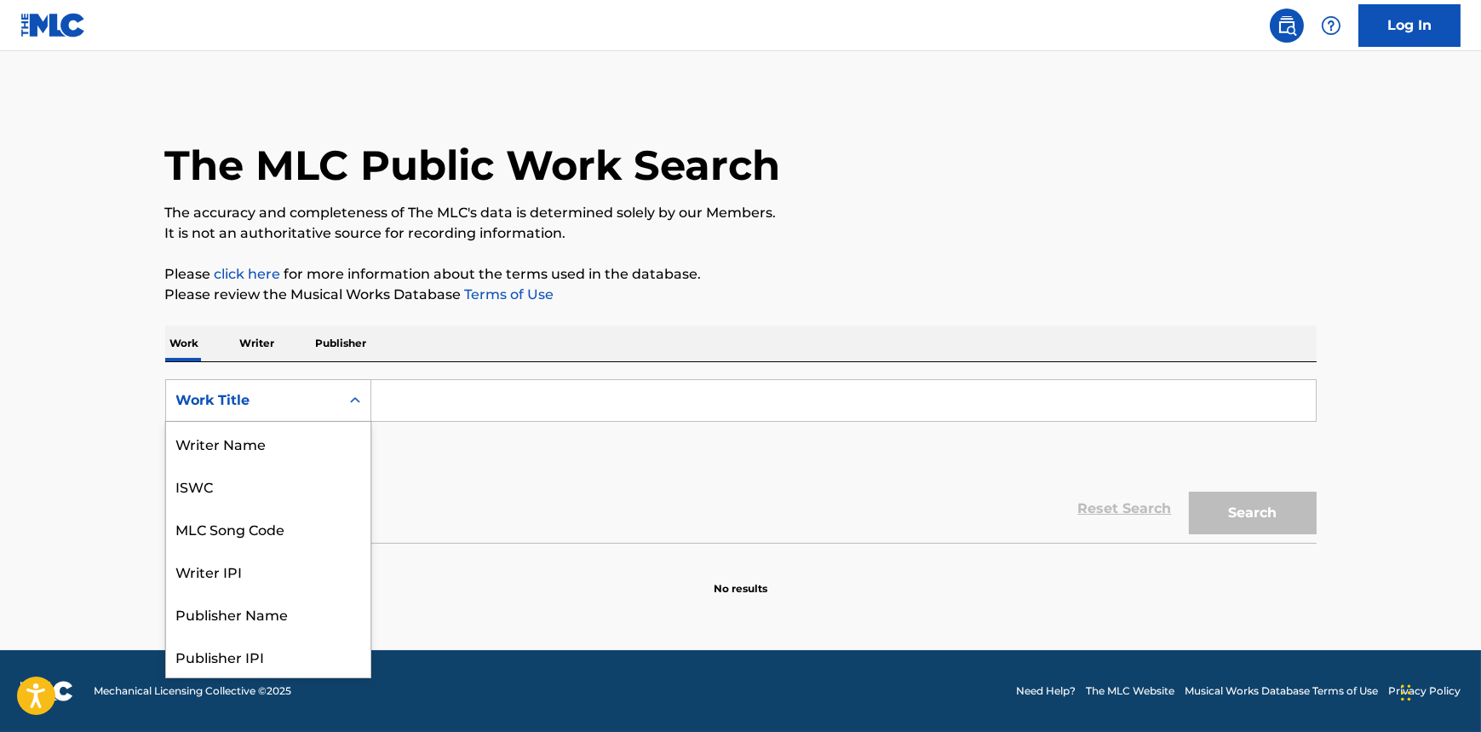
scroll to position [85, 0]
click at [246, 449] on div "MLC Song Code" at bounding box center [268, 443] width 204 height 43
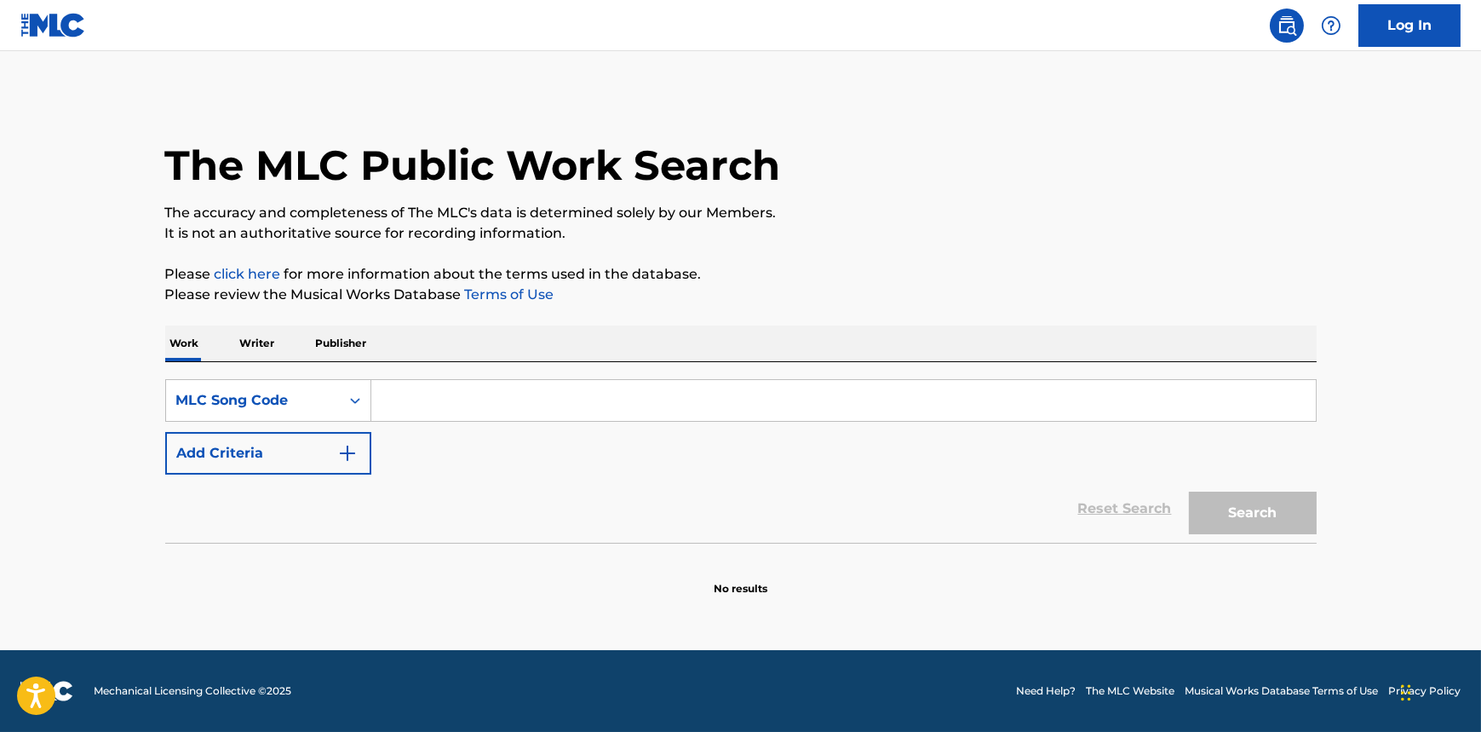
click at [484, 405] on input "Search Form" at bounding box center [843, 400] width 945 height 41
paste input "EB1MCZ"
type input "EB1MCZ"
click at [1262, 531] on button "Search" at bounding box center [1253, 512] width 128 height 43
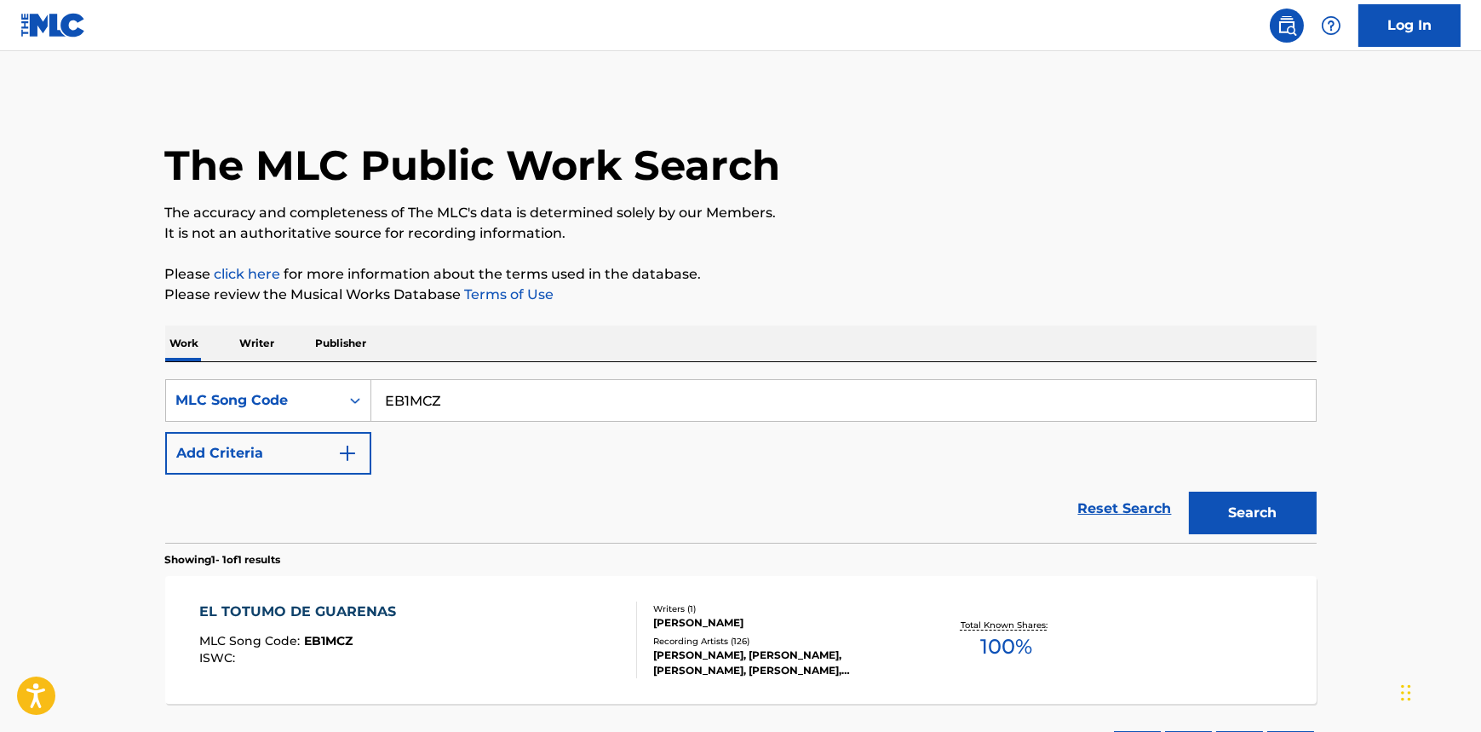
click at [347, 609] on div "EL TOTUMO DE GUARENAS" at bounding box center [301, 611] width 205 height 20
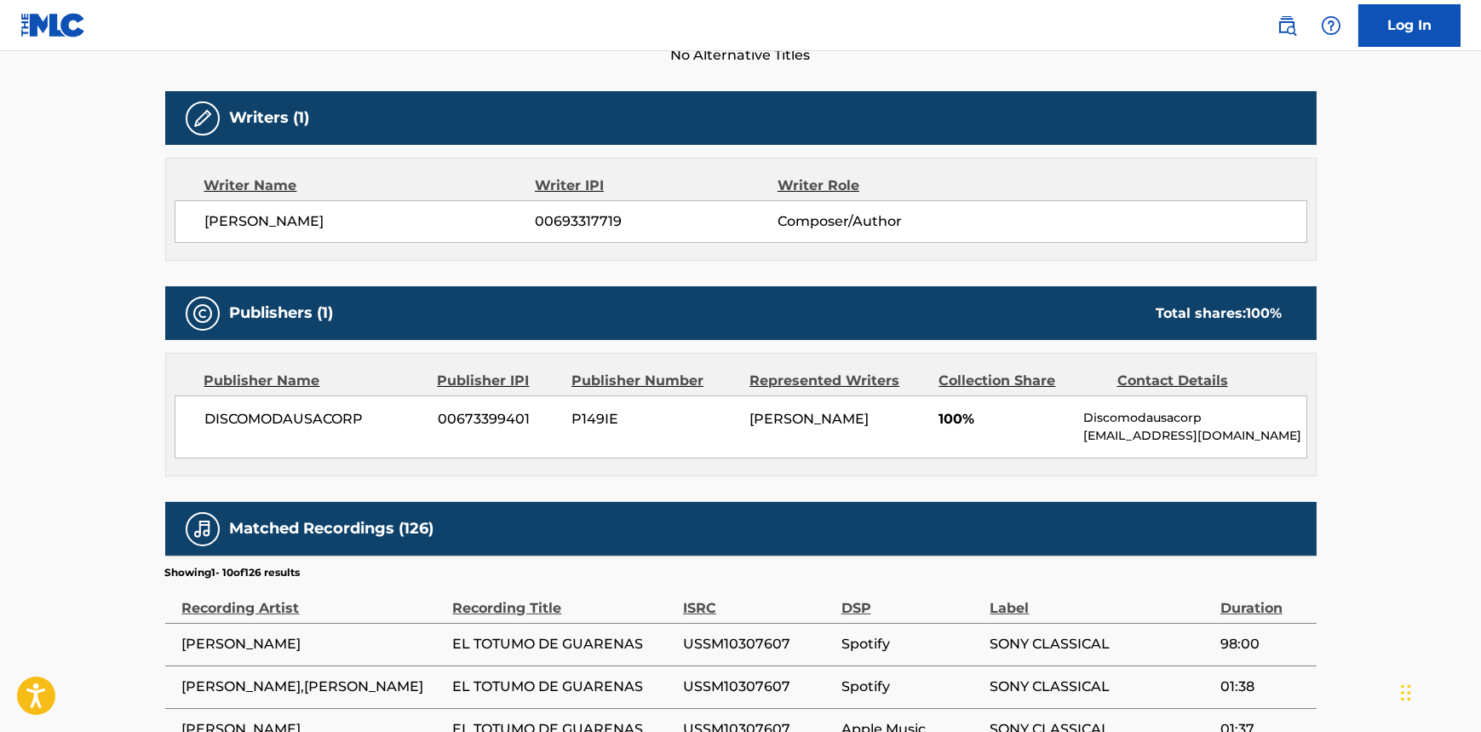
scroll to position [542, 0]
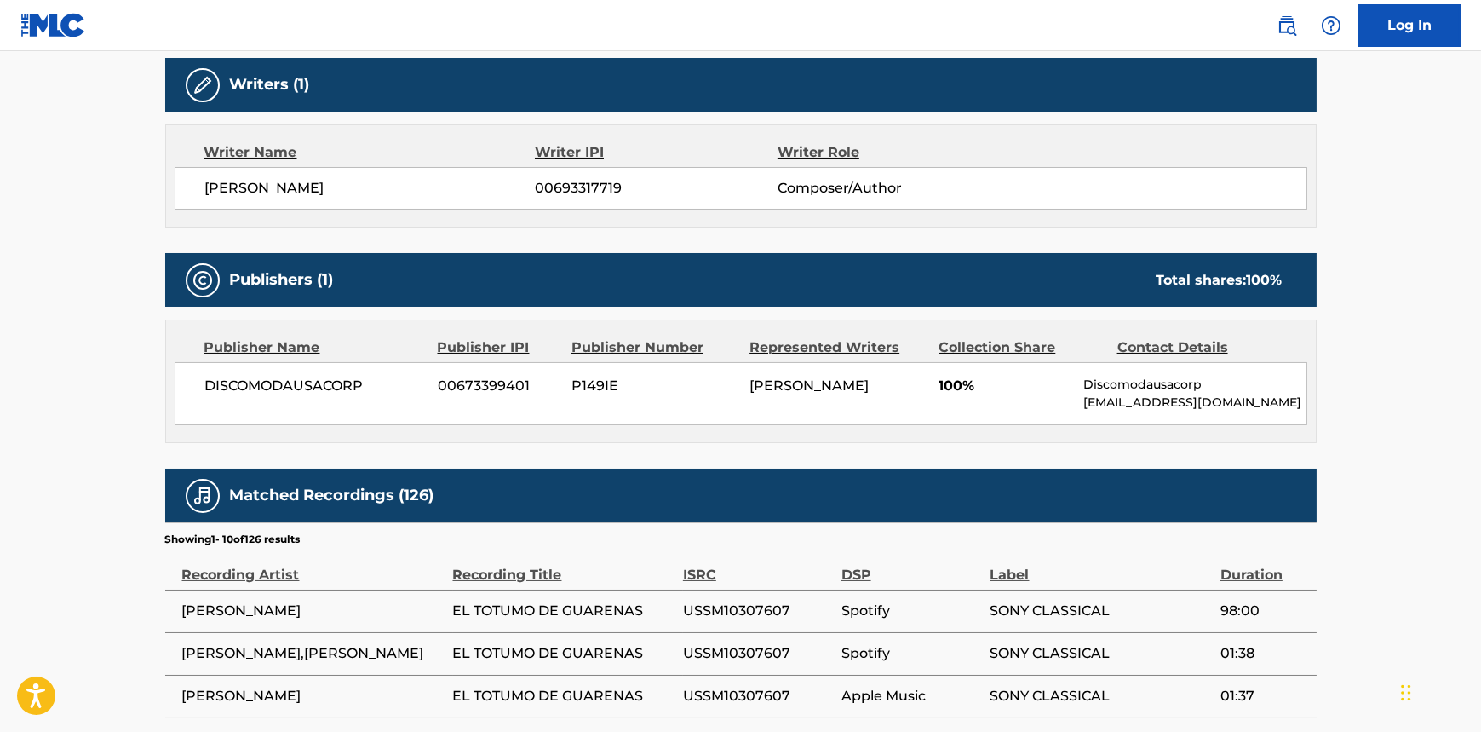
click at [1088, 404] on p "discomoda@aol.com" at bounding box center [1194, 402] width 222 height 18
copy div "discomoda@aol.com Total shares: 100 %"
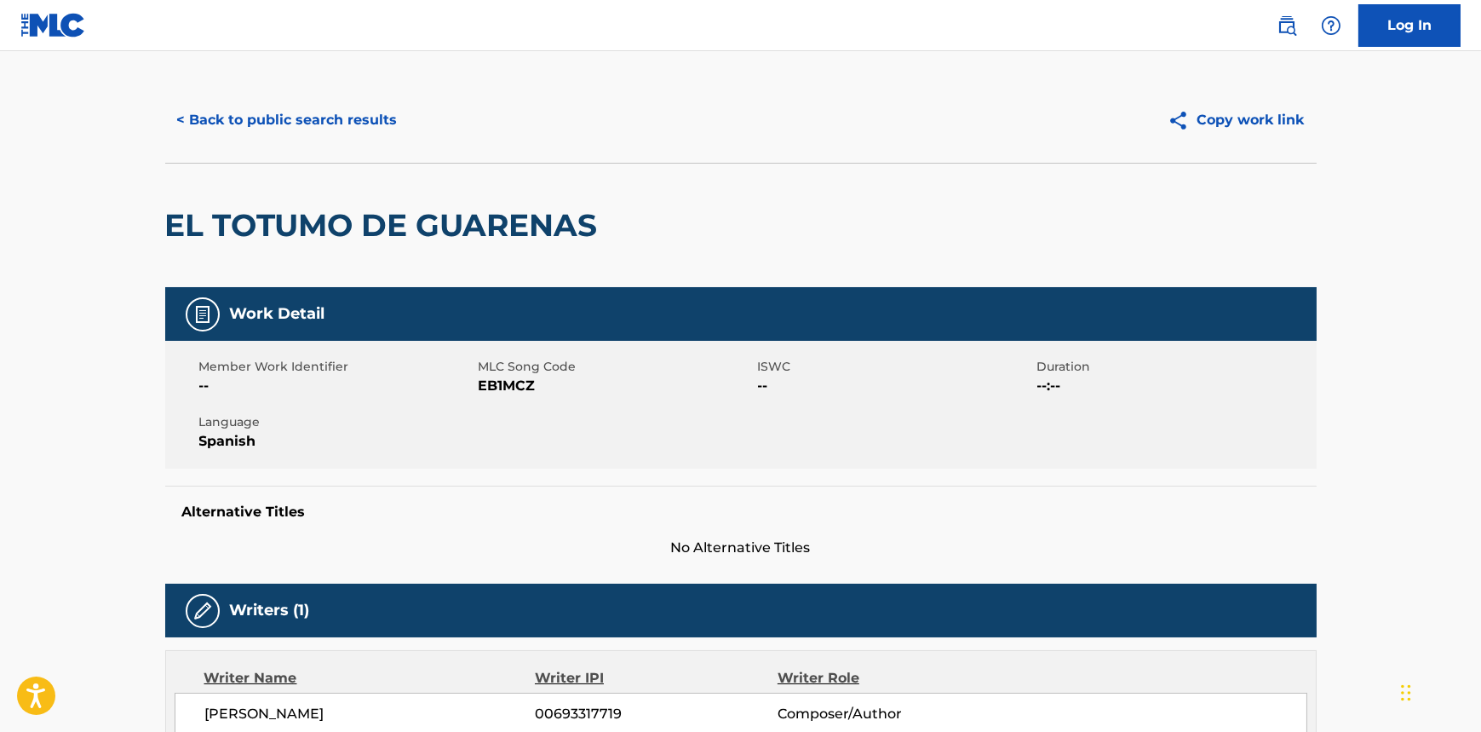
scroll to position [0, 0]
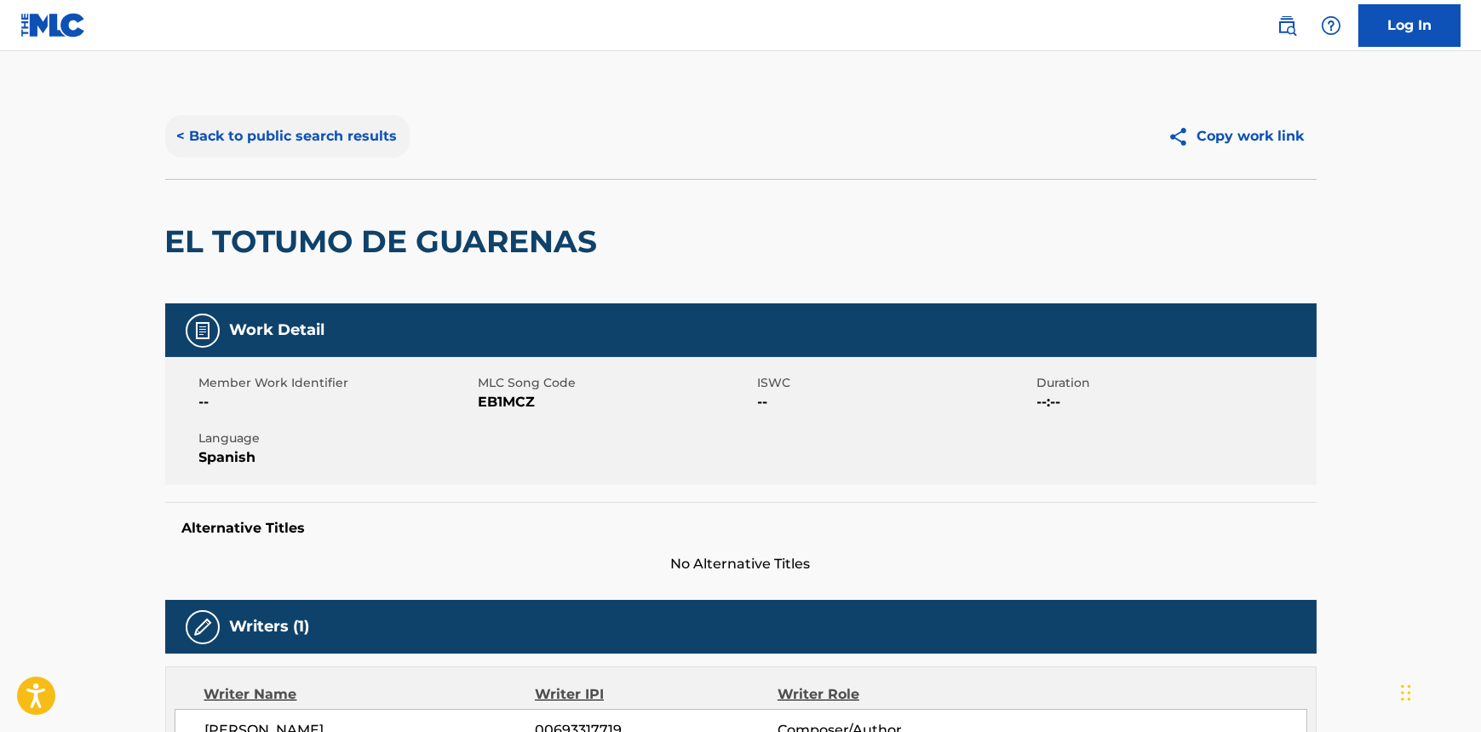
click at [269, 135] on button "< Back to public search results" at bounding box center [287, 136] width 244 height 43
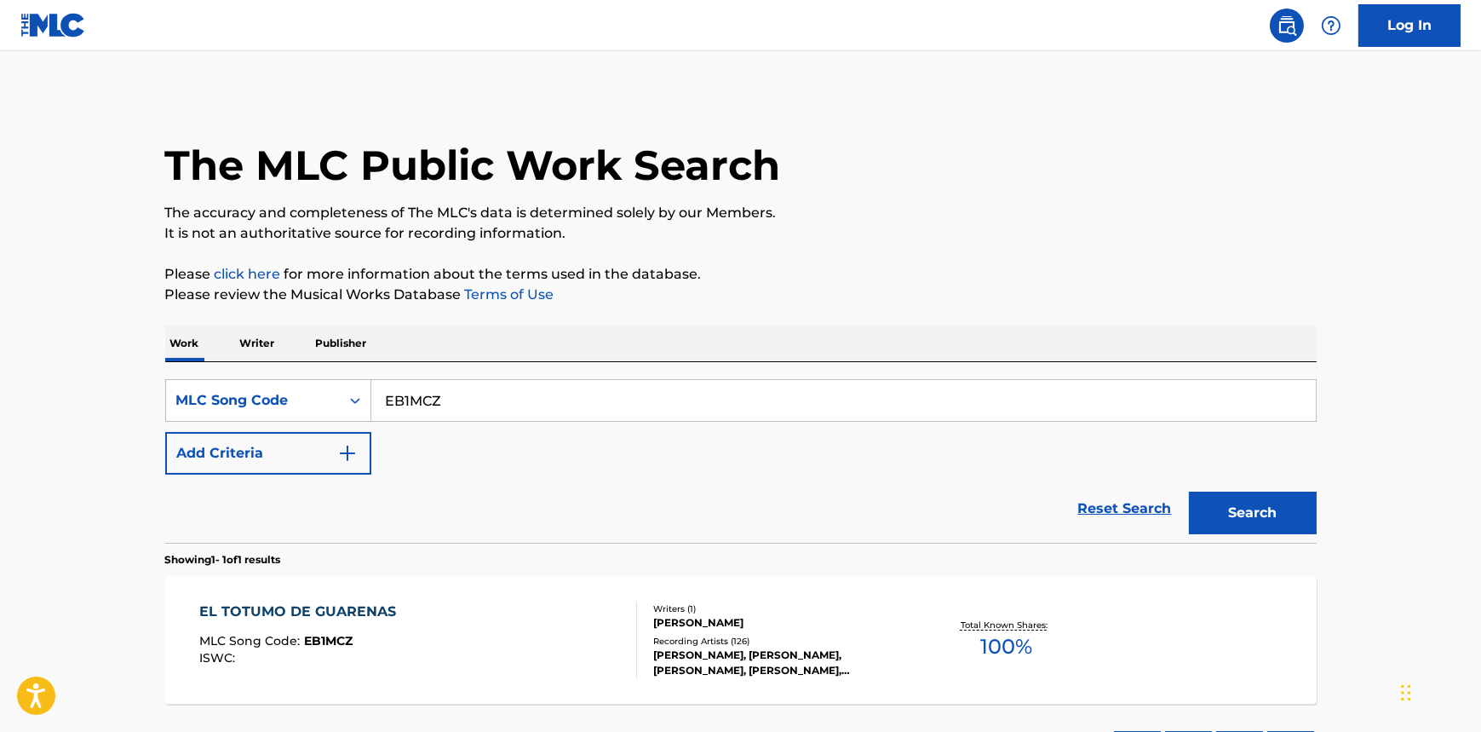
click at [468, 399] on input "EB1MCZ" at bounding box center [843, 400] width 945 height 41
paste input "C3396C"
type input "C3396C"
click at [1226, 504] on button "Search" at bounding box center [1253, 512] width 128 height 43
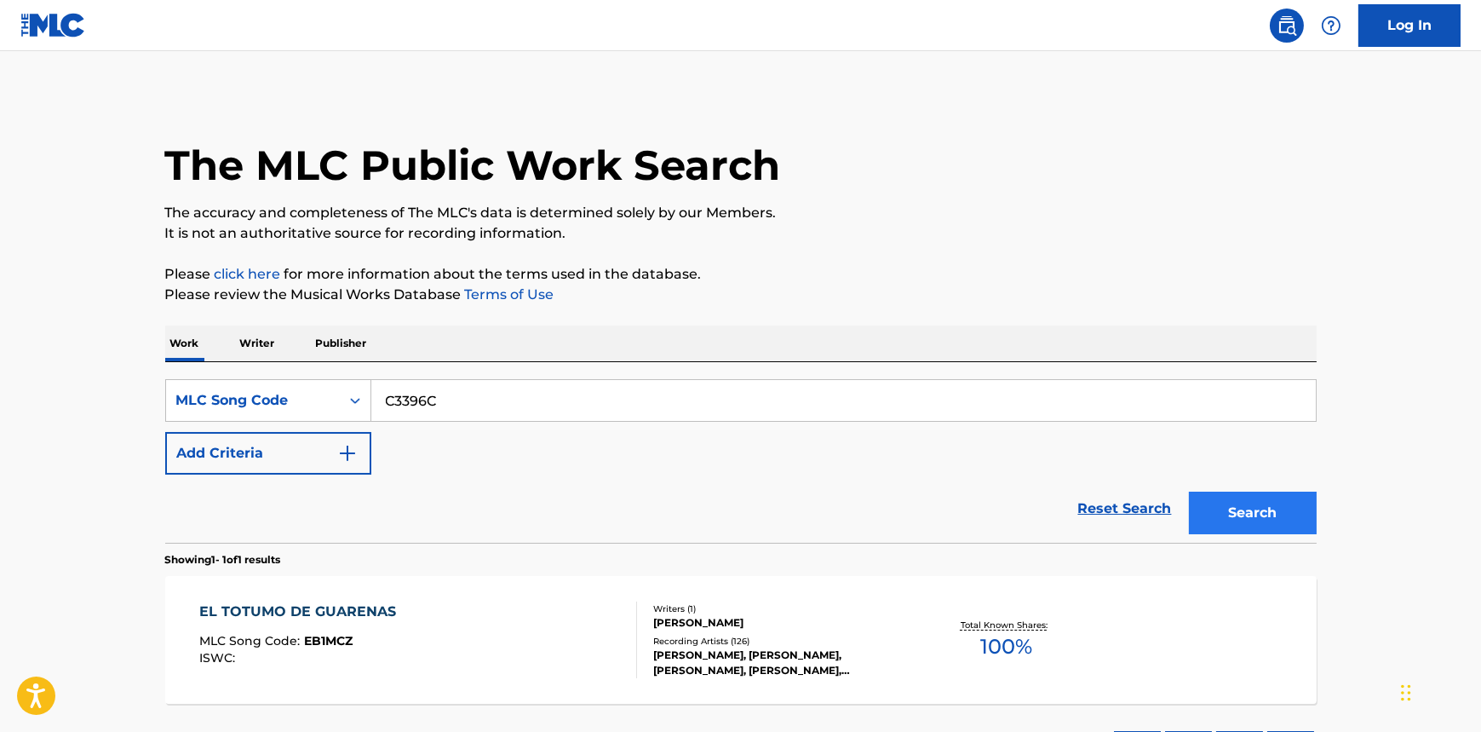
click at [1226, 504] on div "Search" at bounding box center [1248, 508] width 136 height 68
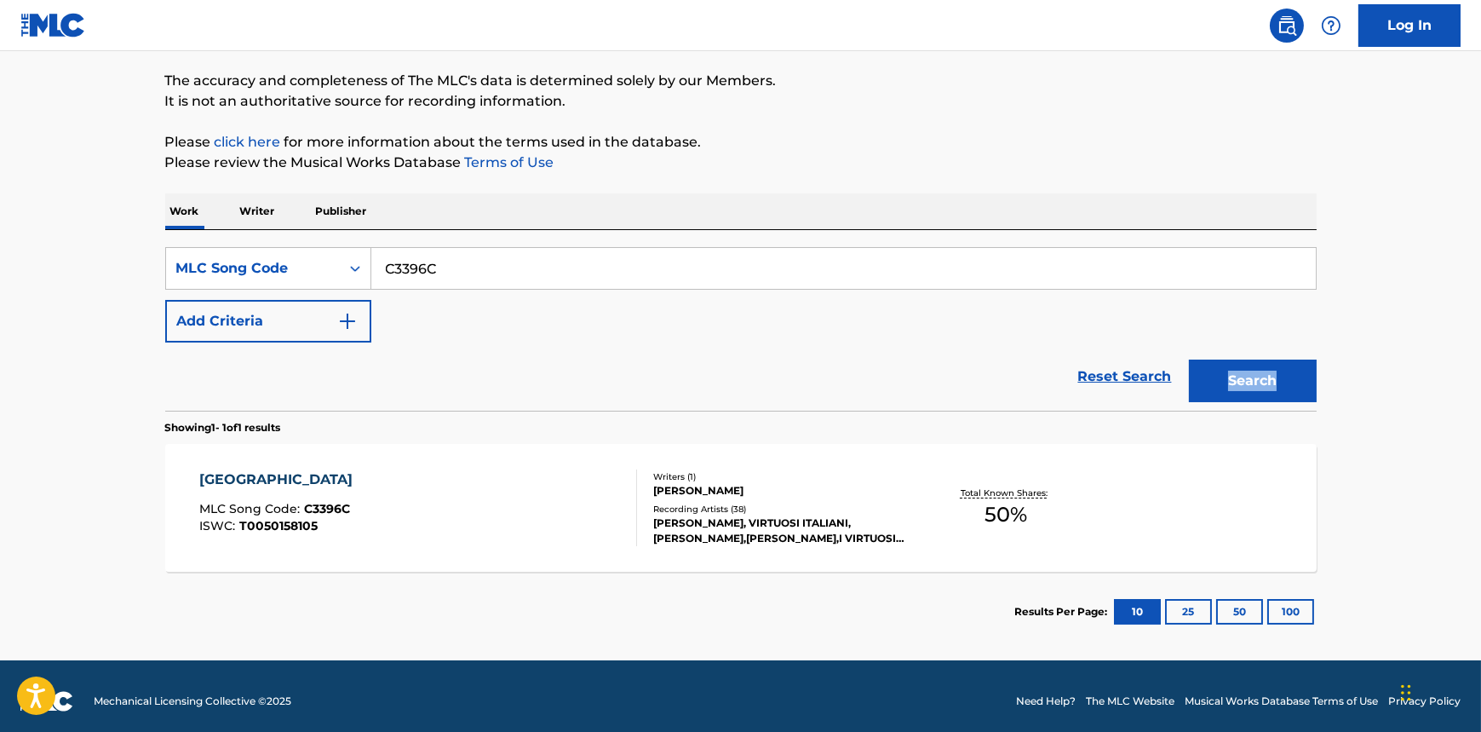
scroll to position [141, 0]
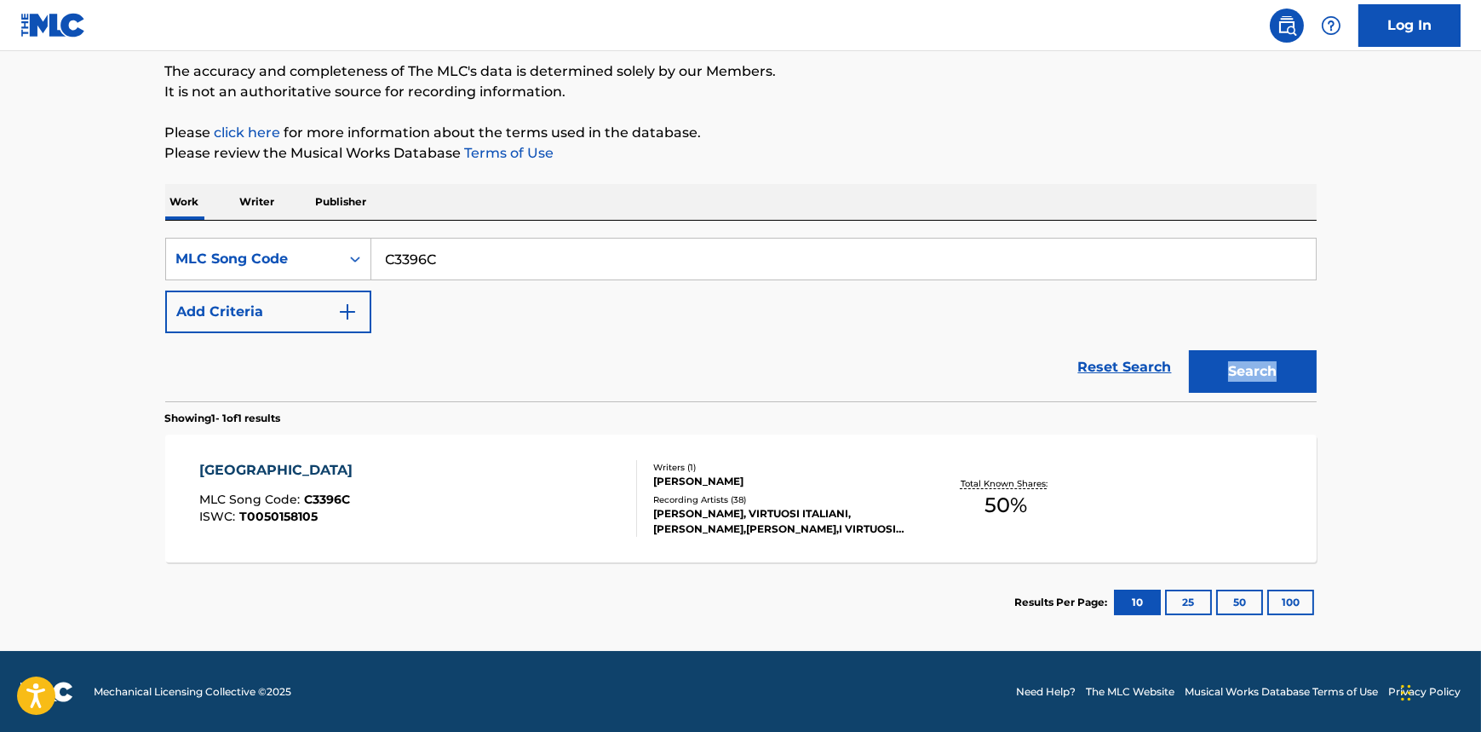
click at [270, 477] on div "CASTEL DEL MONTE" at bounding box center [280, 470] width 162 height 20
